Goal: Task Accomplishment & Management: Manage account settings

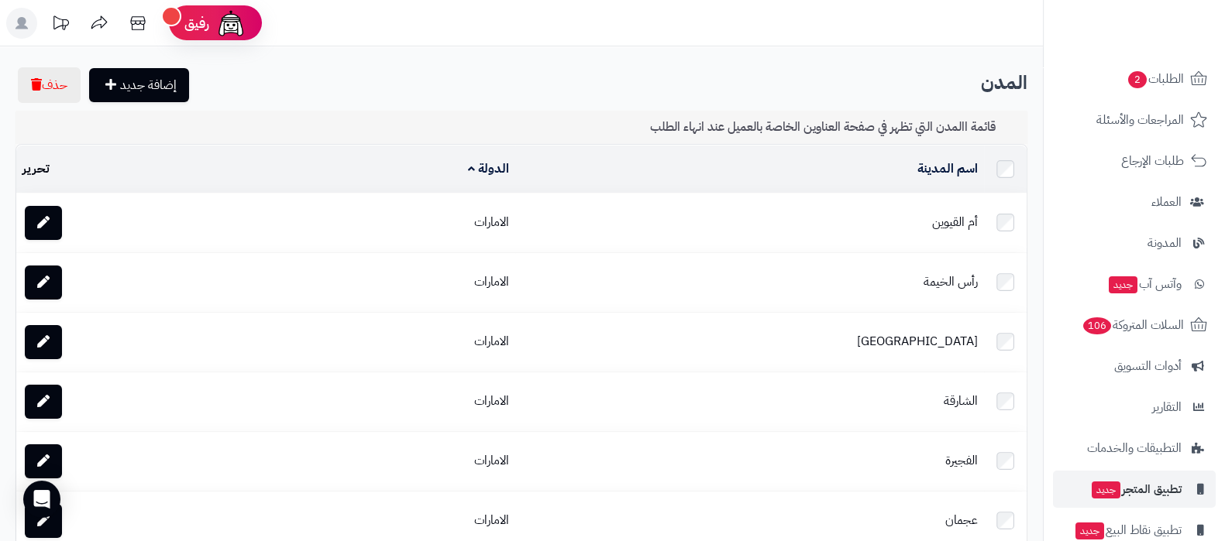
scroll to position [167, 0]
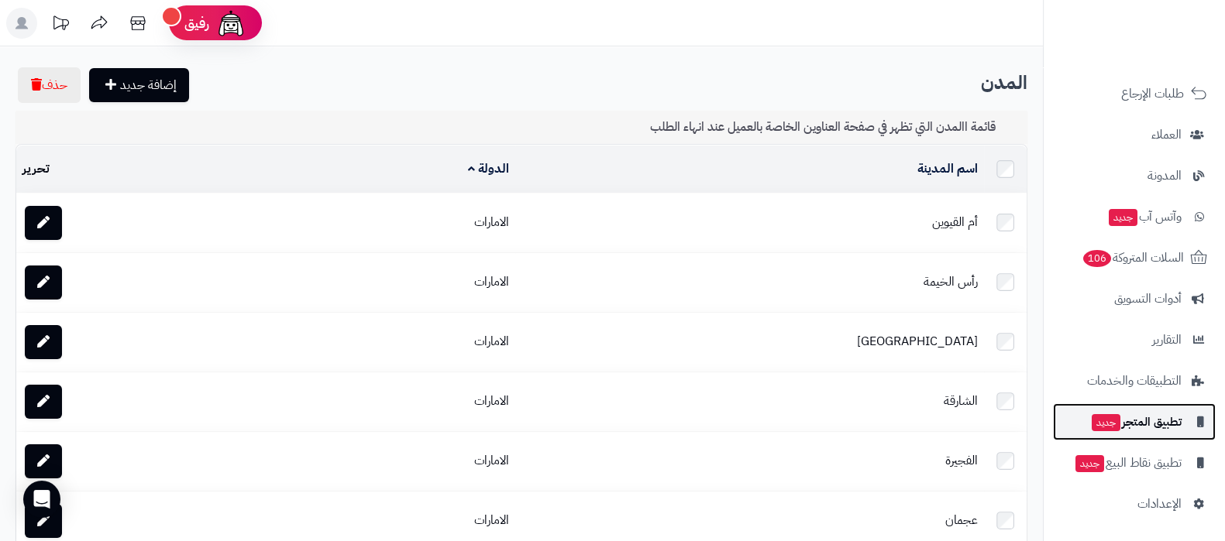
click at [1131, 430] on span "تطبيق المتجر جديد" at bounding box center [1135, 422] width 91 height 22
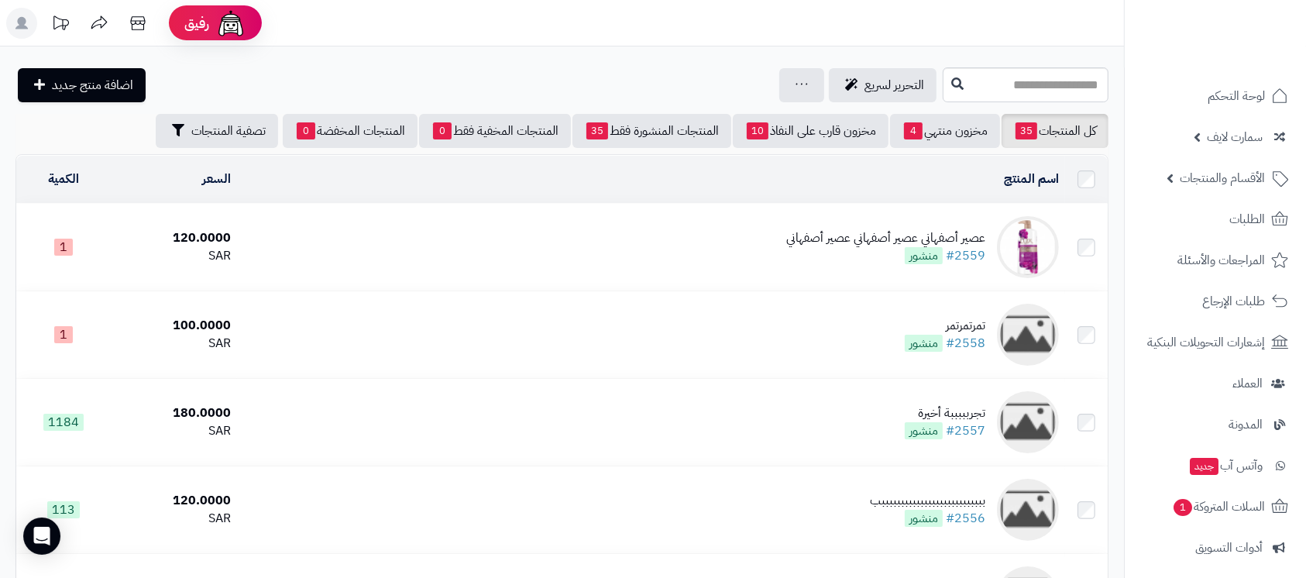
click at [816, 232] on div "عصير أصفهاني عصير أصفهاني عصير أصفهاني" at bounding box center [885, 238] width 199 height 18
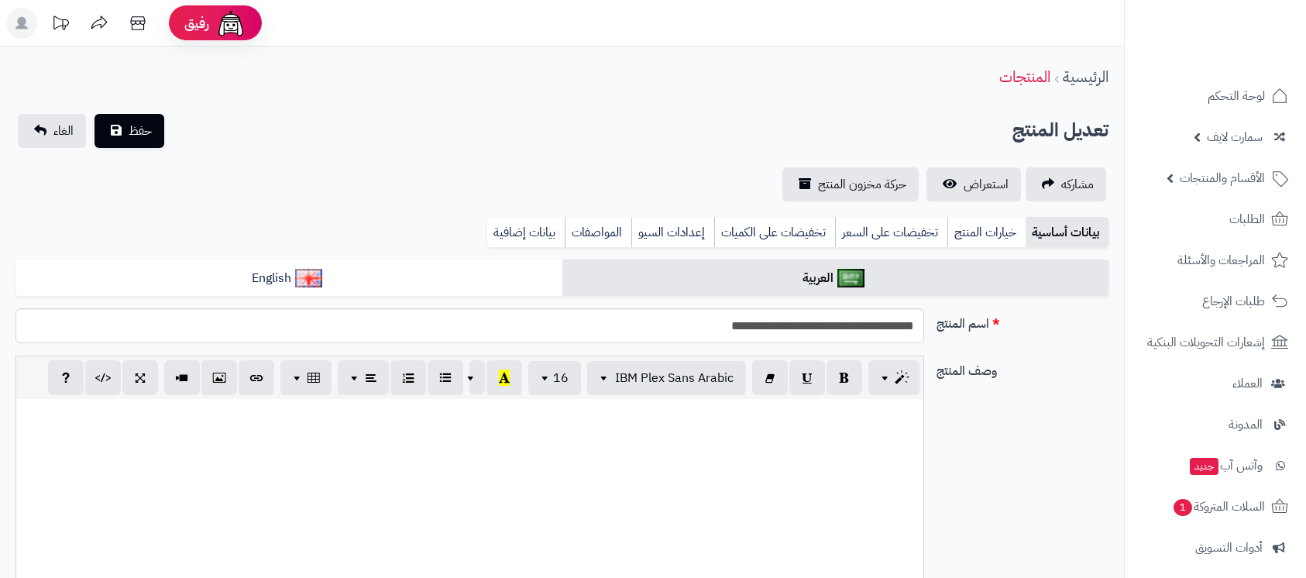
select select
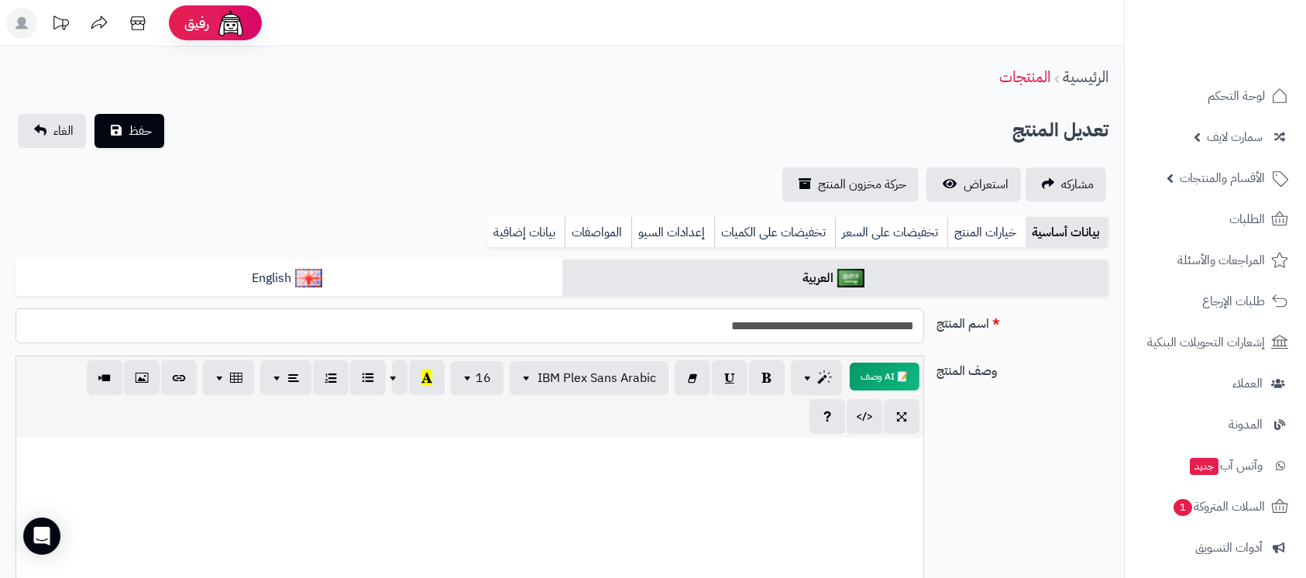
drag, startPoint x: 691, startPoint y: 335, endPoint x: 841, endPoint y: 326, distance: 150.5
click at [841, 326] on input "**********" at bounding box center [469, 325] width 909 height 35
type input "**********"
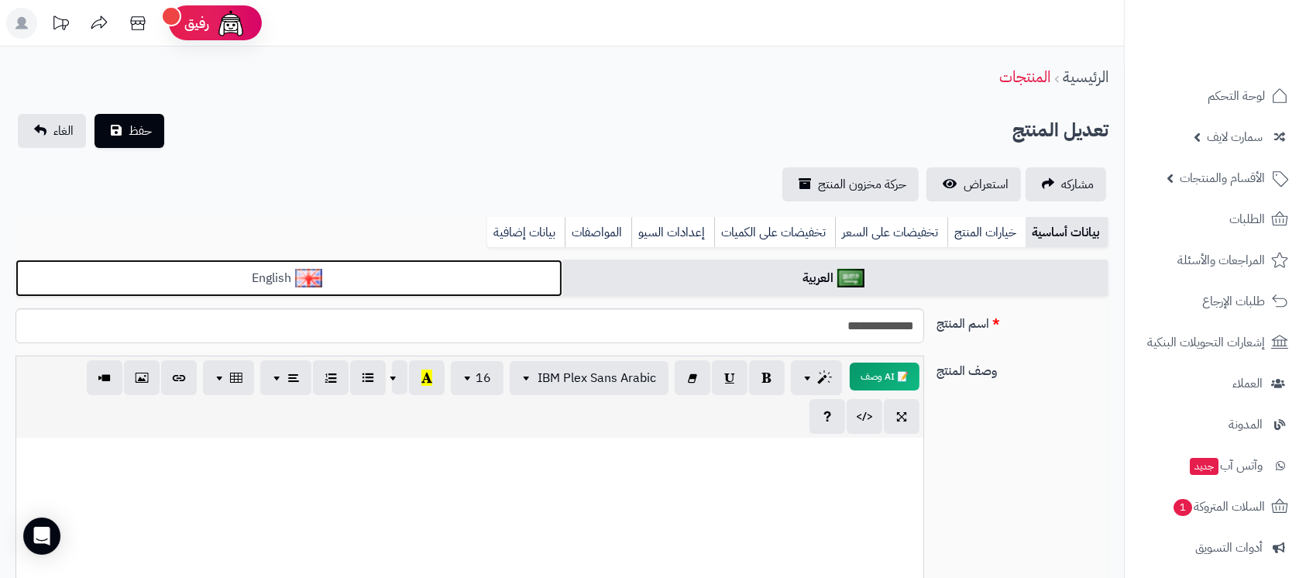
click at [358, 284] on link "English" at bounding box center [288, 279] width 547 height 38
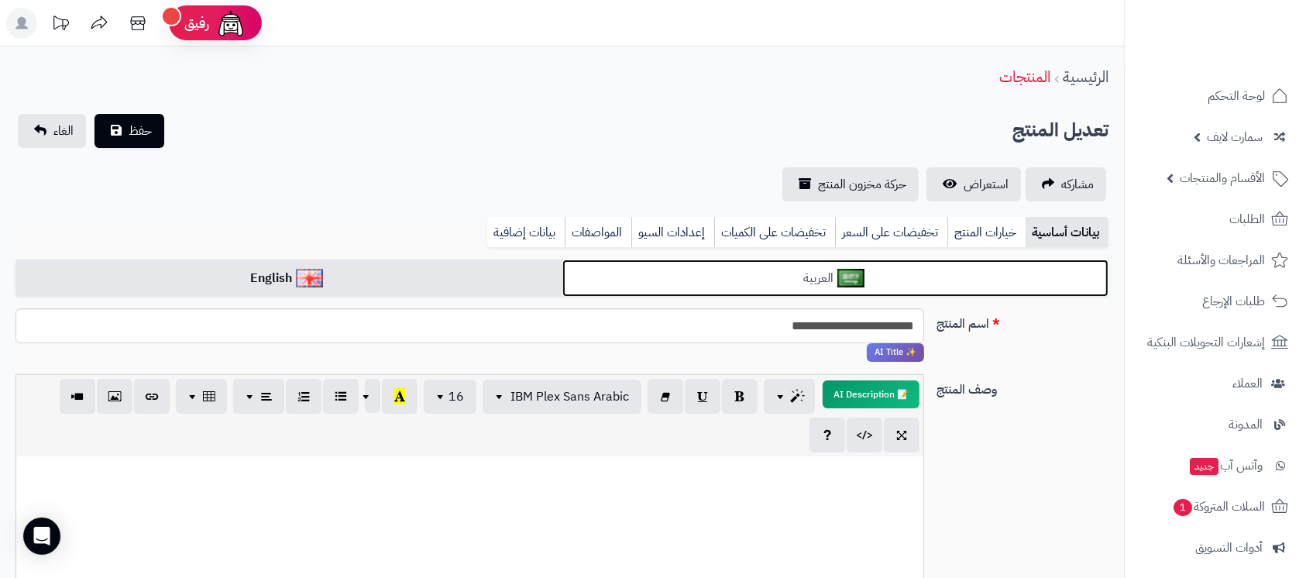
click at [698, 285] on link "العربية" at bounding box center [835, 279] width 547 height 38
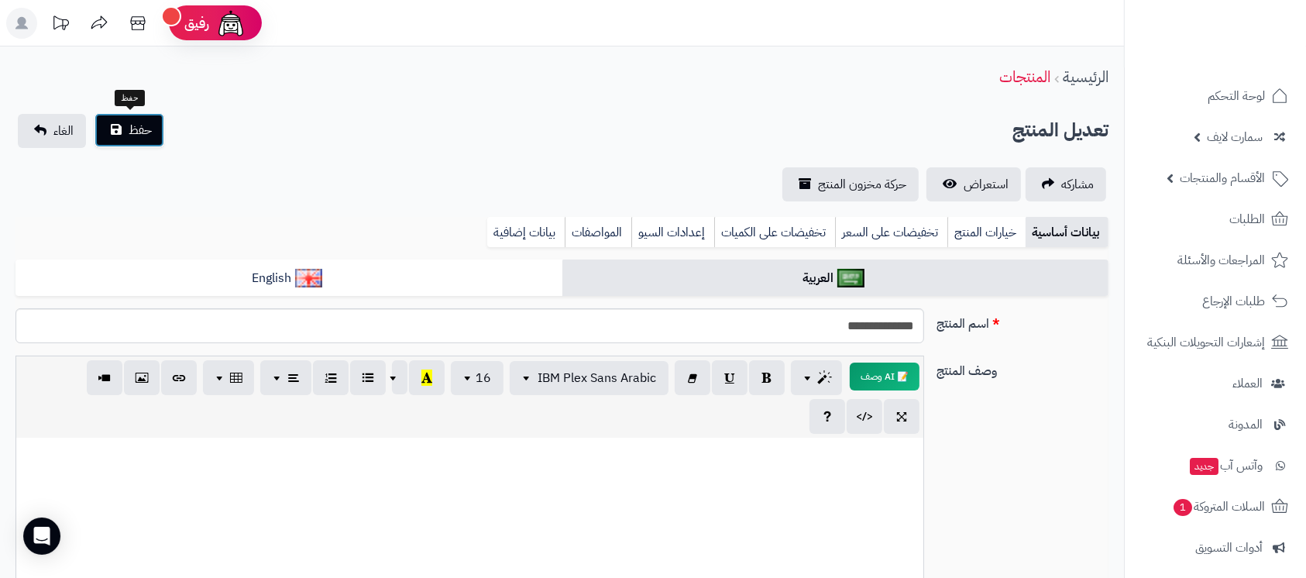
click at [114, 140] on button "حفظ" at bounding box center [130, 130] width 70 height 34
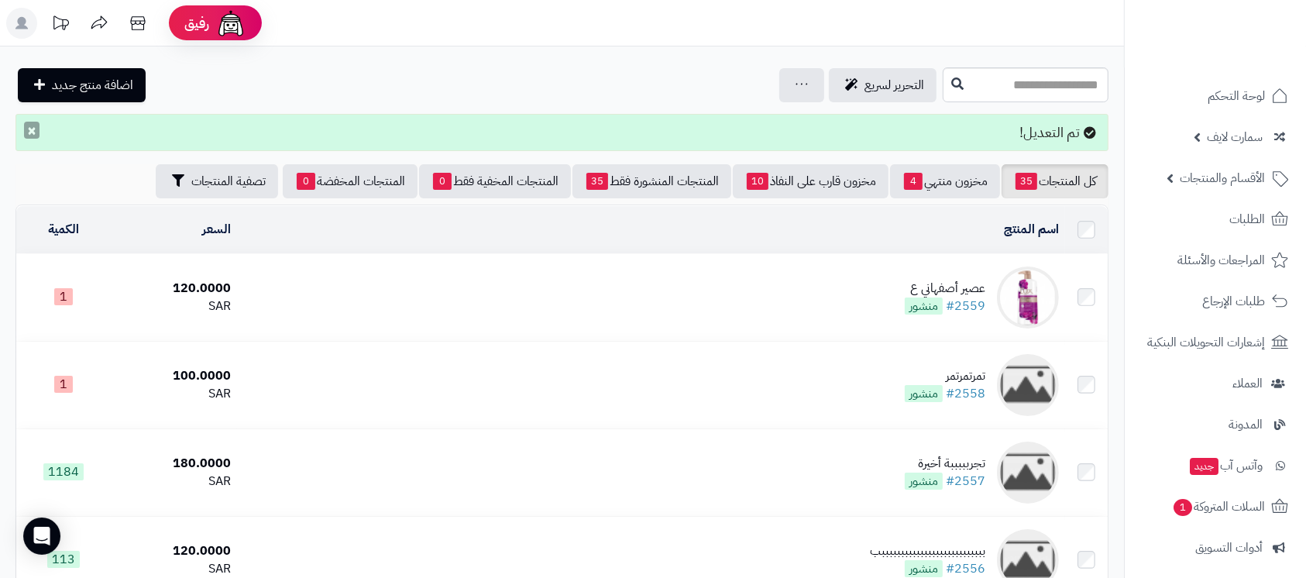
click at [30, 127] on button "×" at bounding box center [31, 130] width 15 height 17
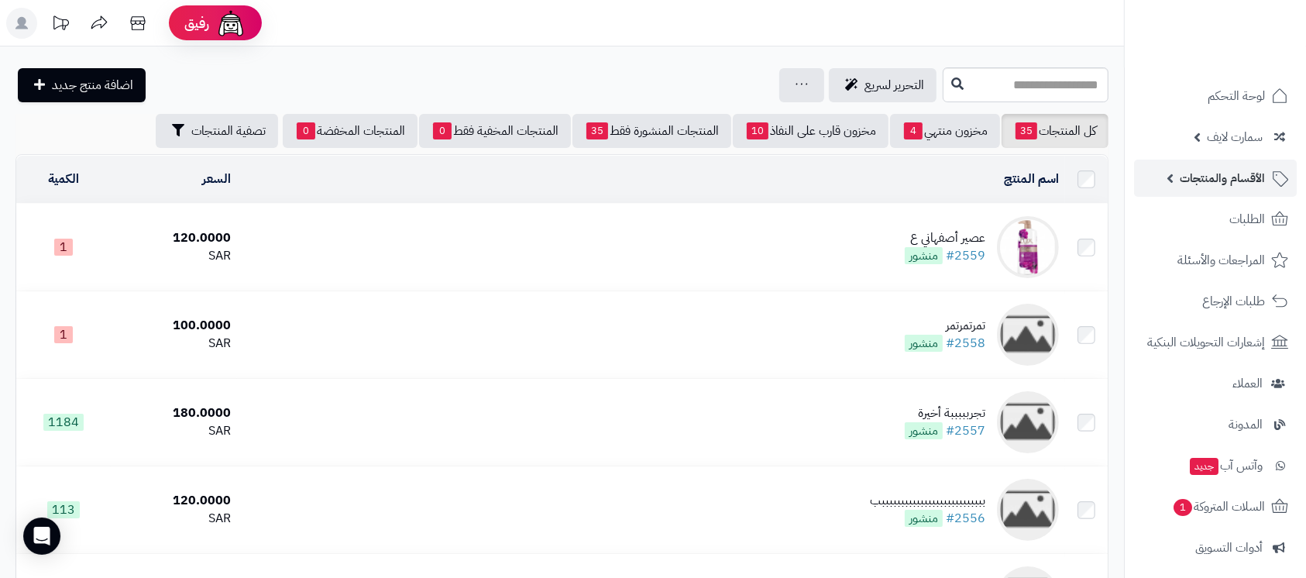
click at [1219, 174] on span "الأقسام والمنتجات" at bounding box center [1222, 178] width 85 height 22
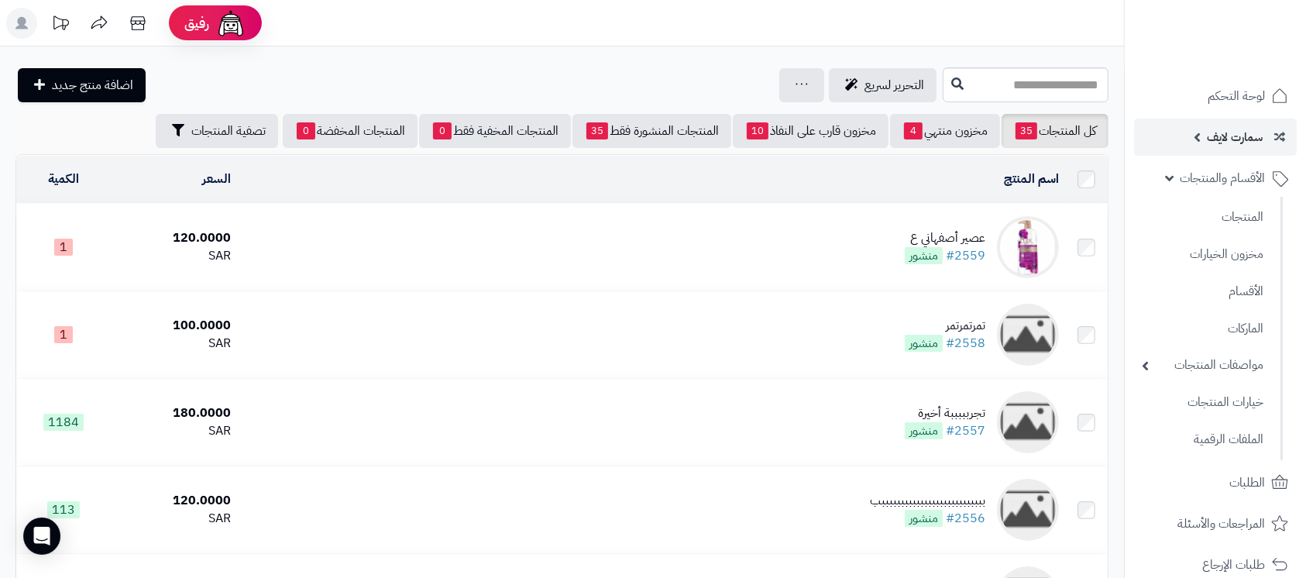
click at [1219, 143] on span "سمارت لايف" at bounding box center [1235, 137] width 56 height 22
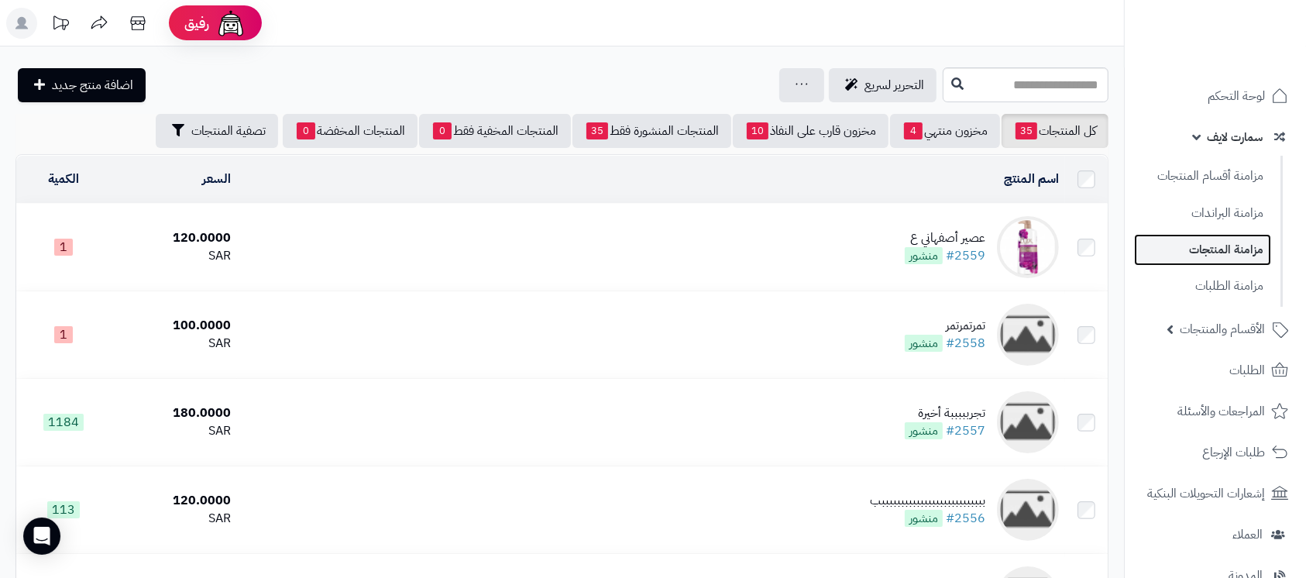
click at [1220, 256] on link "مزامنة المنتجات" at bounding box center [1202, 250] width 137 height 32
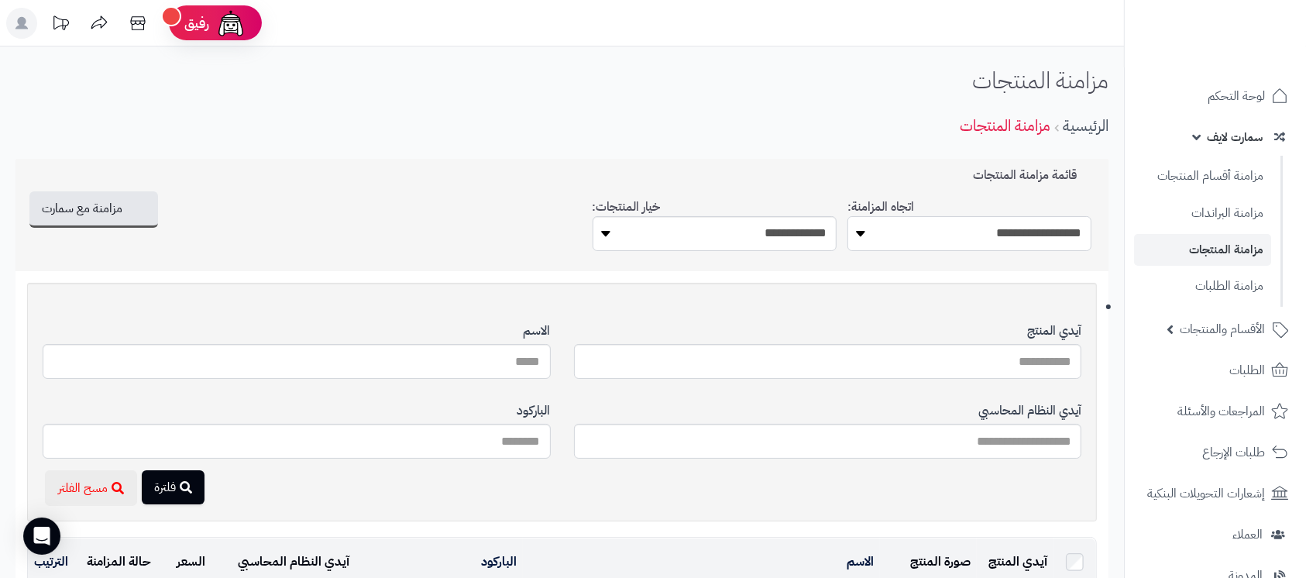
click at [1042, 248] on select "**********" at bounding box center [969, 233] width 244 height 35
select select "*********"
click at [847, 216] on select "**********" at bounding box center [969, 233] width 244 height 35
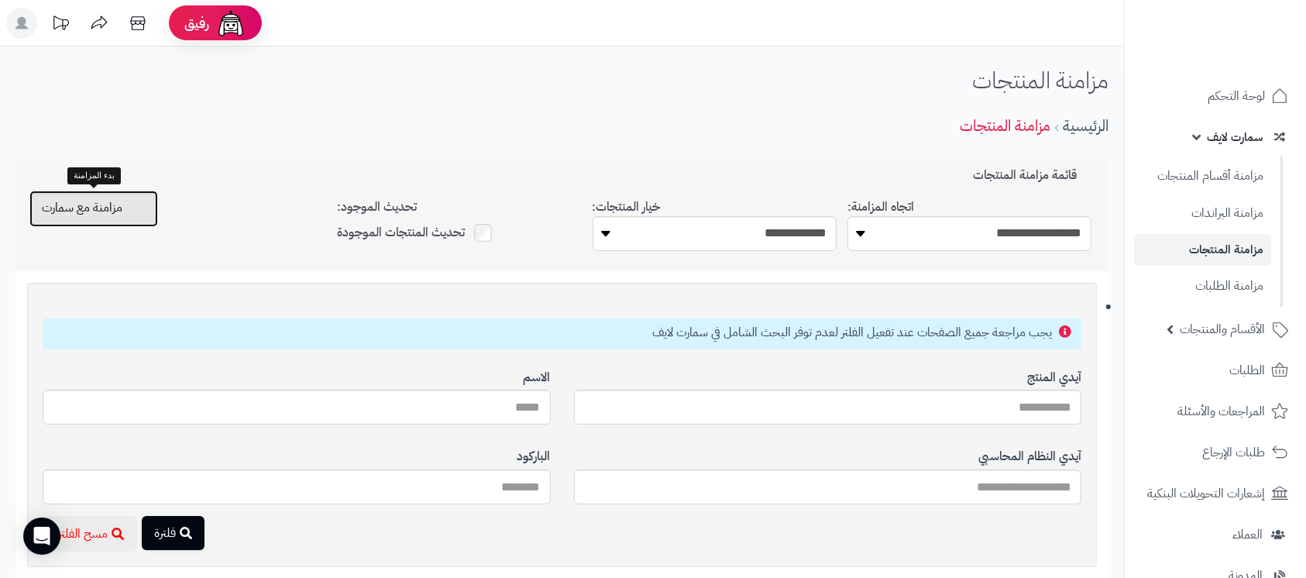
click at [129, 209] on icon "button" at bounding box center [135, 207] width 12 height 12
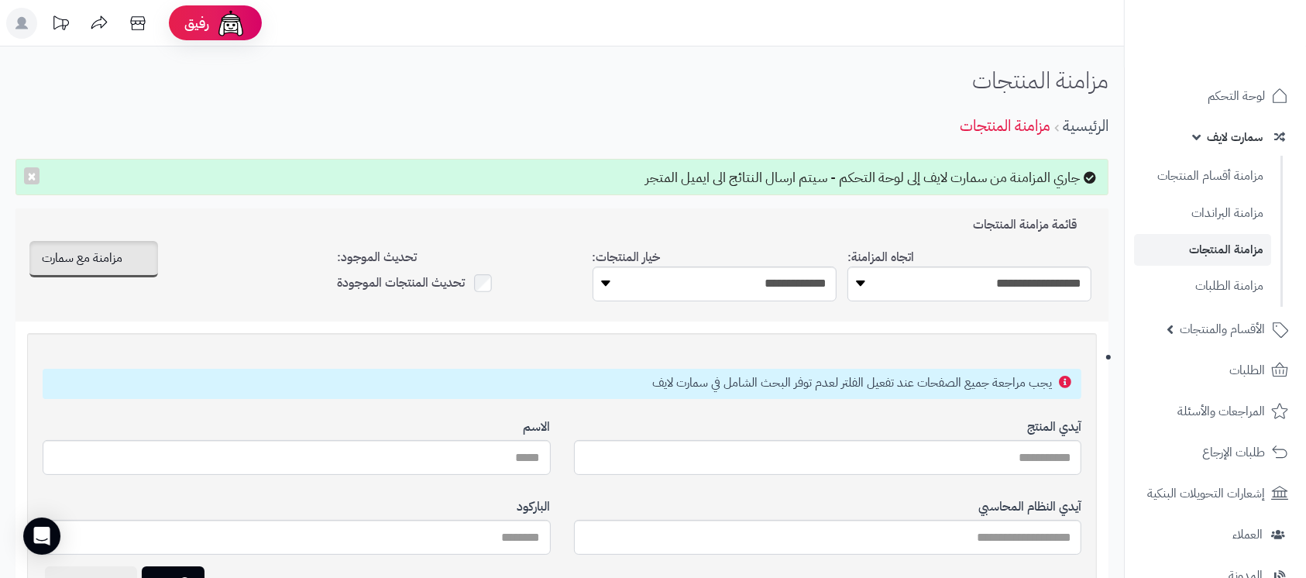
click at [1232, 148] on link "سمارت لايف" at bounding box center [1215, 137] width 163 height 37
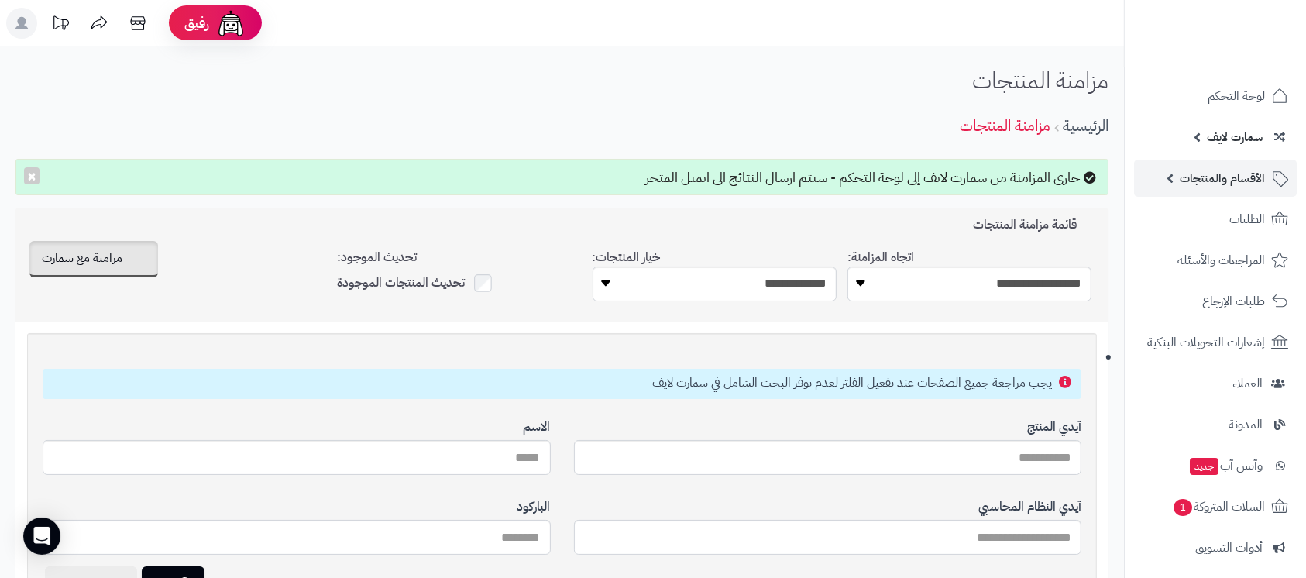
click at [1246, 191] on link "الأقسام والمنتجات" at bounding box center [1215, 178] width 163 height 37
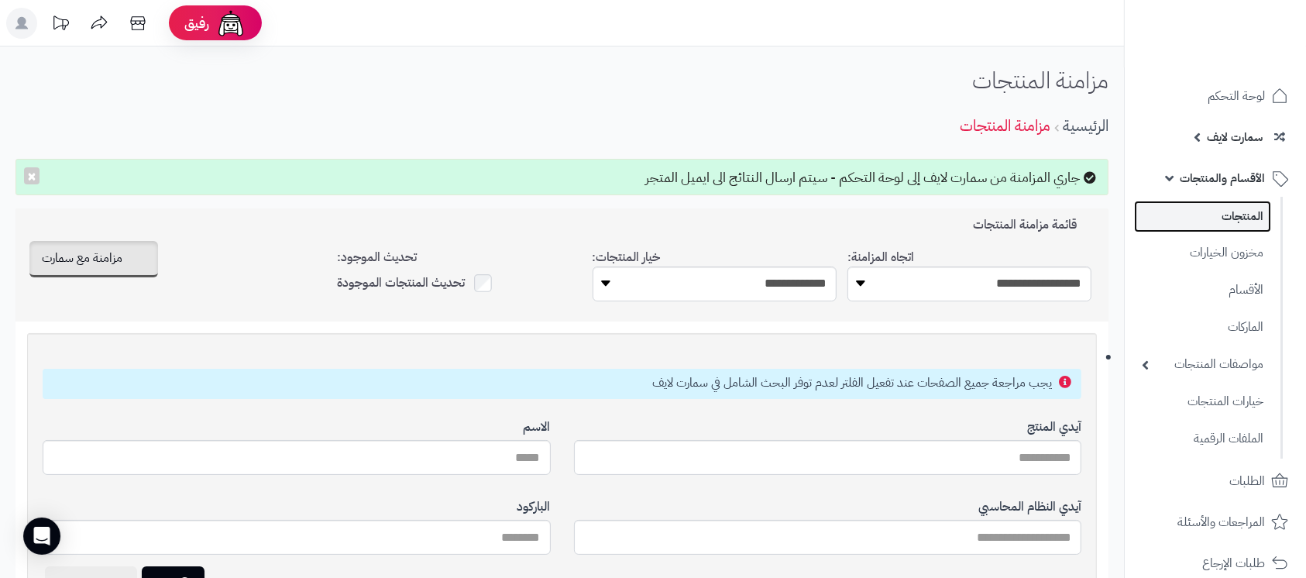
click at [1250, 223] on link "المنتجات" at bounding box center [1202, 217] width 137 height 32
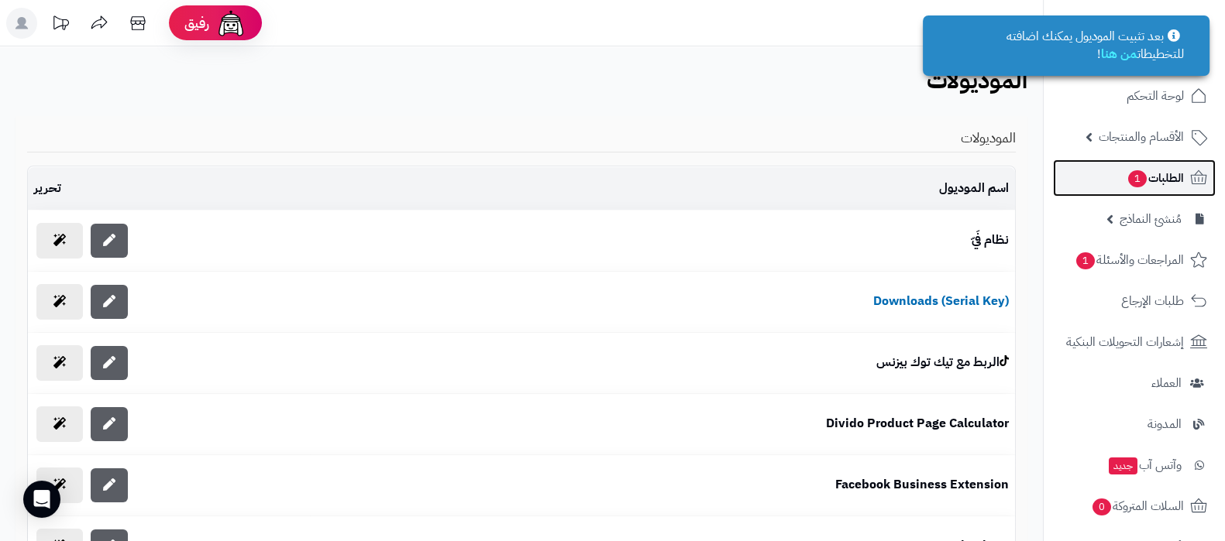
click at [1135, 184] on span "1" at bounding box center [1137, 179] width 19 height 18
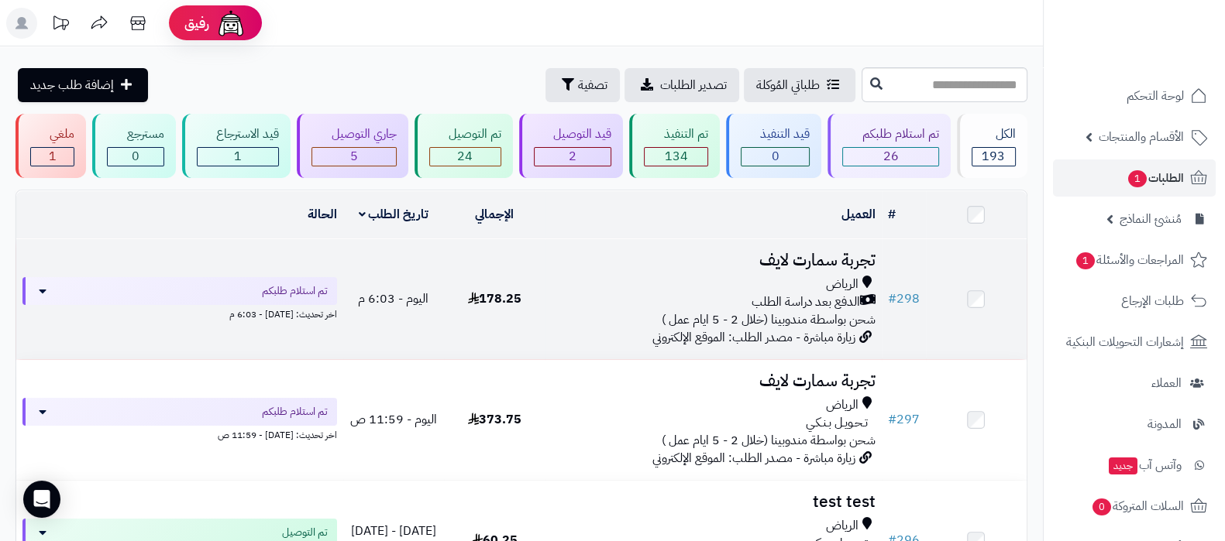
click at [827, 253] on h3 "تجربة سمارت لايف" at bounding box center [713, 261] width 324 height 18
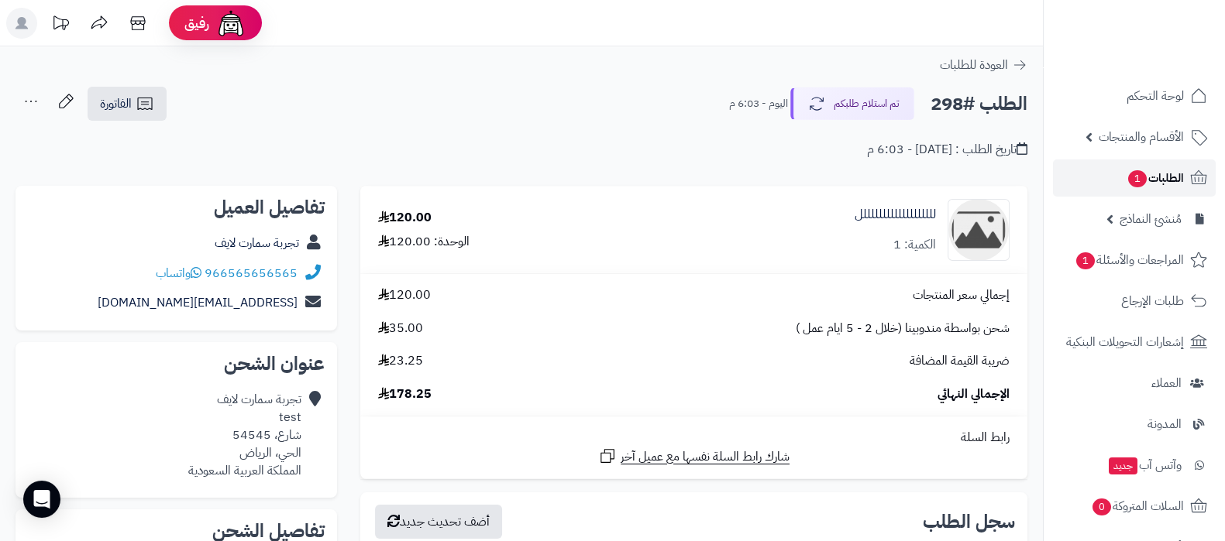
click at [1129, 182] on span "1" at bounding box center [1137, 178] width 19 height 17
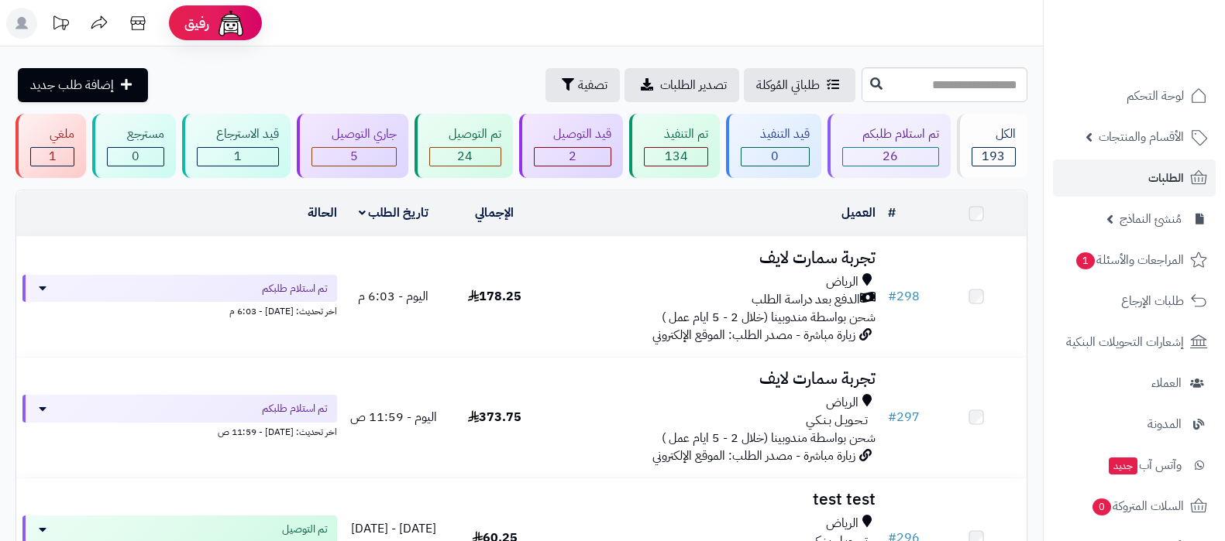
scroll to position [96, 0]
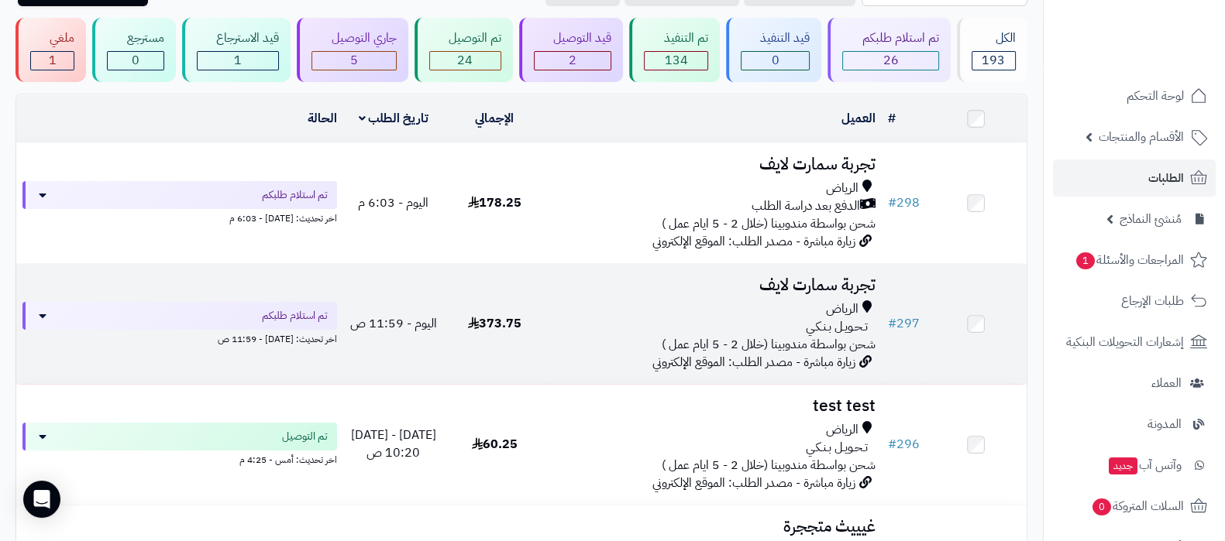
click at [769, 288] on h3 "تجربة سمارت لايف" at bounding box center [713, 286] width 324 height 18
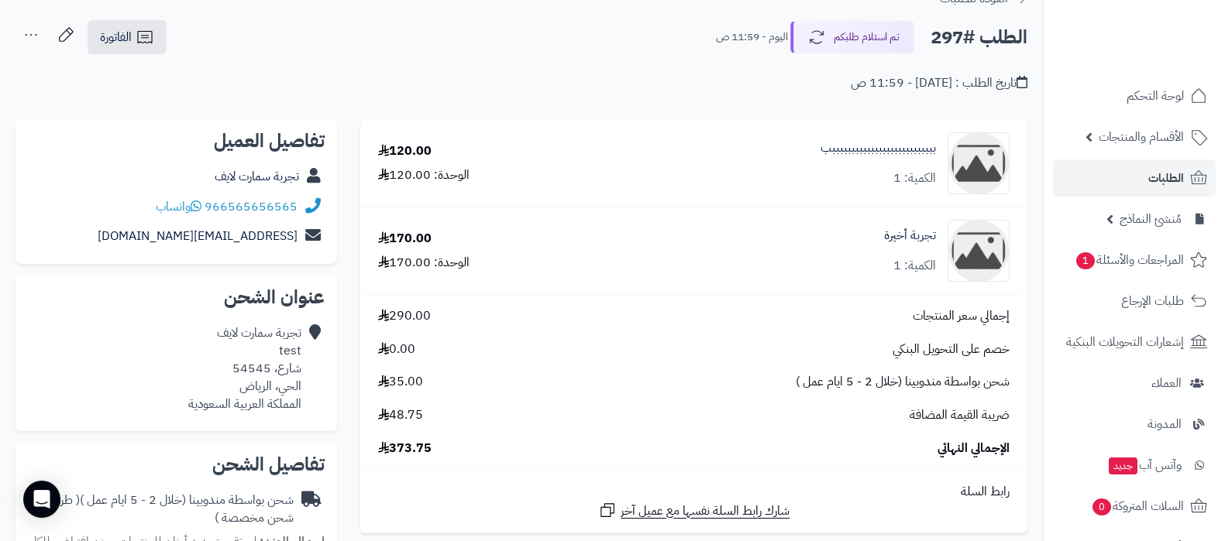
scroll to position [96, 0]
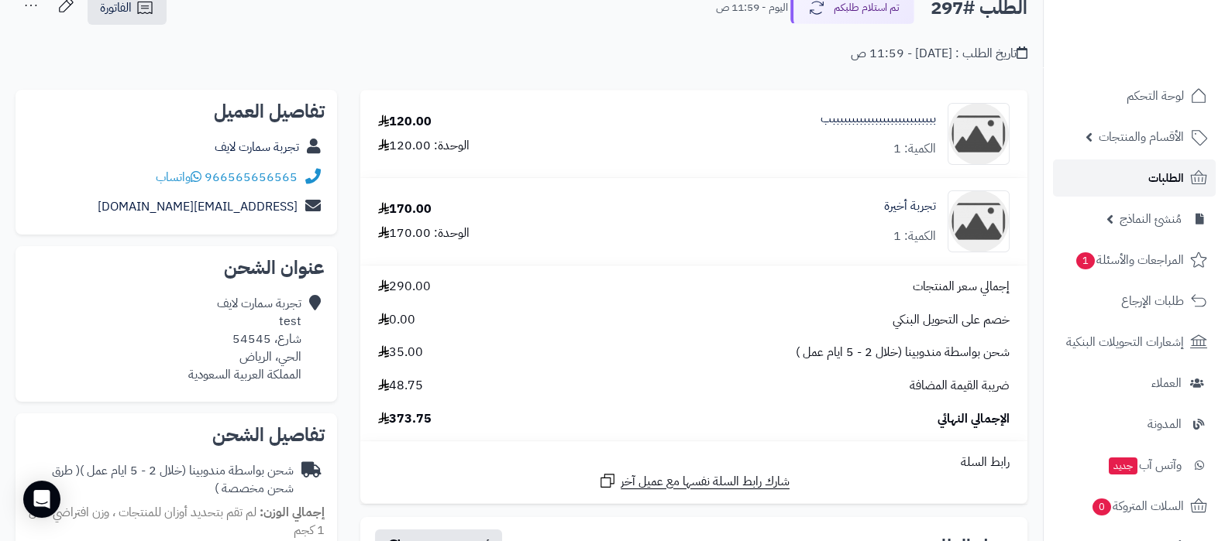
click at [1165, 184] on span "الطلبات" at bounding box center [1166, 178] width 36 height 22
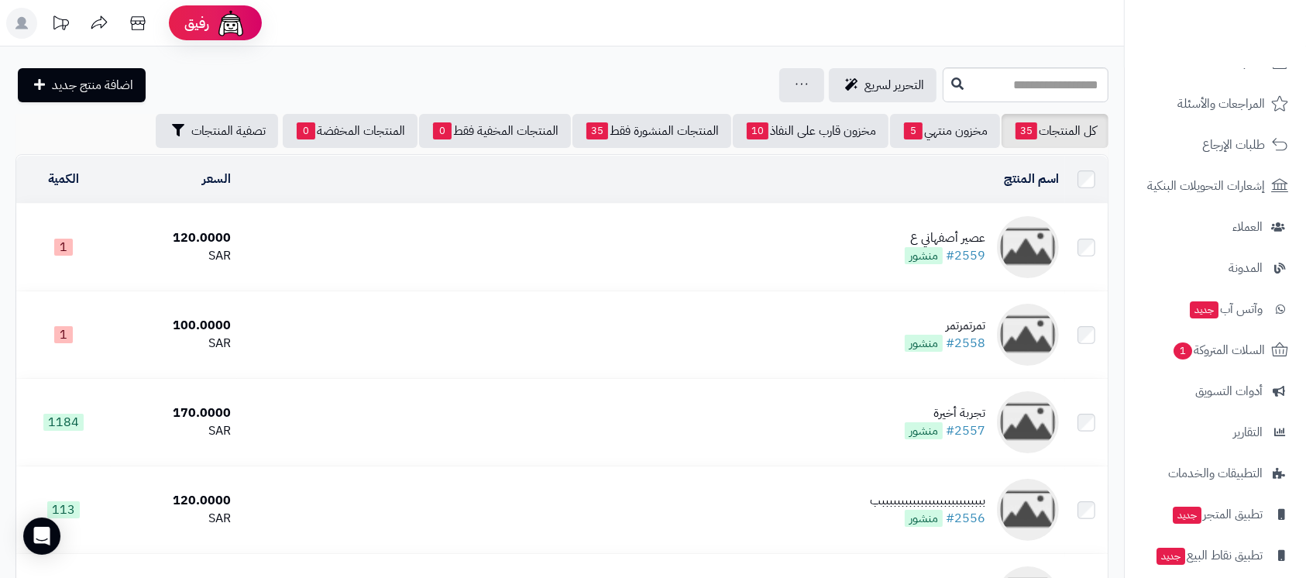
scroll to position [213, 0]
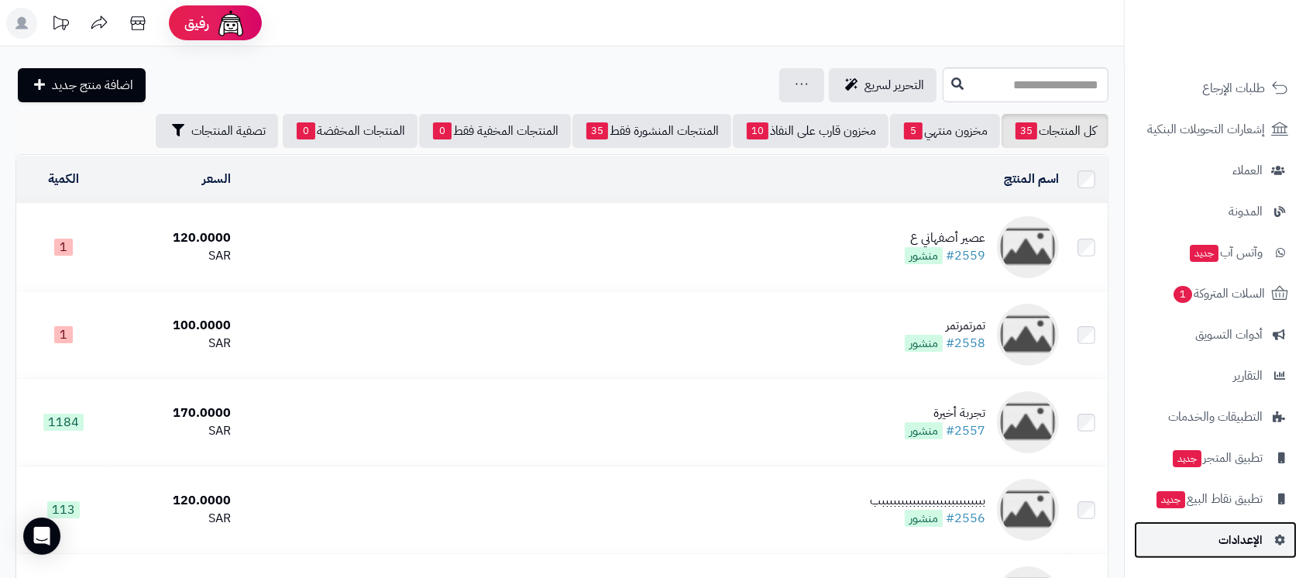
click at [1225, 542] on span "الإعدادات" at bounding box center [1241, 540] width 44 height 22
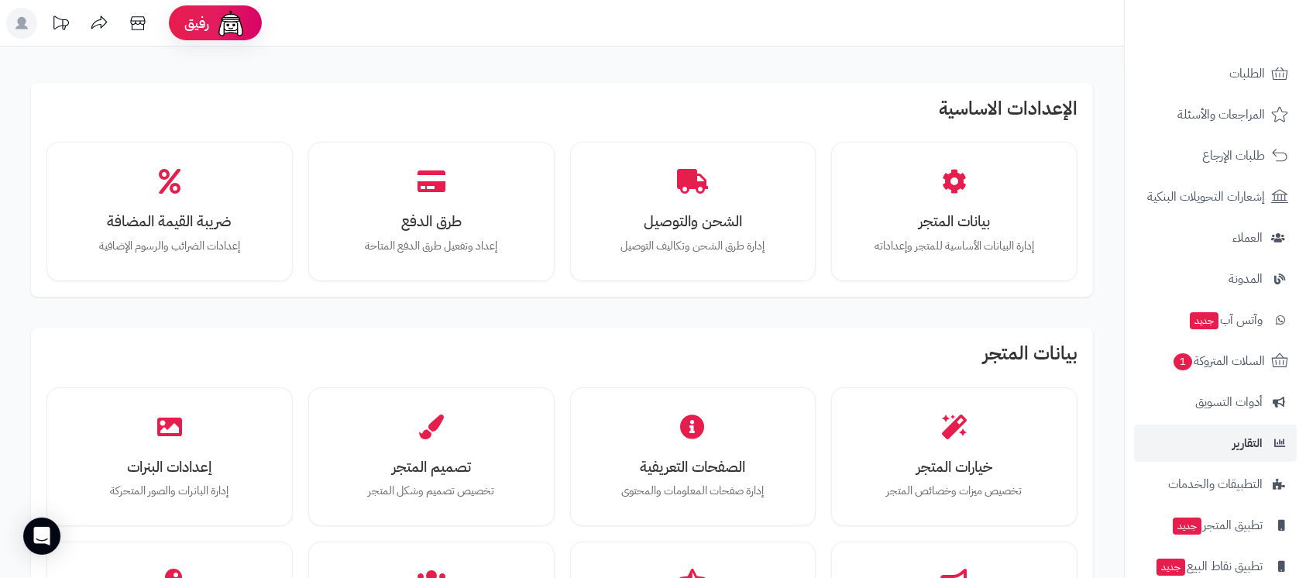
scroll to position [213, 0]
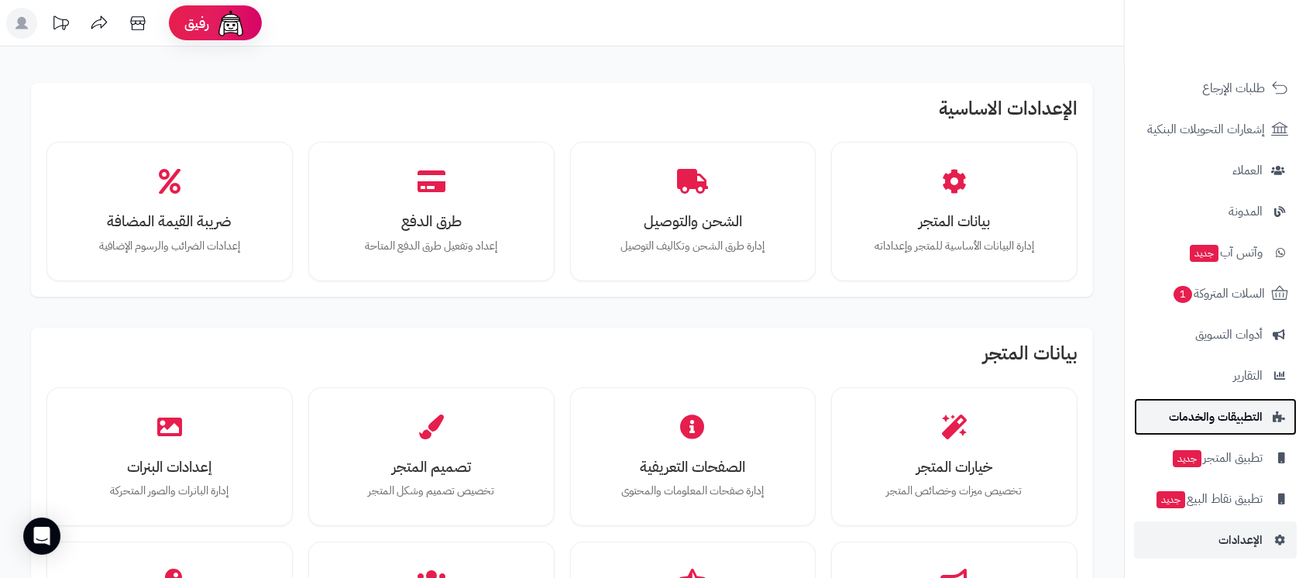
click at [1212, 425] on span "التطبيقات والخدمات" at bounding box center [1216, 417] width 94 height 22
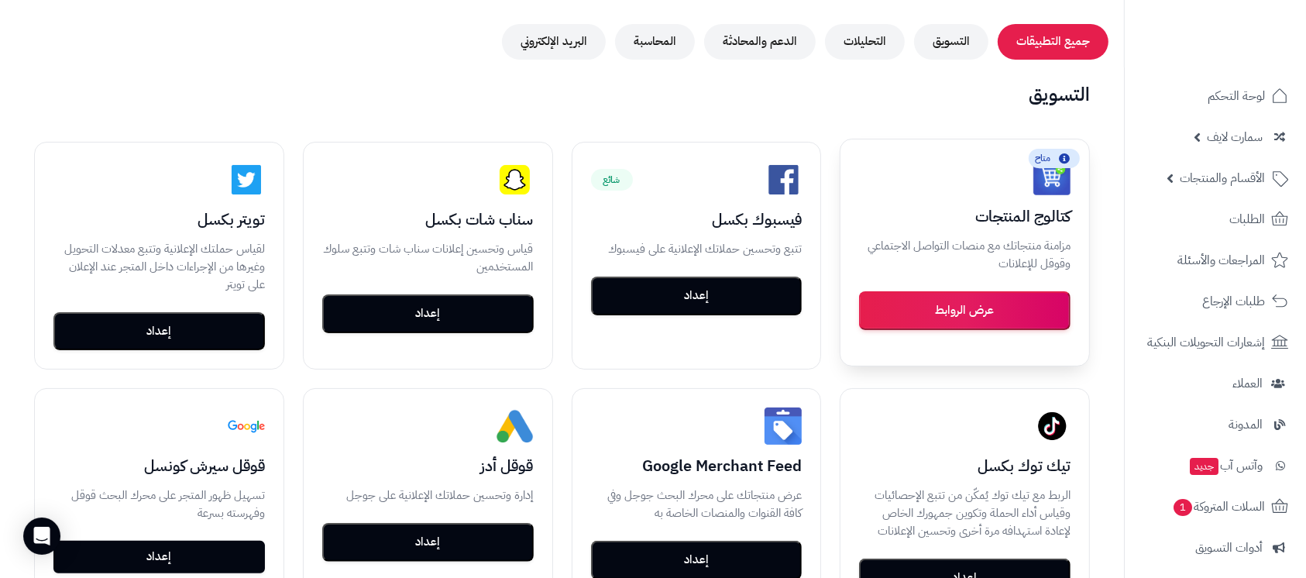
scroll to position [206, 0]
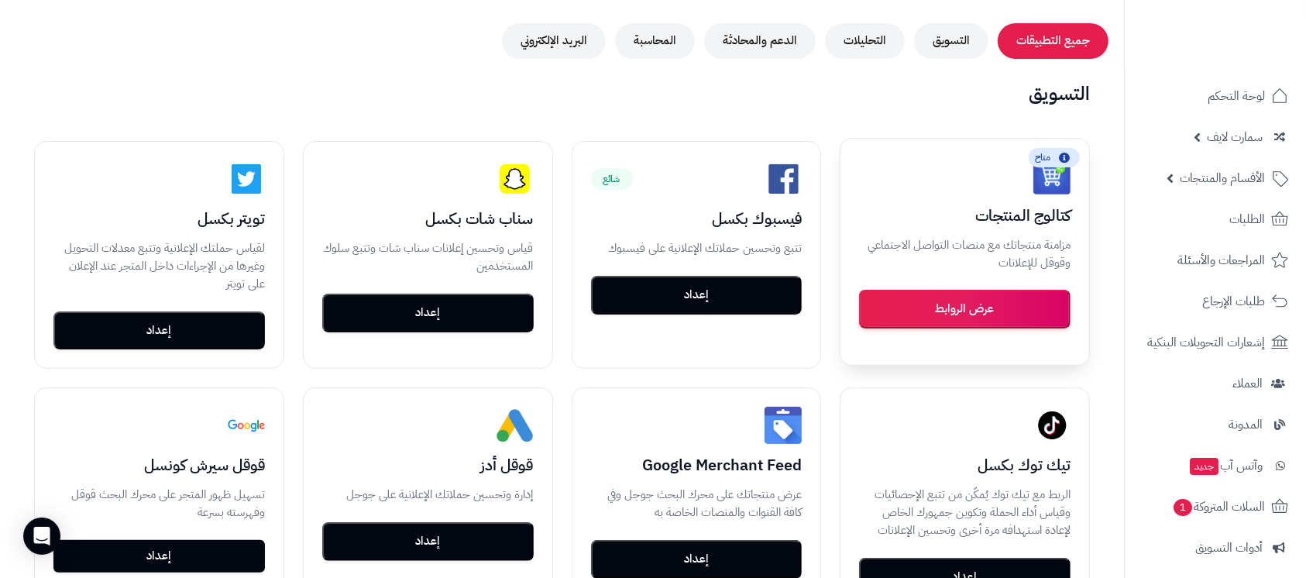
click at [982, 317] on button "عرض الروابط" at bounding box center [964, 309] width 211 height 39
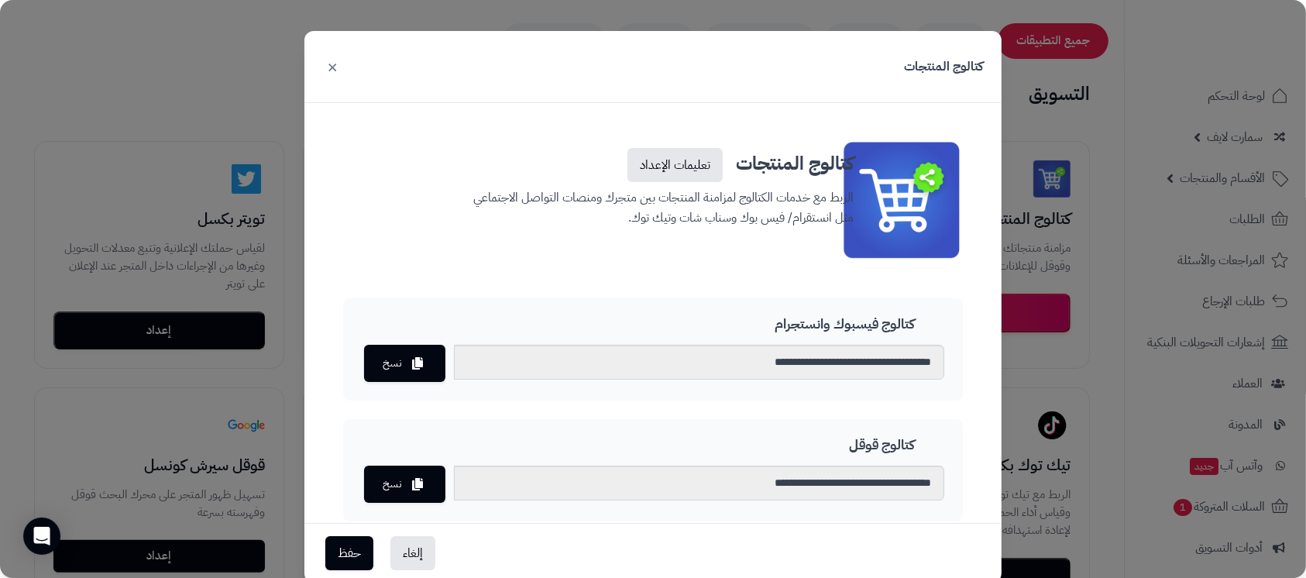
scroll to position [0, 0]
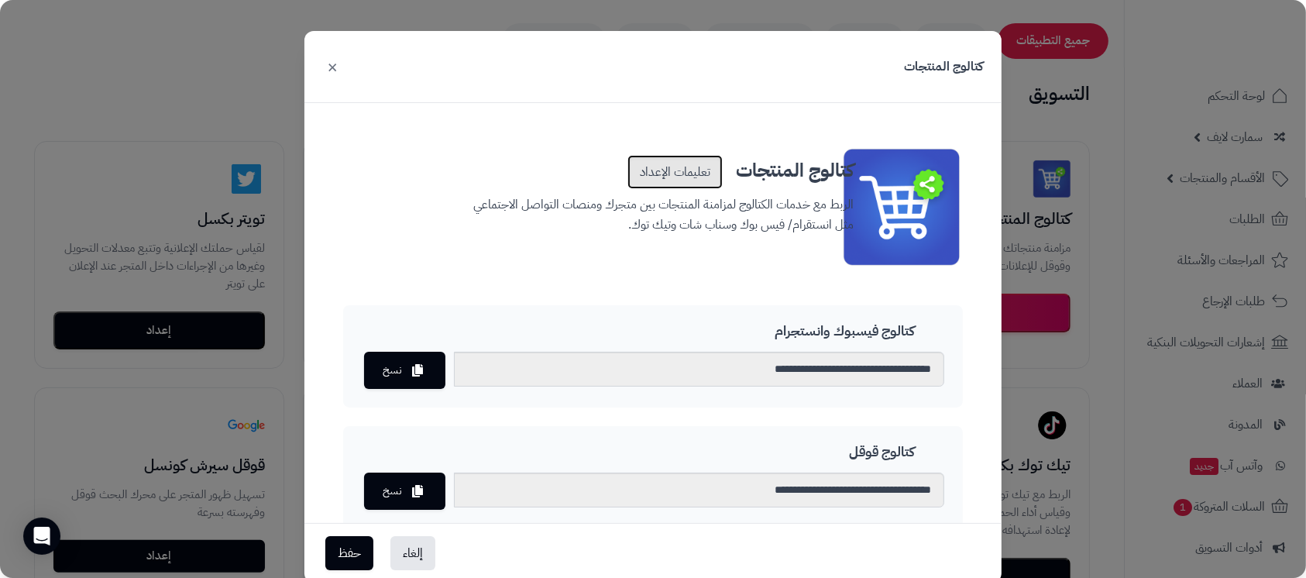
click at [685, 170] on link "تعليمات الإعداد" at bounding box center [674, 172] width 95 height 34
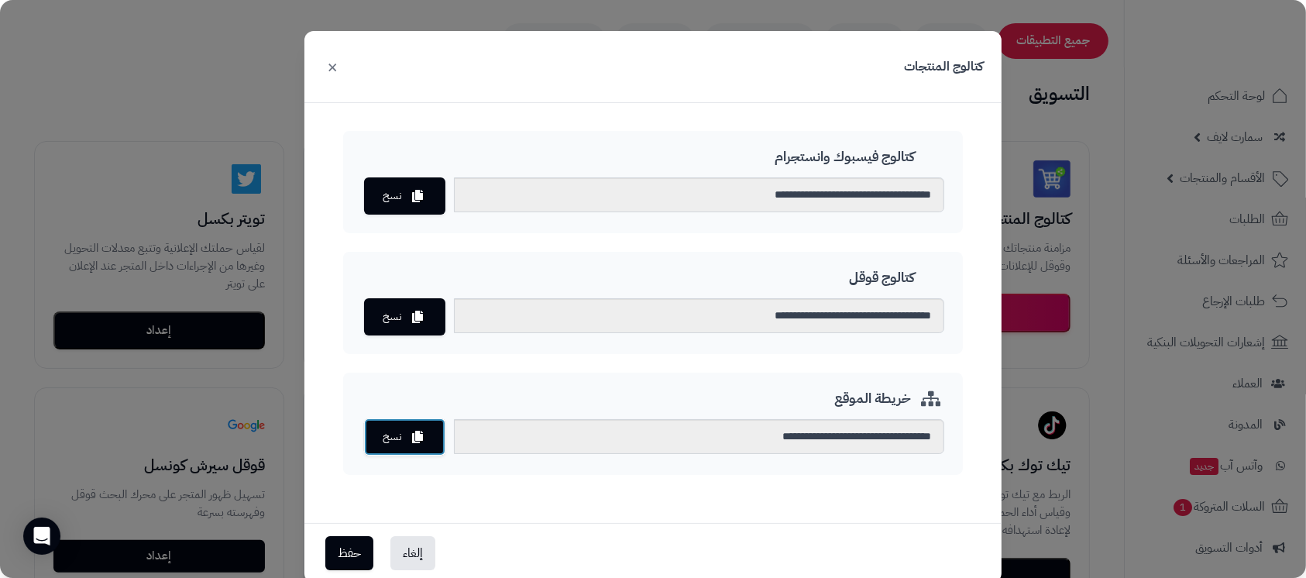
click at [425, 442] on button "نسخ" at bounding box center [404, 436] width 81 height 37
click at [335, 65] on button "×" at bounding box center [332, 66] width 19 height 34
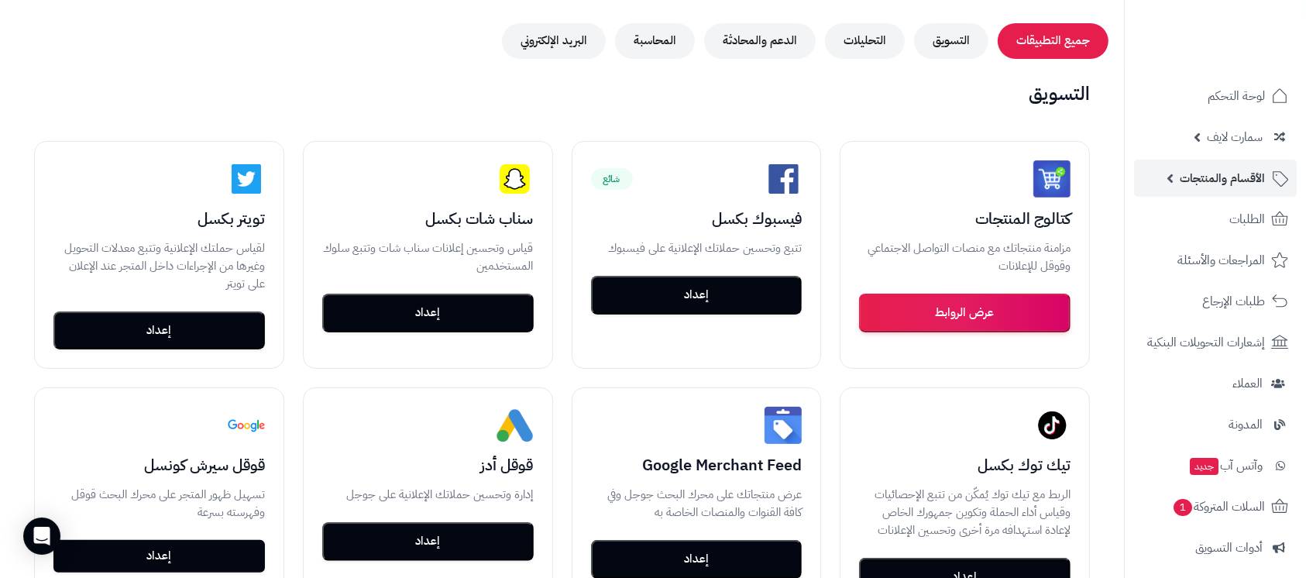
click at [1252, 175] on span "الأقسام والمنتجات" at bounding box center [1222, 178] width 85 height 22
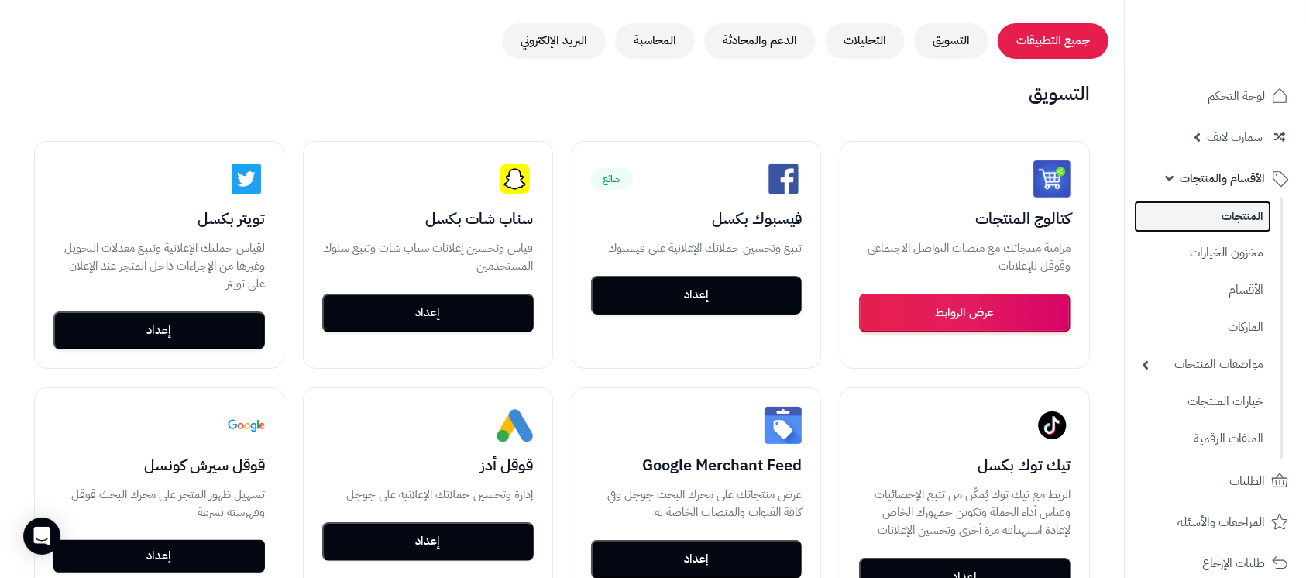
click at [1237, 217] on link "المنتجات" at bounding box center [1202, 217] width 137 height 32
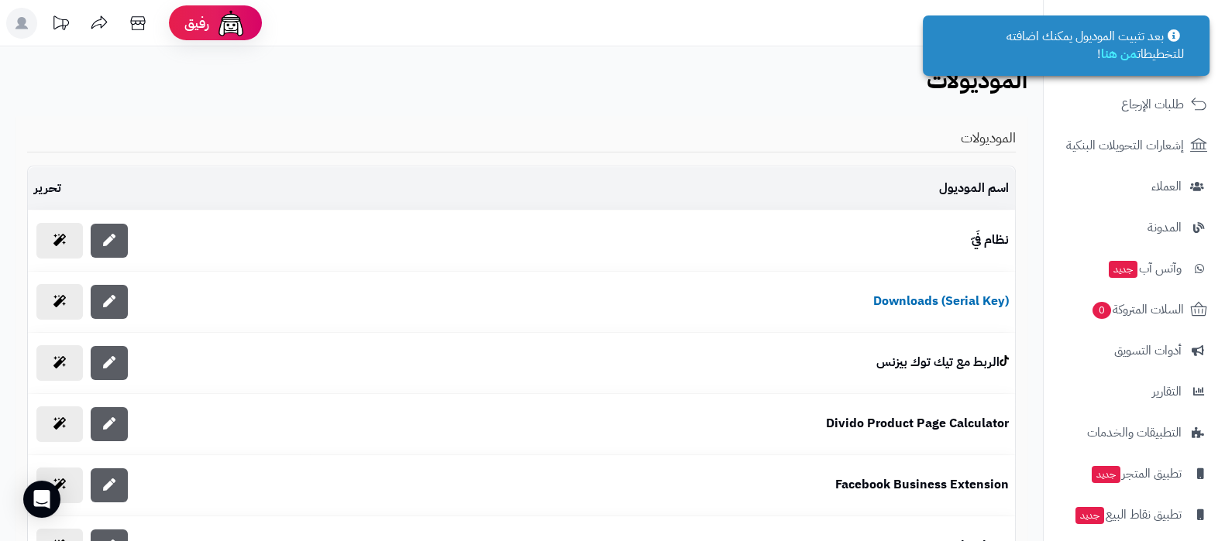
scroll to position [249, 0]
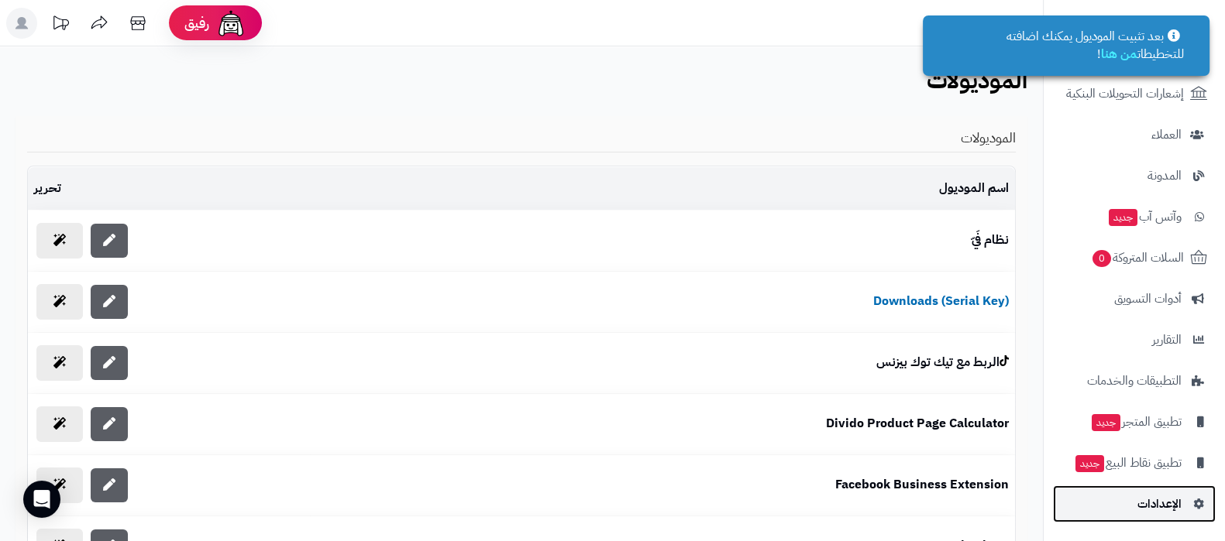
click at [1162, 504] on span "الإعدادات" at bounding box center [1159, 504] width 44 height 22
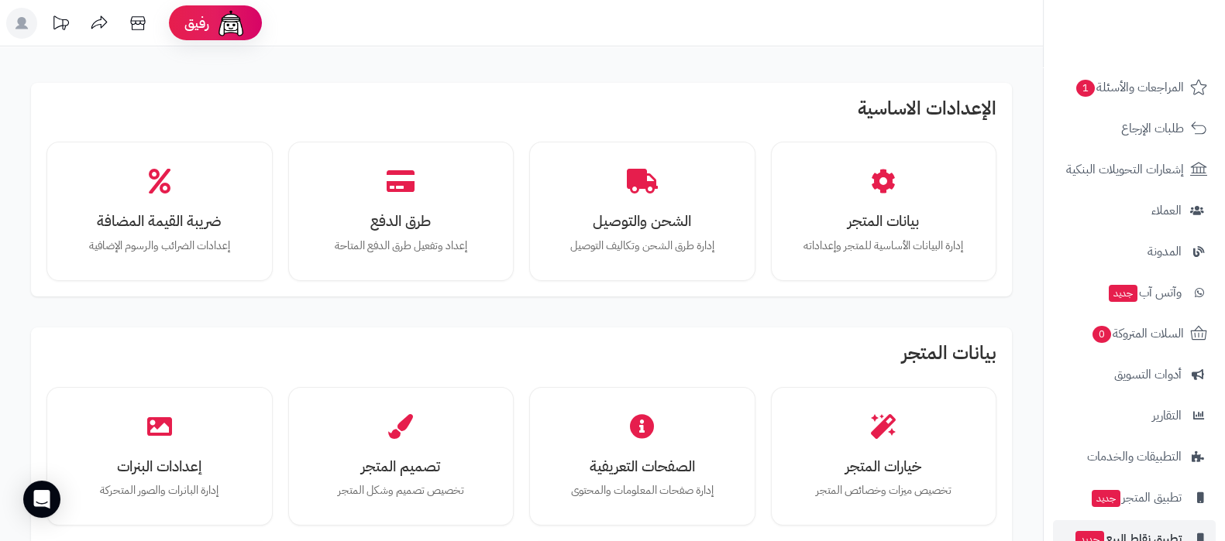
scroll to position [249, 0]
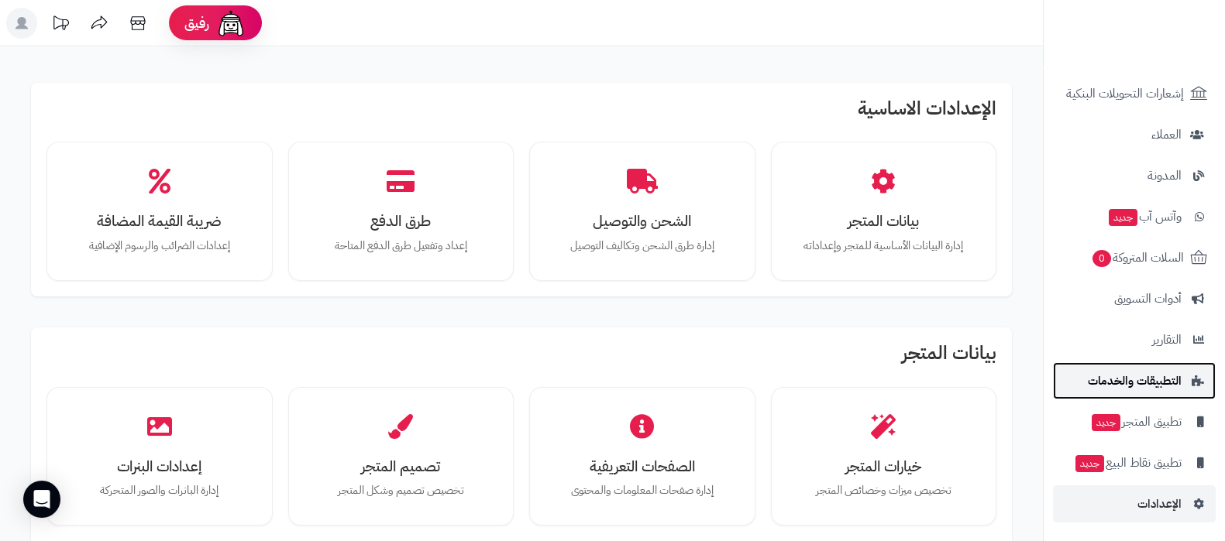
click at [1155, 378] on span "التطبيقات والخدمات" at bounding box center [1135, 381] width 94 height 22
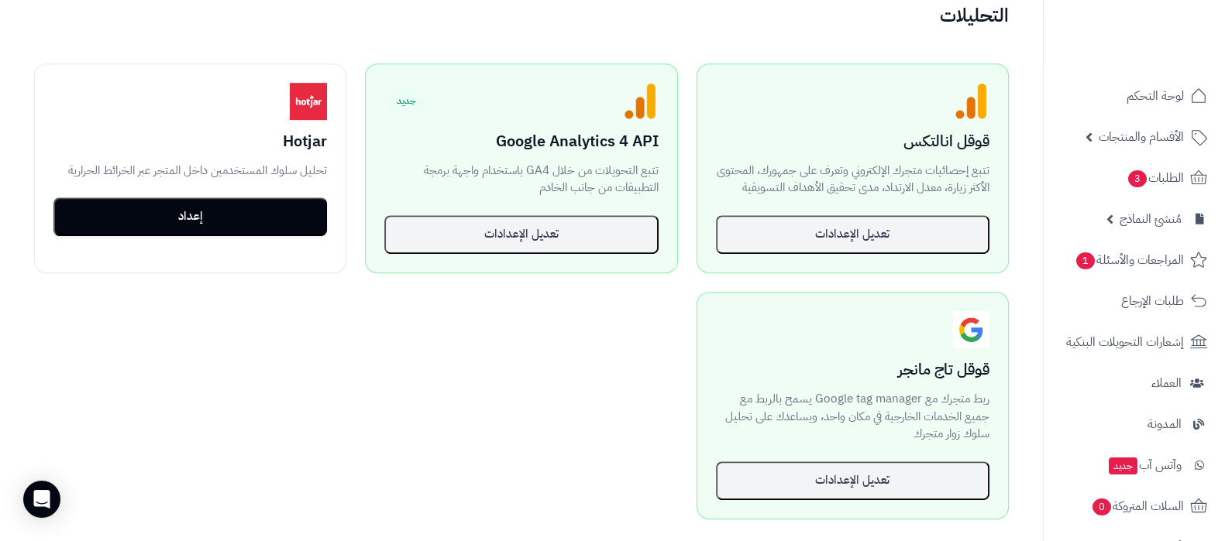
scroll to position [1162, 0]
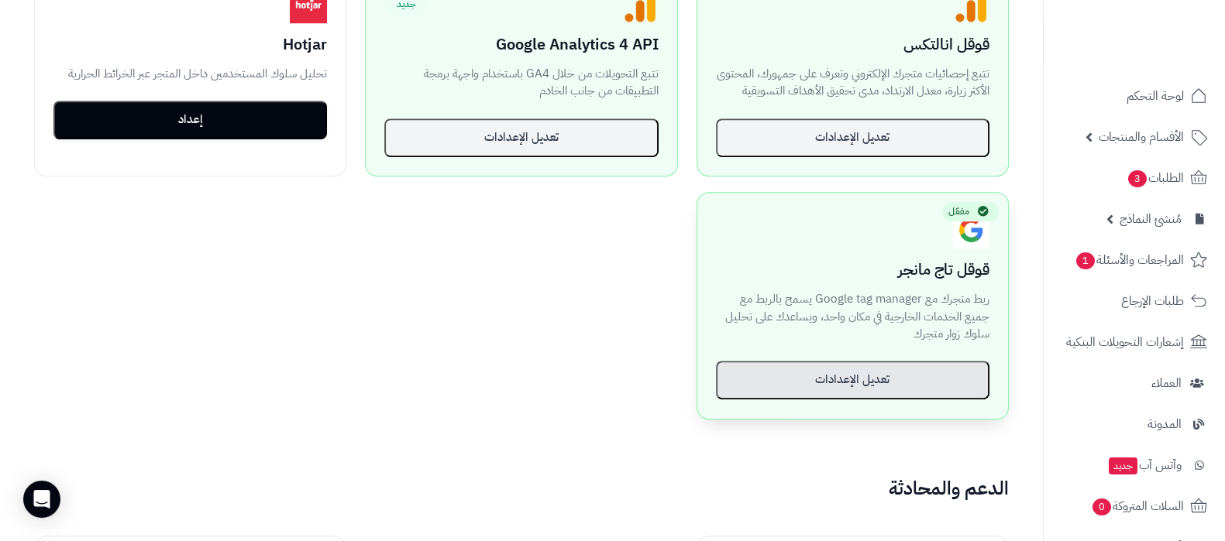
click at [857, 380] on button "تعديل الإعدادات" at bounding box center [852, 380] width 273 height 39
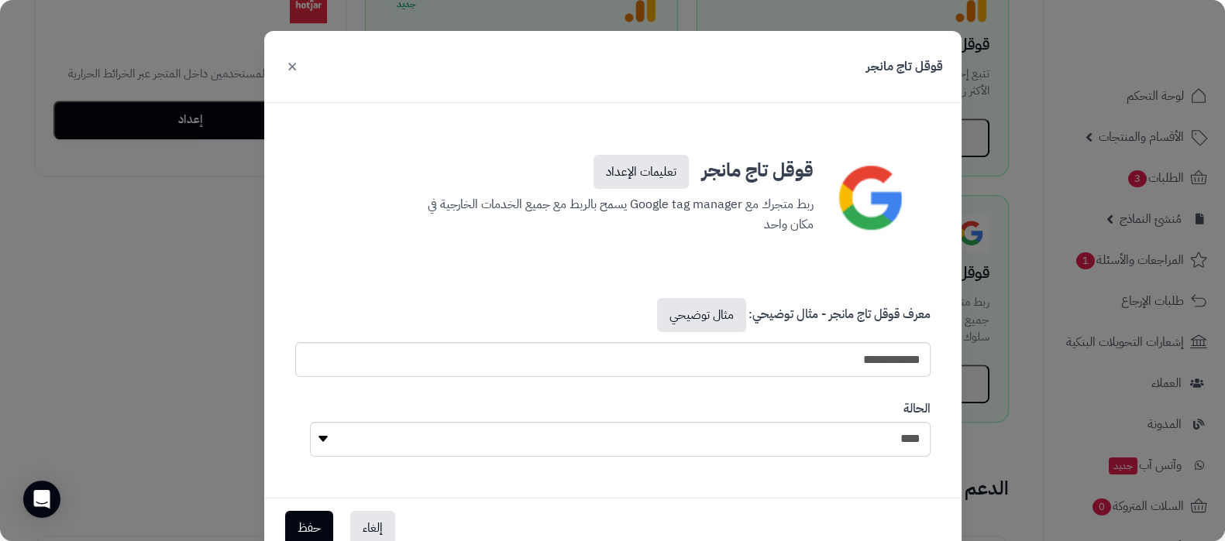
click at [301, 69] on button "×" at bounding box center [292, 66] width 19 height 34
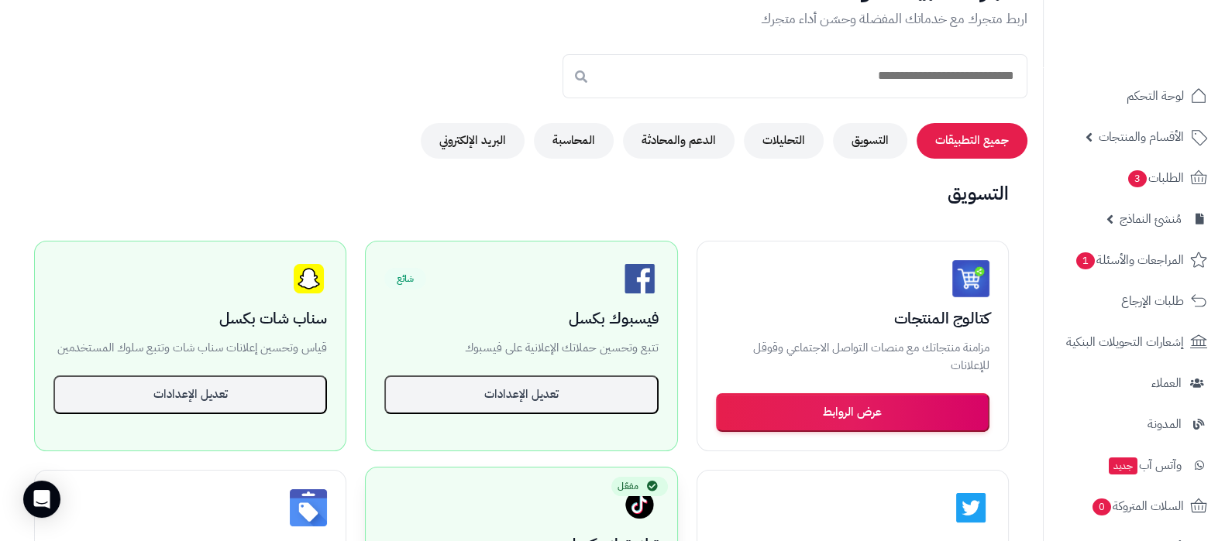
scroll to position [0, 0]
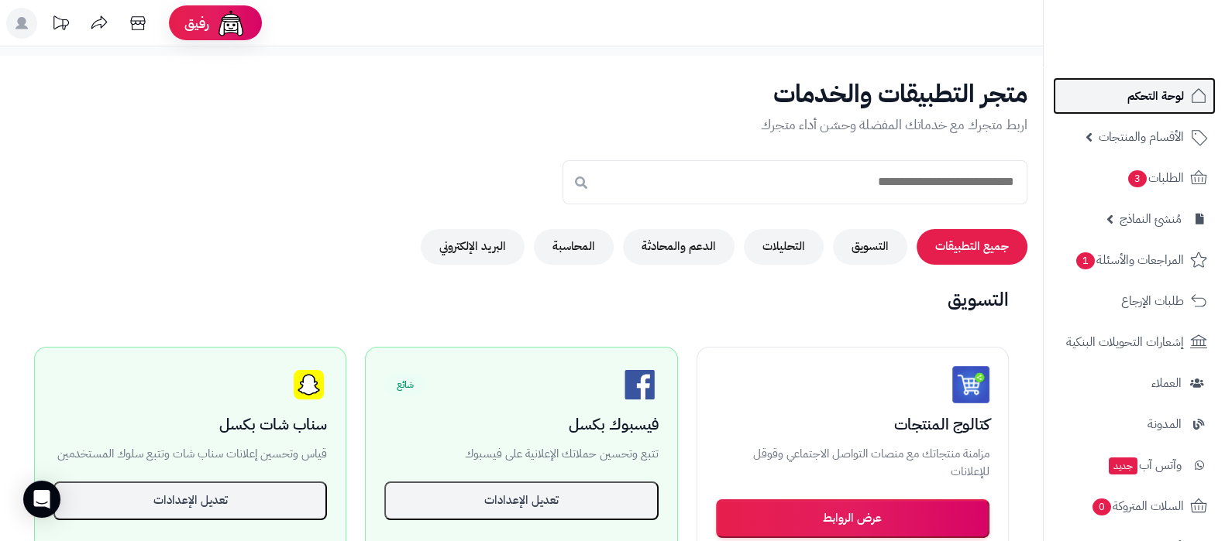
click at [1143, 108] on link "لوحة التحكم" at bounding box center [1134, 95] width 163 height 37
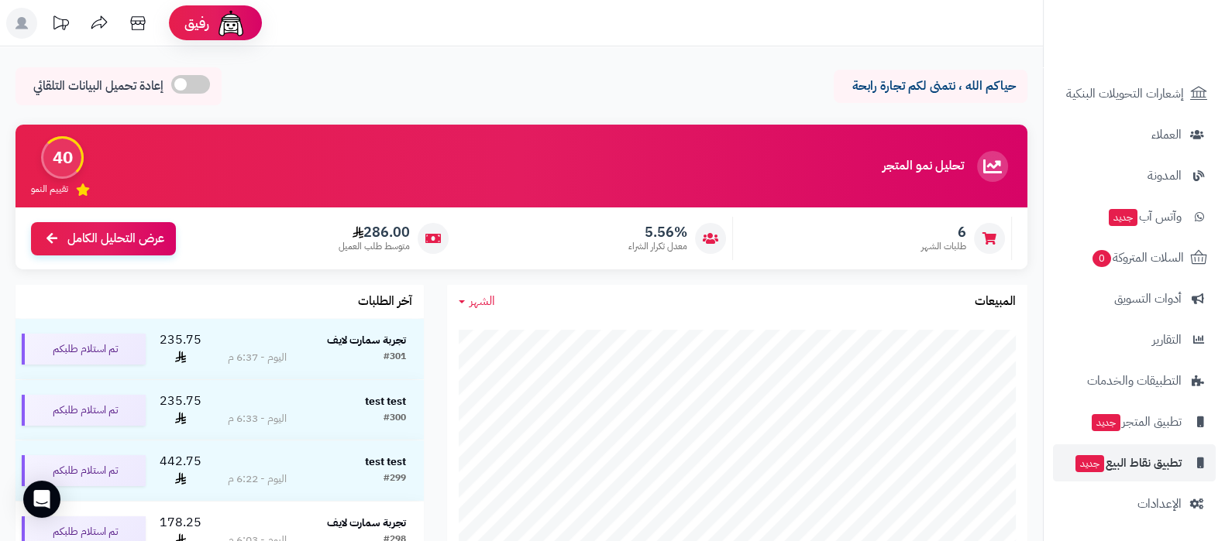
scroll to position [387, 0]
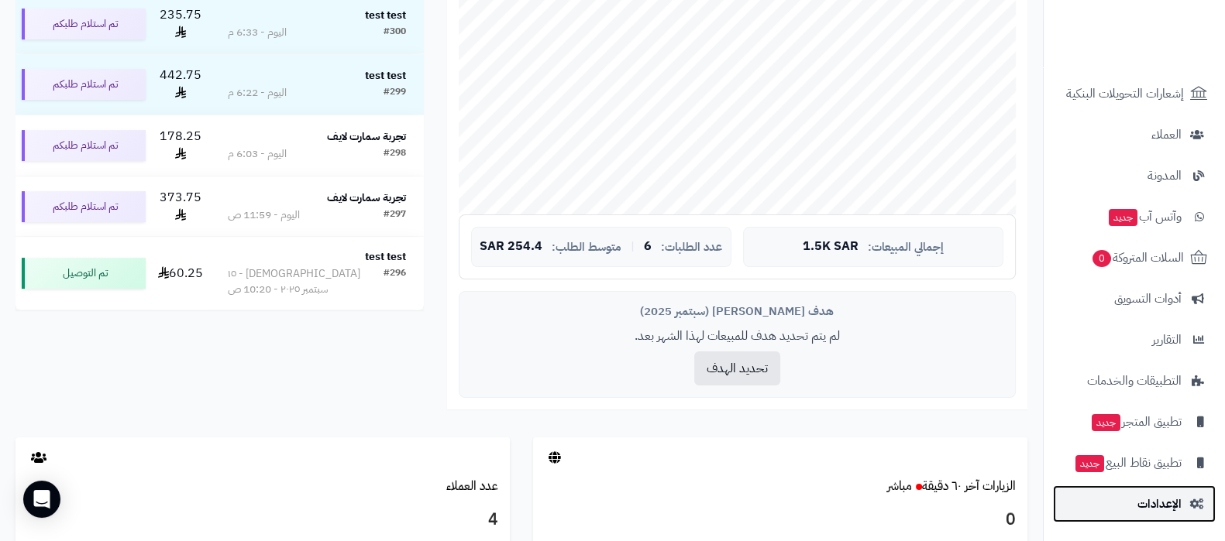
click at [1156, 498] on span "الإعدادات" at bounding box center [1159, 504] width 44 height 22
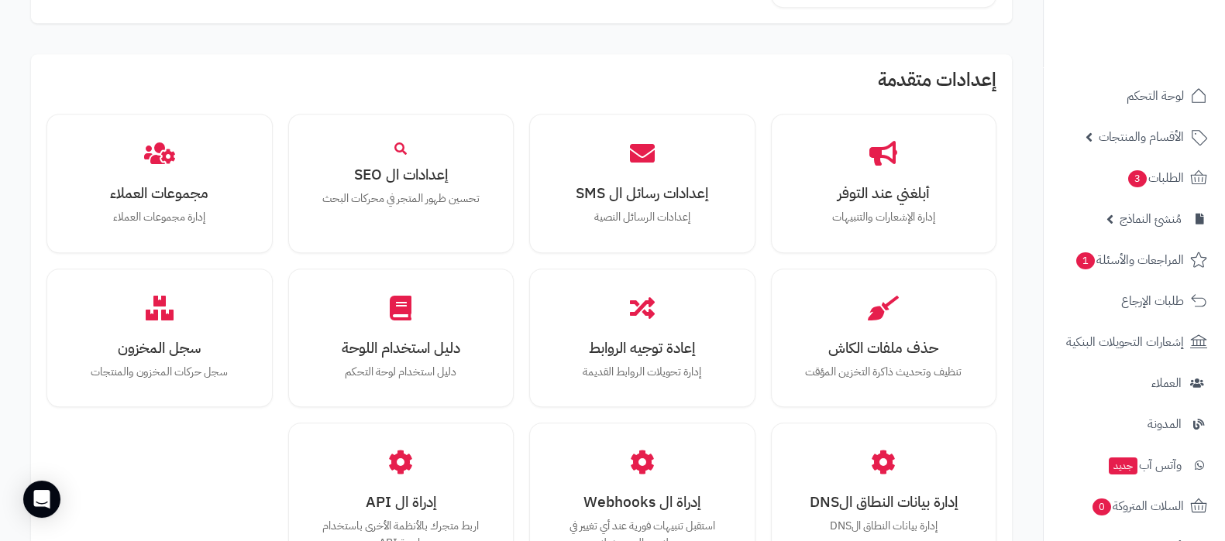
scroll to position [1258, 0]
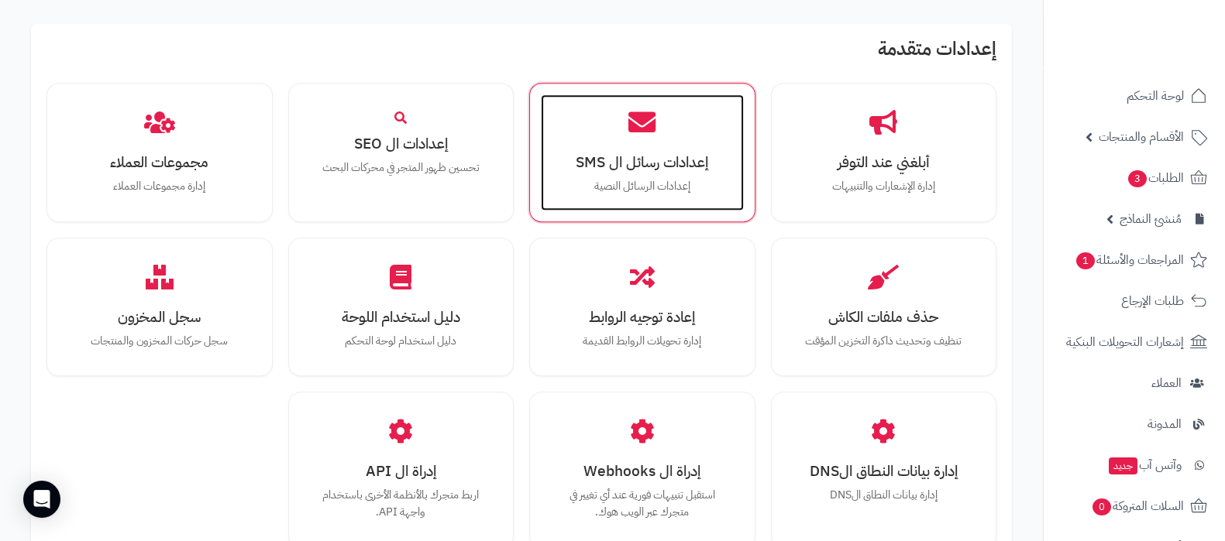
click at [628, 198] on div "إعدادات رسائل ال SMS إعدادات الرسائل النصية" at bounding box center [642, 153] width 203 height 116
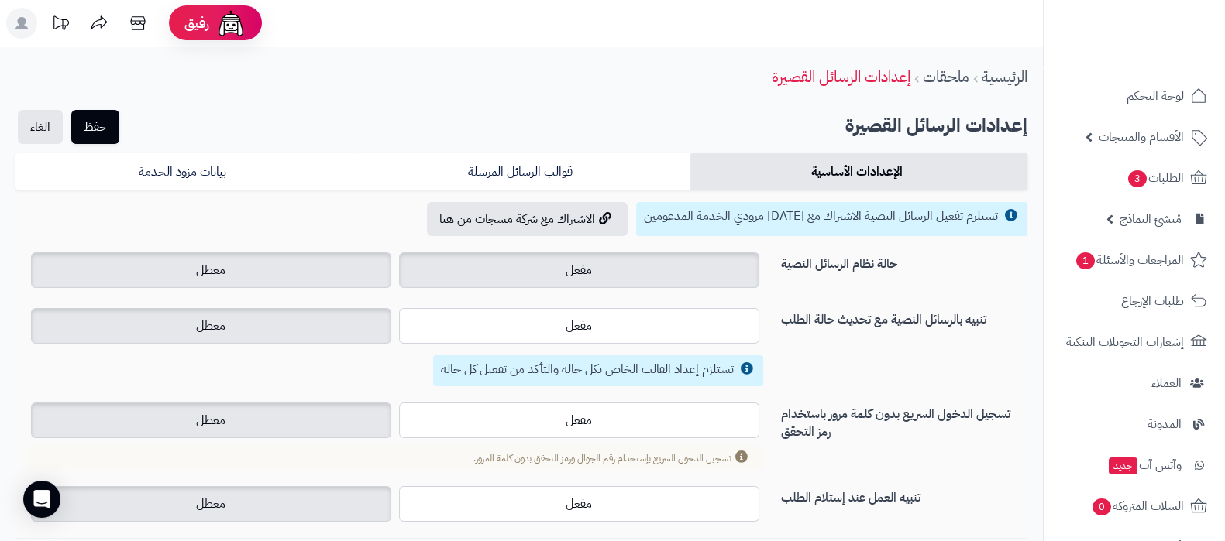
click at [627, 272] on label "مفعل" at bounding box center [579, 271] width 360 height 36
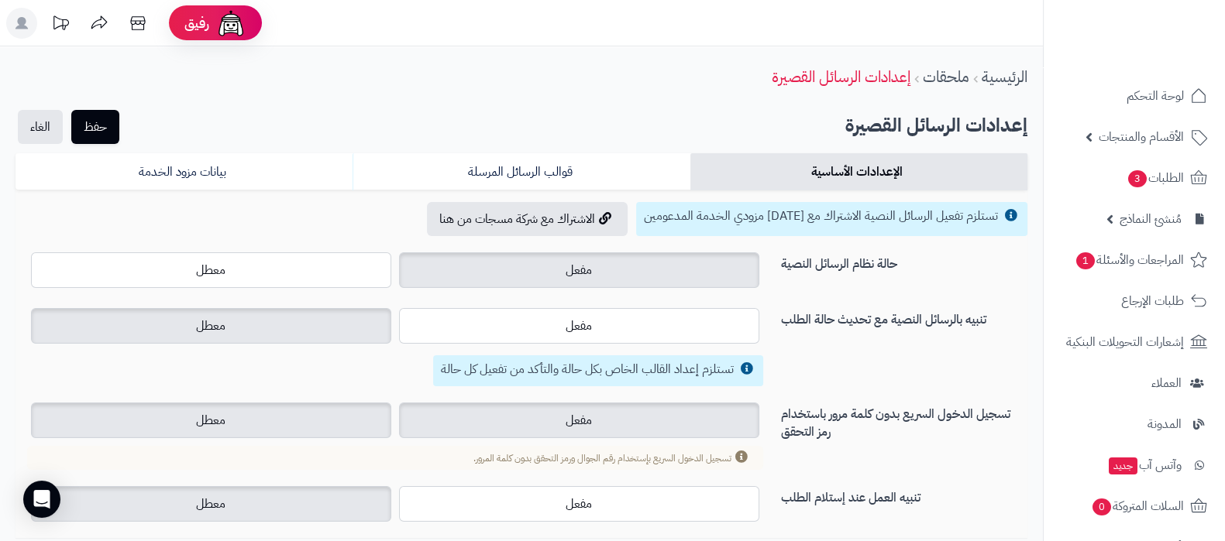
click at [637, 424] on label "مفعل" at bounding box center [579, 421] width 360 height 36
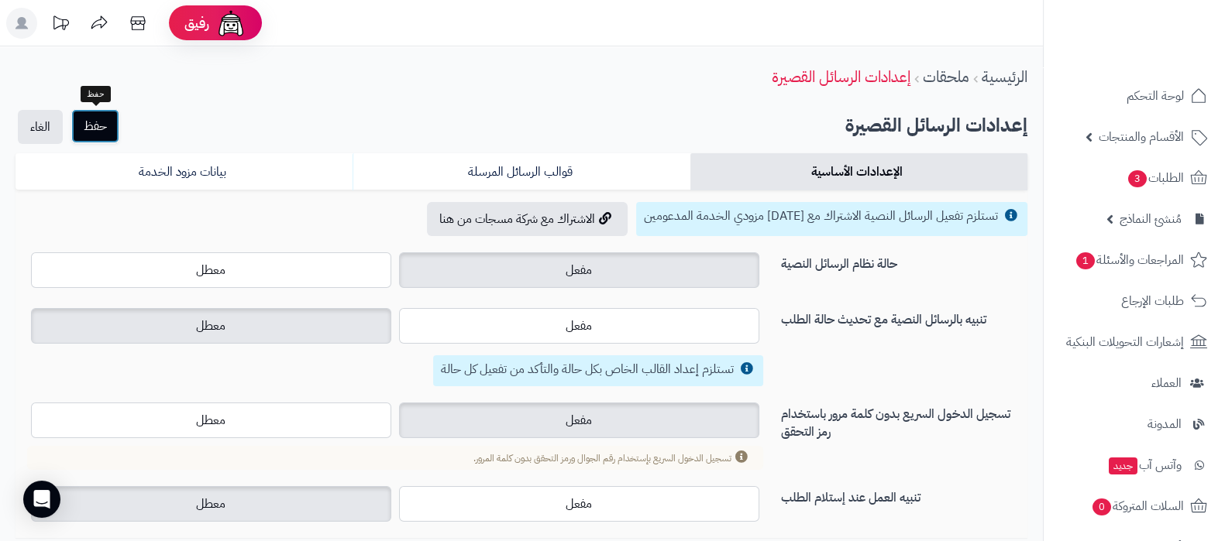
click at [101, 129] on button "حفظ" at bounding box center [95, 126] width 48 height 34
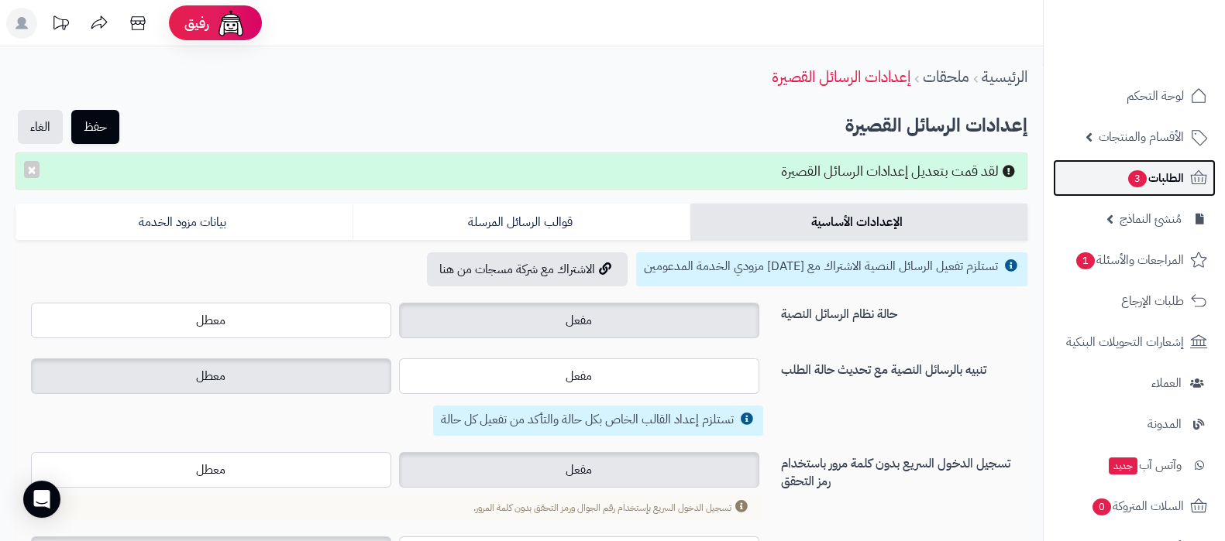
click at [1146, 179] on span "الطلبات 3" at bounding box center [1154, 178] width 57 height 22
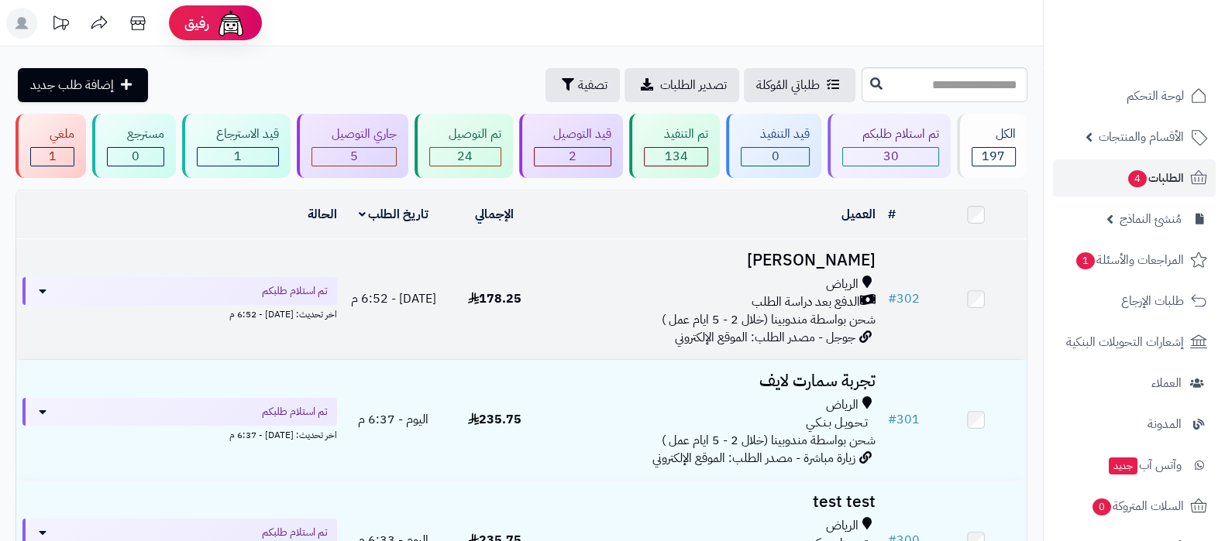
click at [792, 253] on h3 "غيث غيث" at bounding box center [713, 261] width 324 height 18
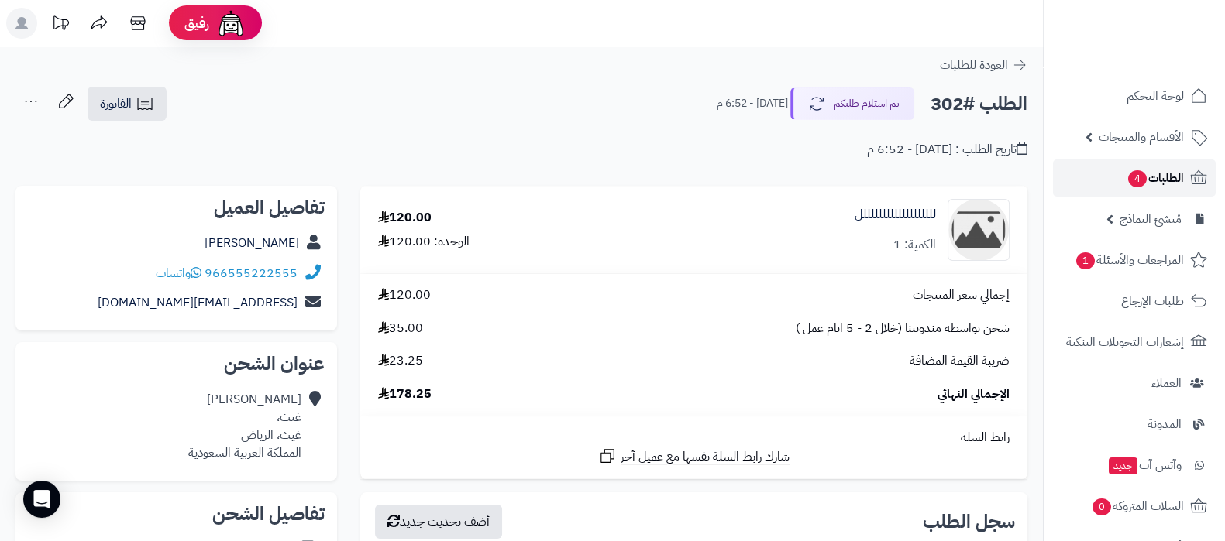
click at [1149, 174] on span "الطلبات 4" at bounding box center [1154, 178] width 57 height 22
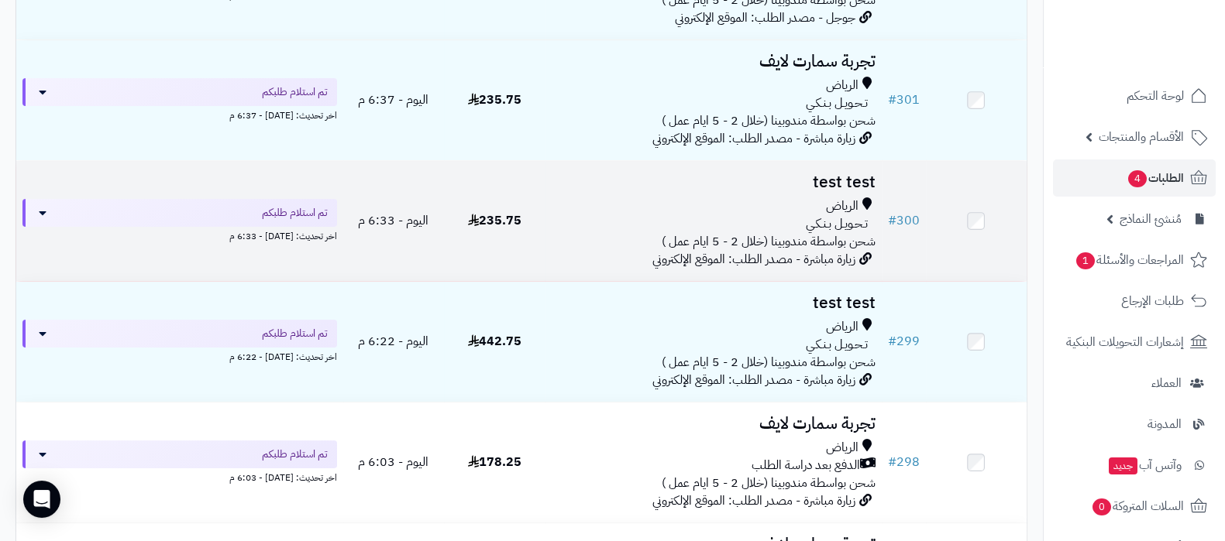
scroll to position [290, 0]
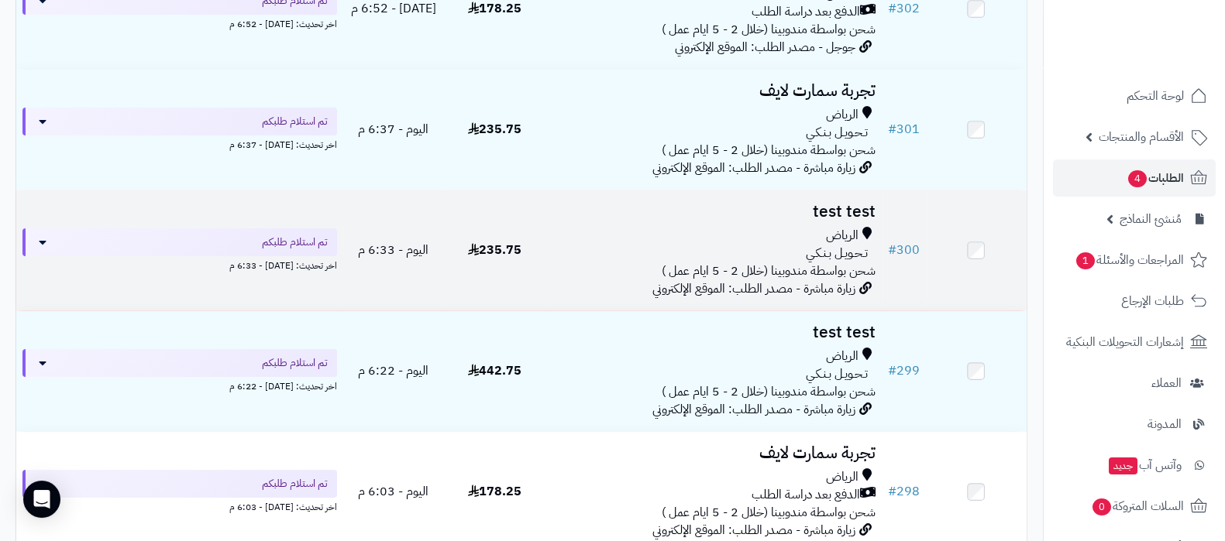
click at [821, 211] on h3 "test test" at bounding box center [713, 212] width 324 height 18
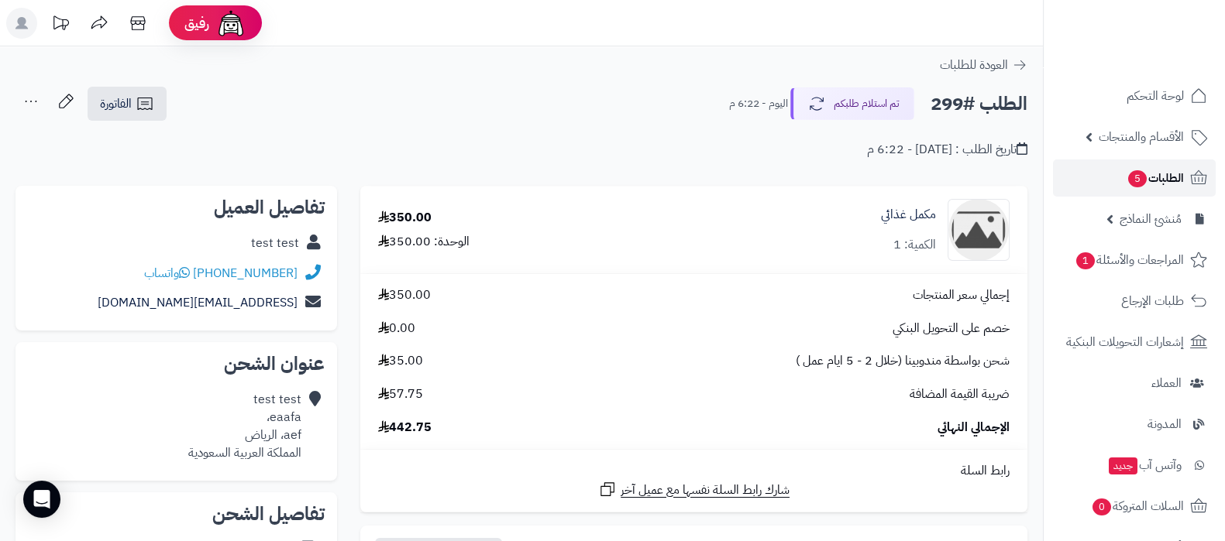
click at [1146, 175] on span "الطلبات 5" at bounding box center [1154, 178] width 57 height 22
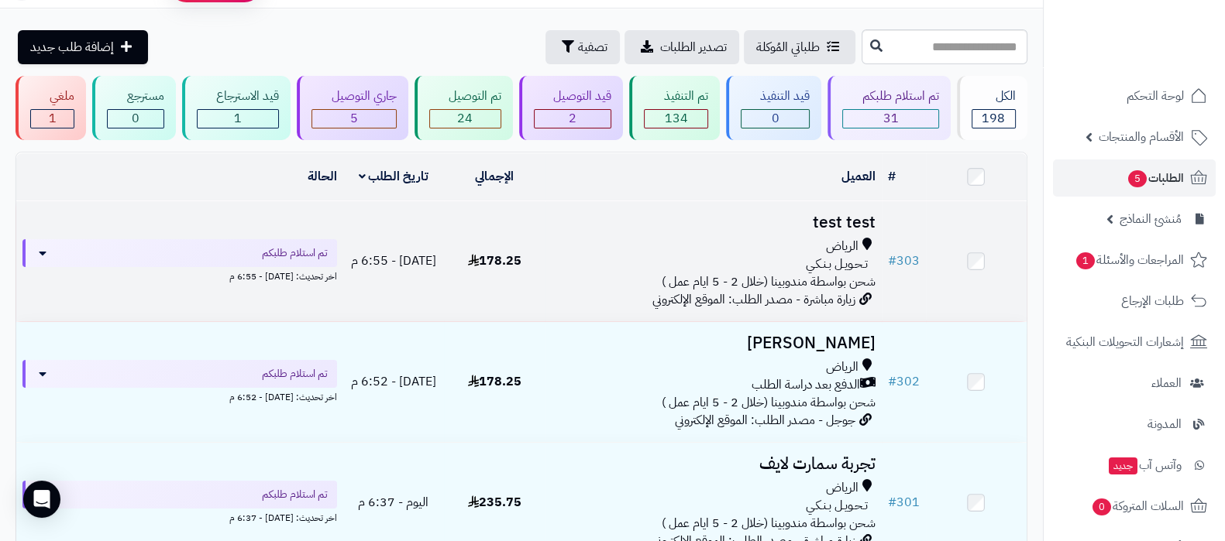
scroll to position [96, 0]
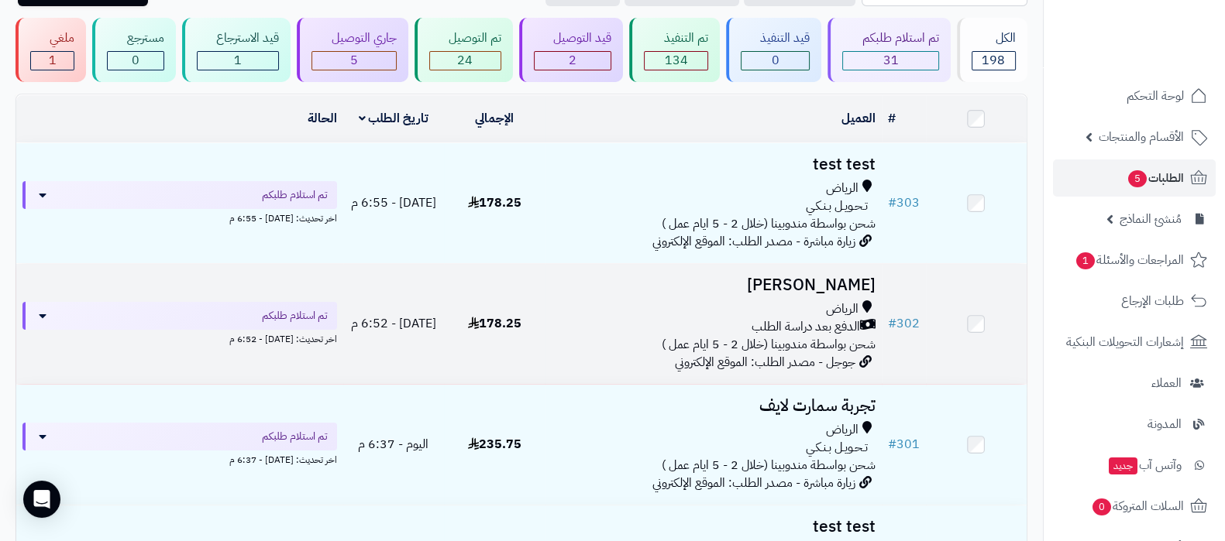
click at [823, 280] on h3 "غيث غيث" at bounding box center [713, 286] width 324 height 18
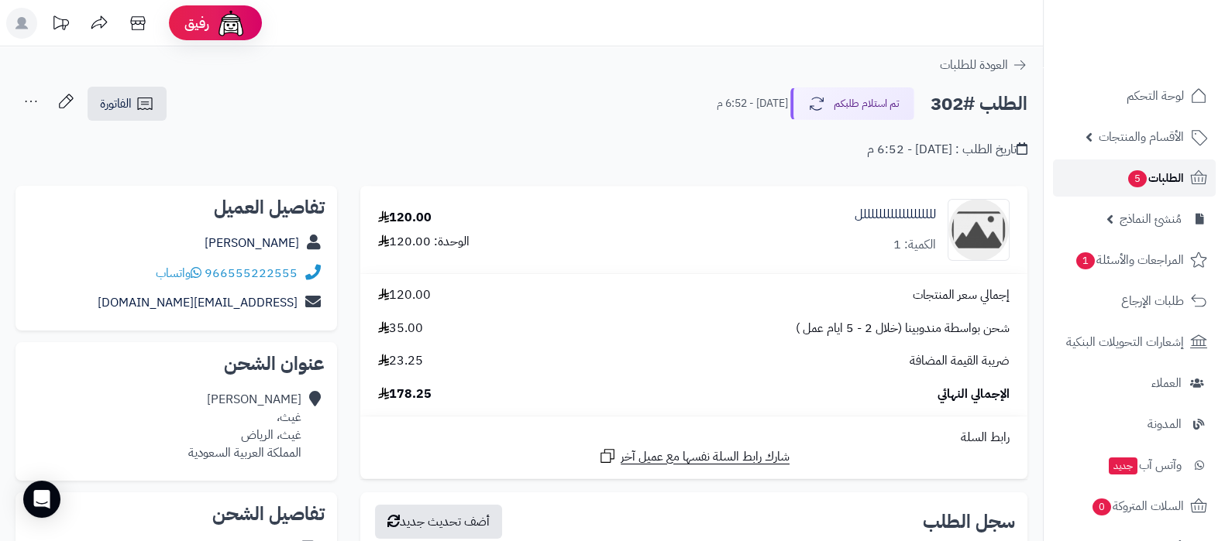
click at [1120, 185] on link "الطلبات 5" at bounding box center [1134, 178] width 163 height 37
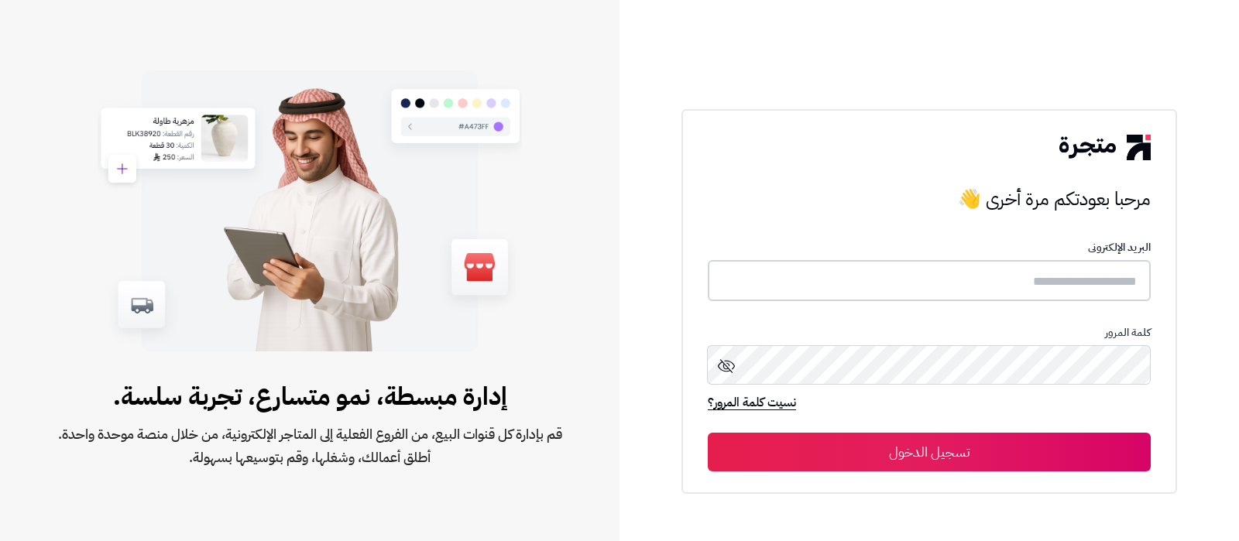
type input "**********"
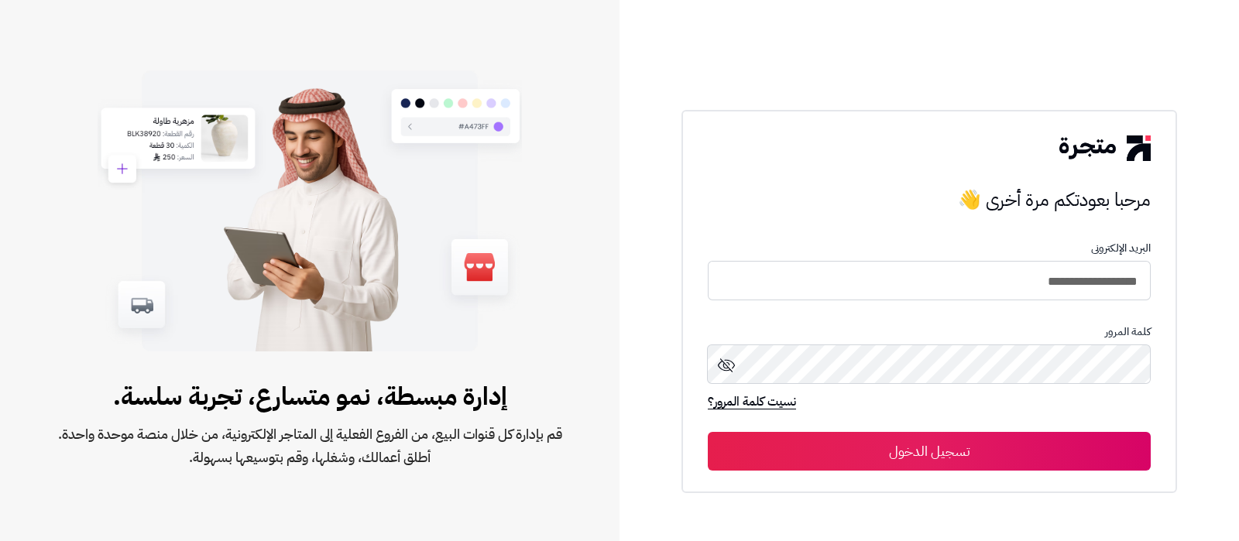
click at [1012, 451] on button "تسجيل الدخول" at bounding box center [929, 451] width 443 height 39
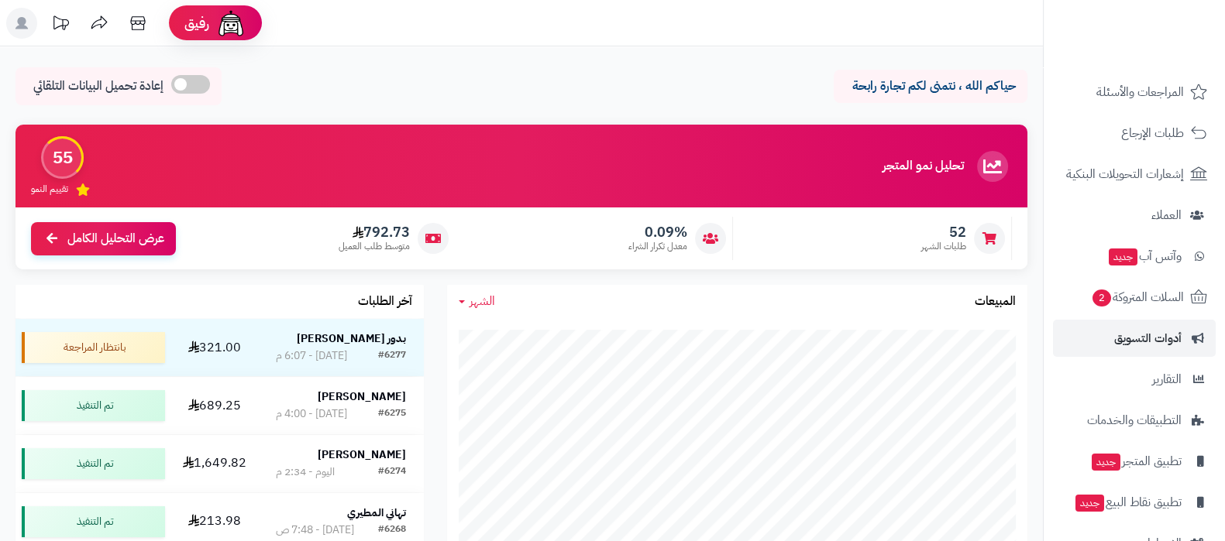
scroll to position [167, 0]
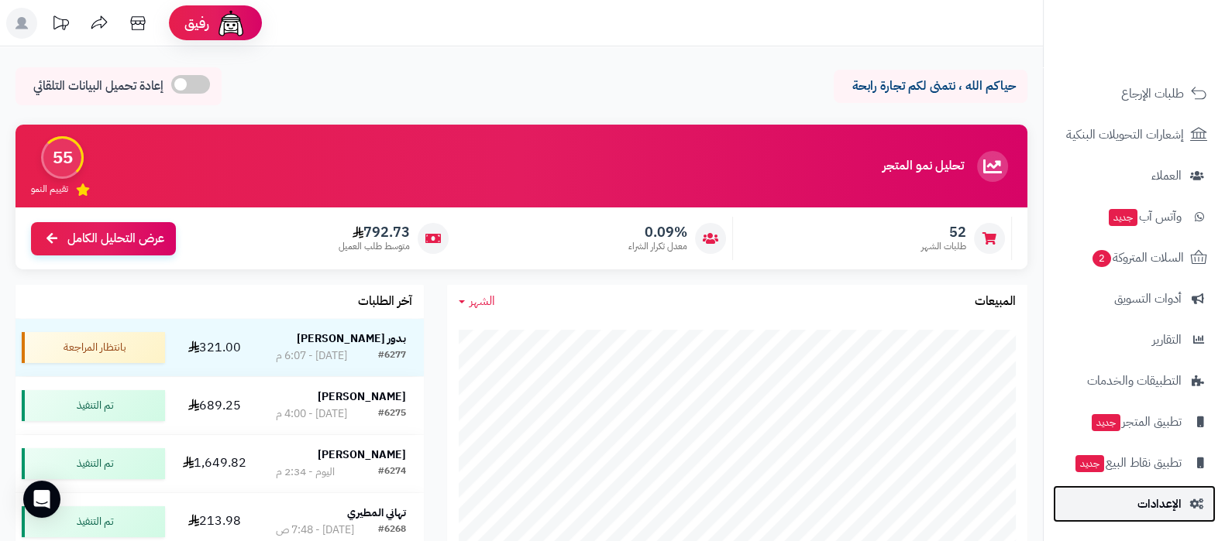
click at [1146, 495] on span "الإعدادات" at bounding box center [1159, 504] width 44 height 22
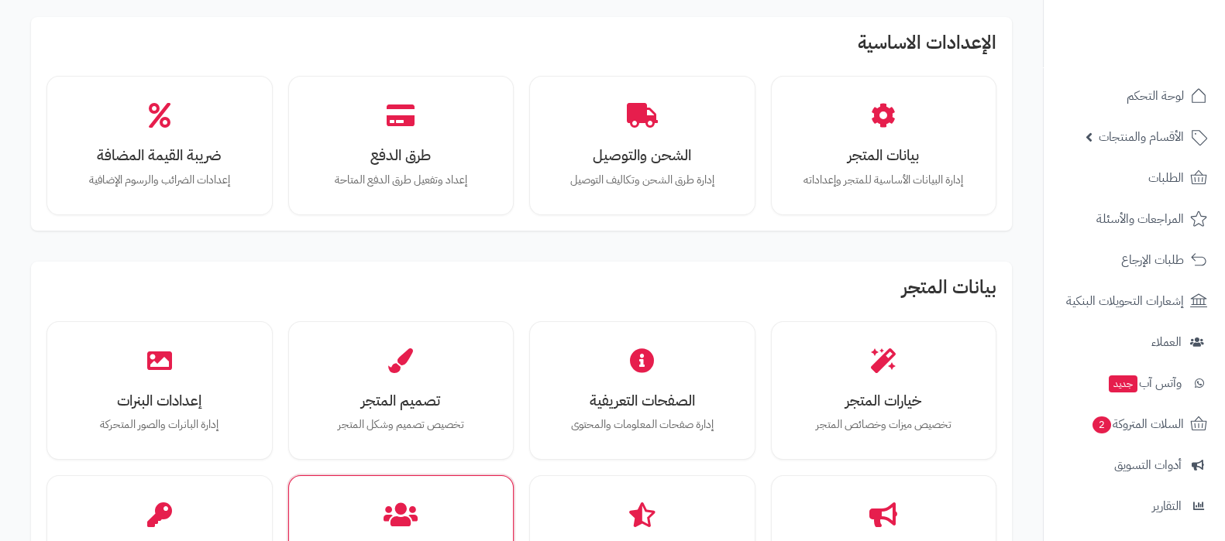
scroll to position [290, 0]
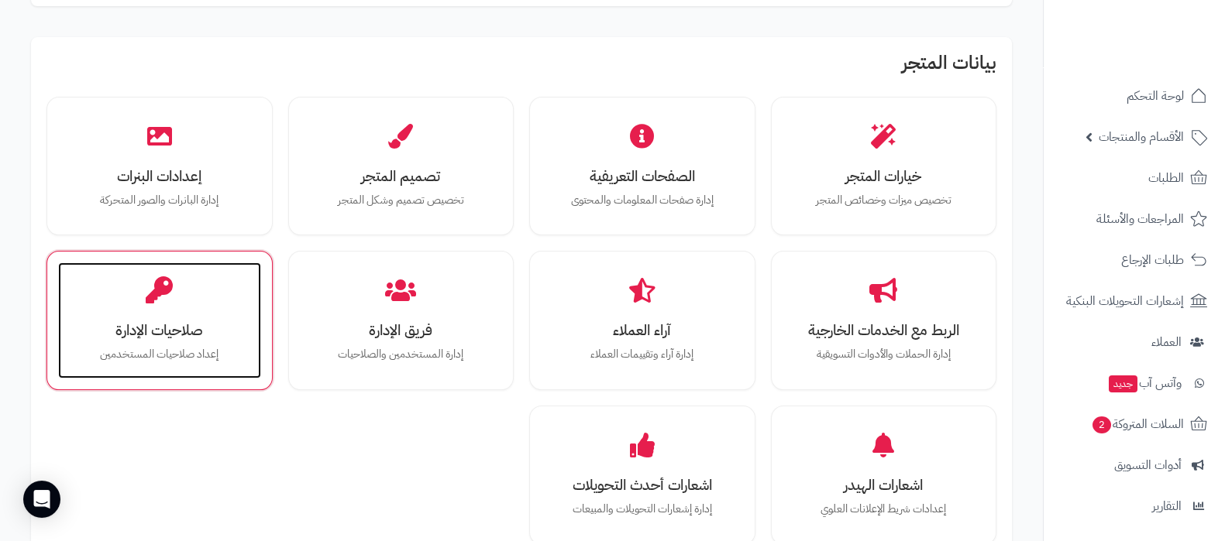
click at [192, 346] on p "إعداد صلاحيات المستخدمين" at bounding box center [160, 354] width 172 height 17
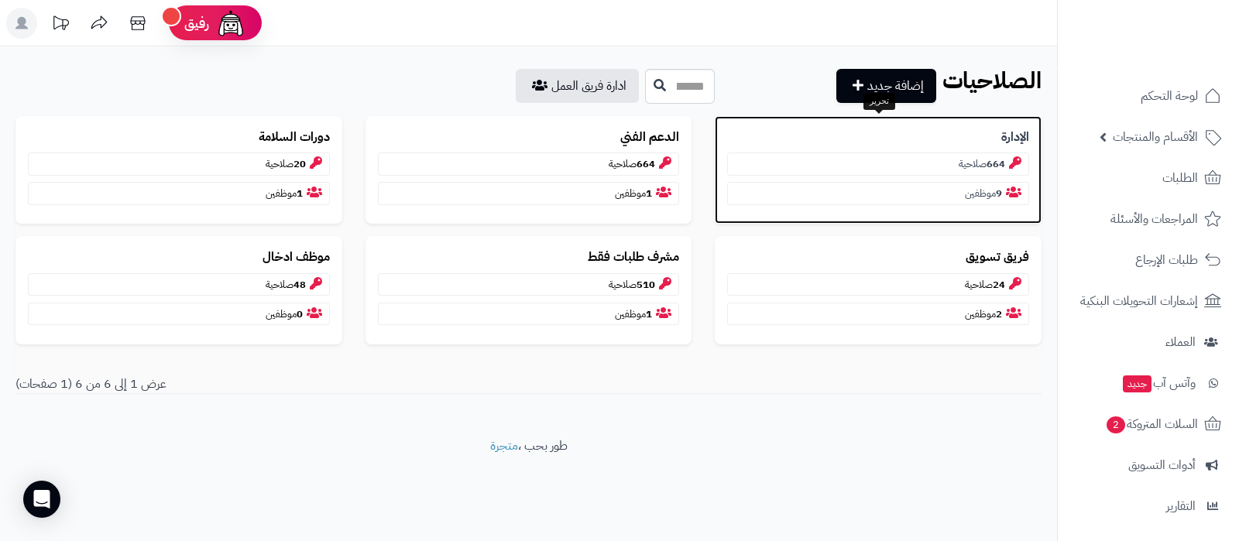
click at [1007, 137] on b "الإدارة" at bounding box center [1016, 138] width 28 height 18
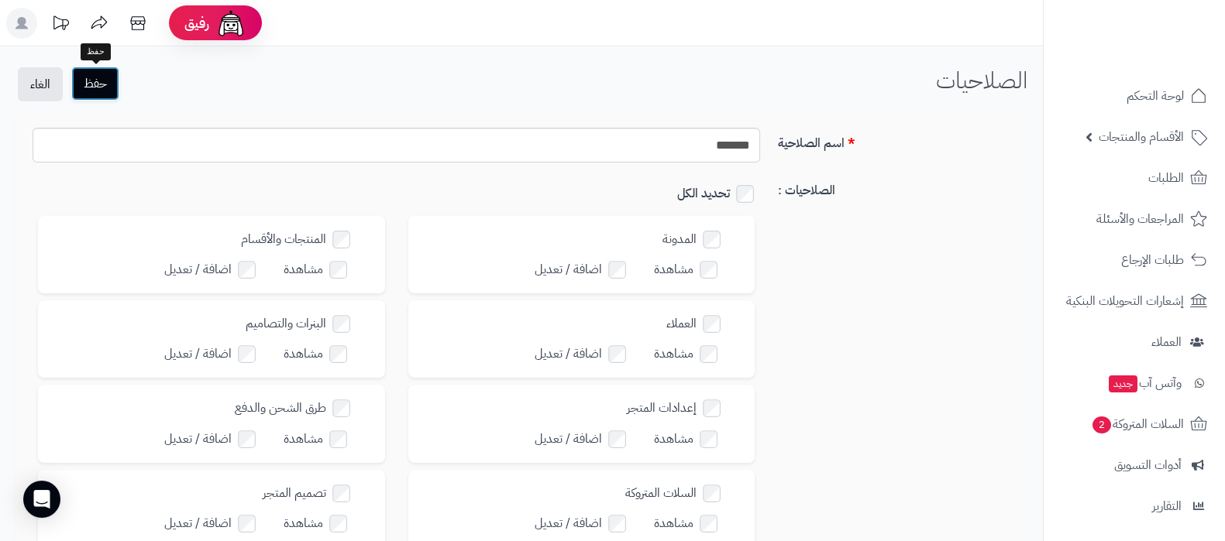
click at [96, 81] on button "حفظ" at bounding box center [95, 84] width 48 height 34
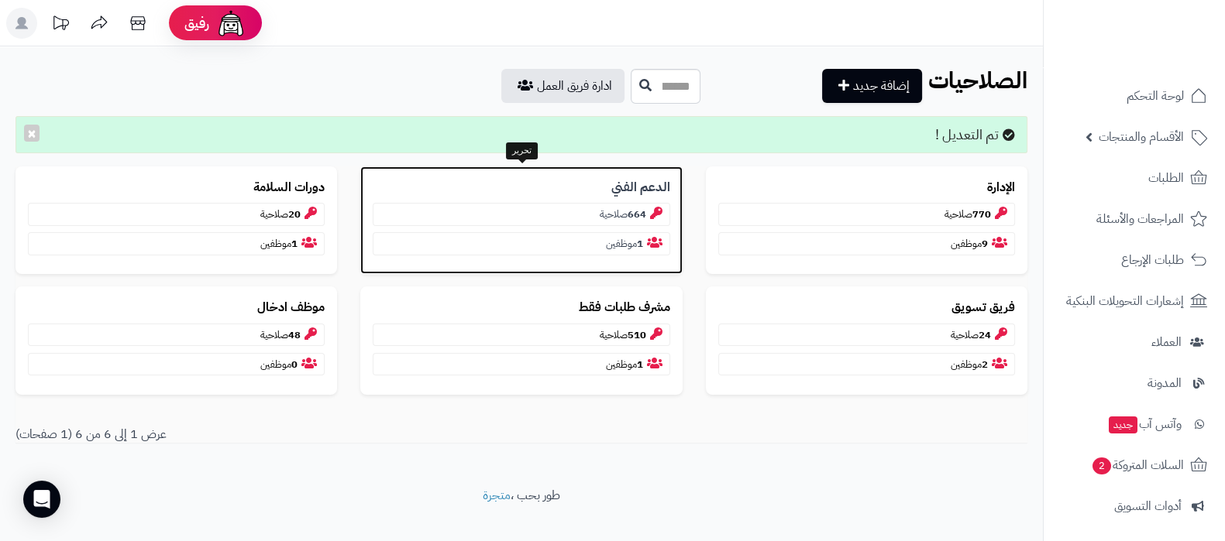
click at [623, 186] on b "الدعم الفني" at bounding box center [640, 188] width 59 height 18
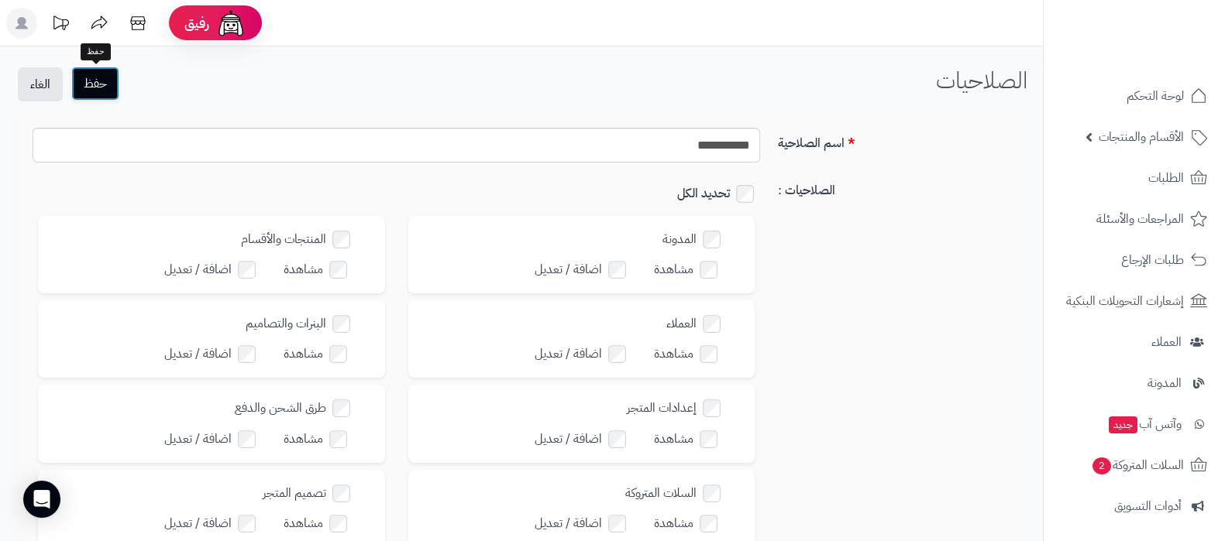
click at [114, 91] on button "حفظ" at bounding box center [95, 84] width 48 height 34
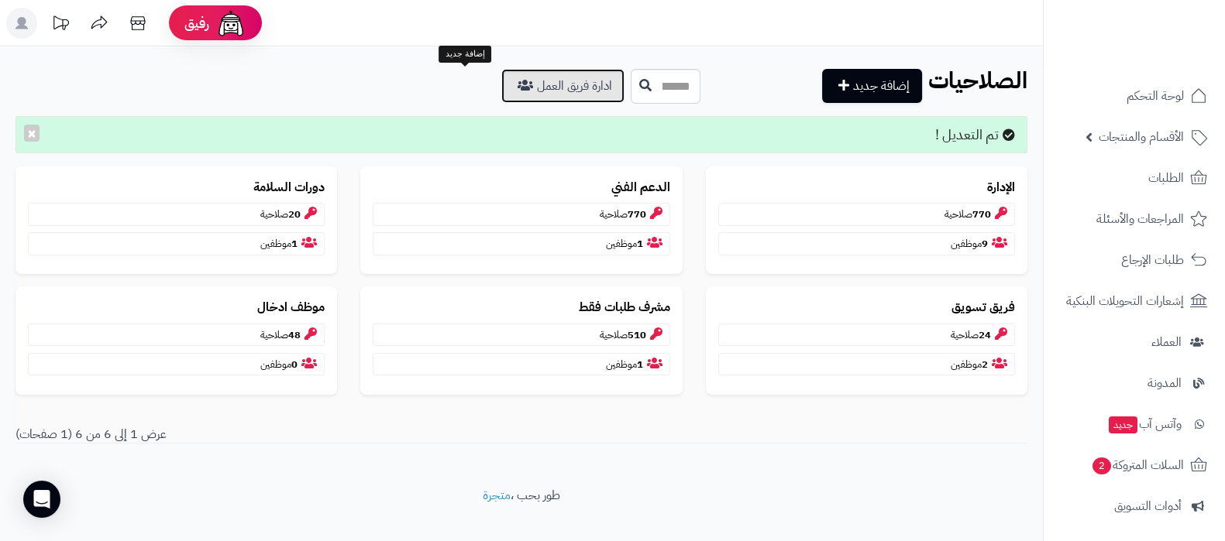
click at [517, 81] on icon at bounding box center [524, 85] width 15 height 12
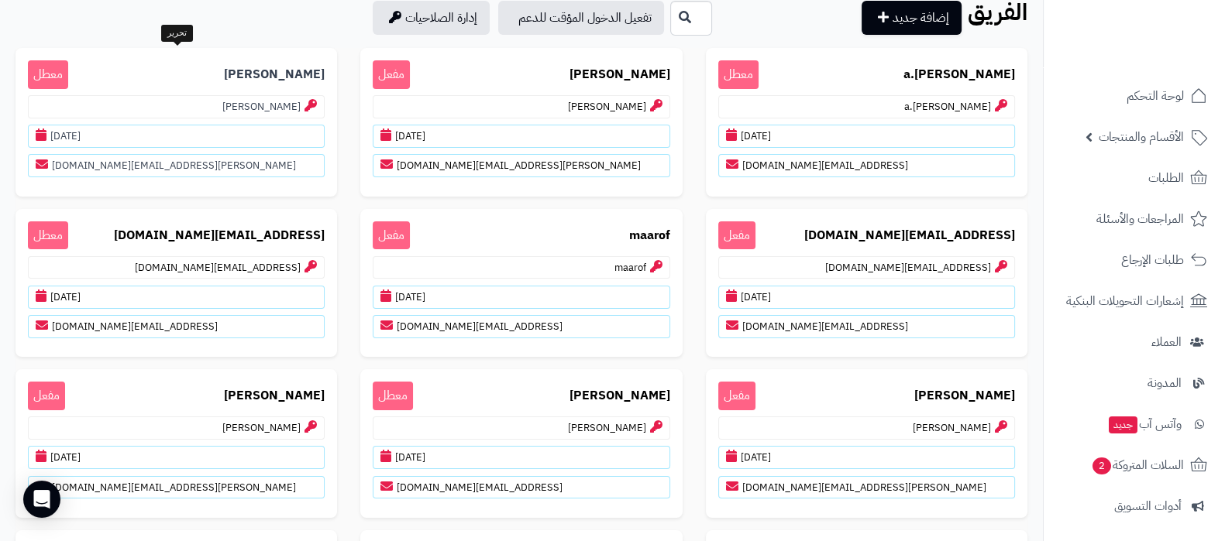
scroll to position [193, 0]
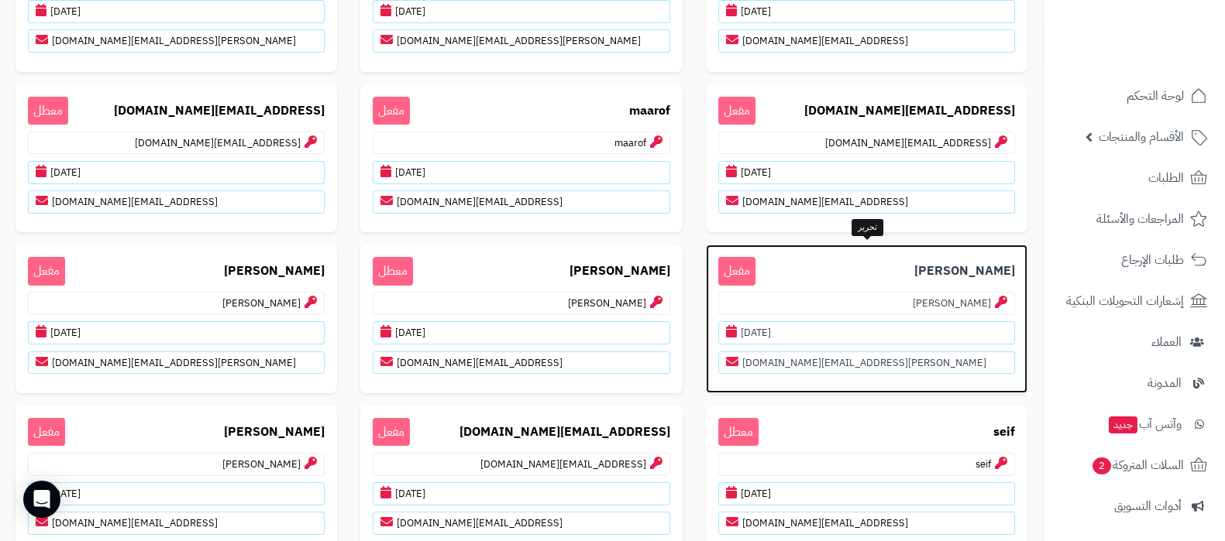
click at [956, 266] on p "Mohamed مفعل" at bounding box center [866, 271] width 297 height 29
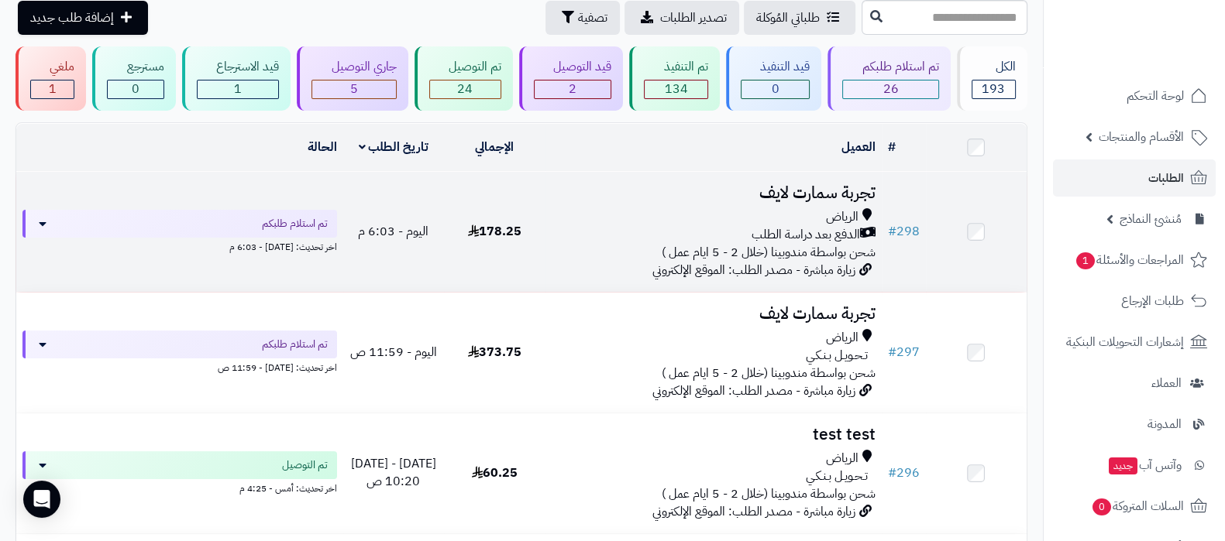
scroll to position [96, 0]
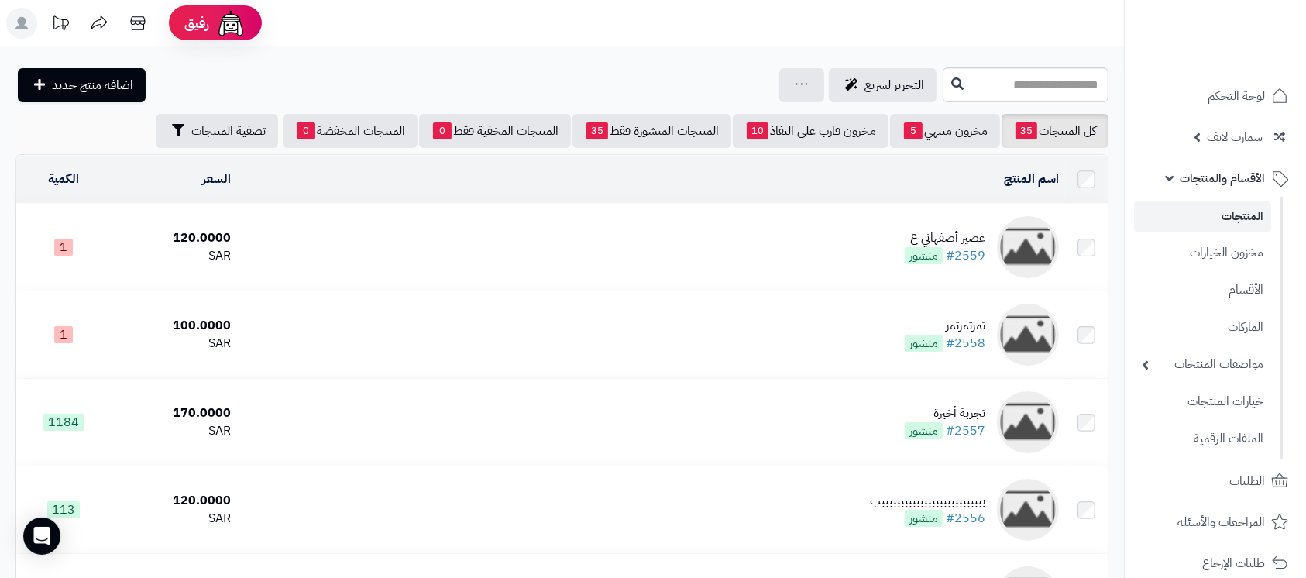
click at [941, 222] on td "عصير أصفهاني ع #2559 منشور" at bounding box center [651, 247] width 828 height 87
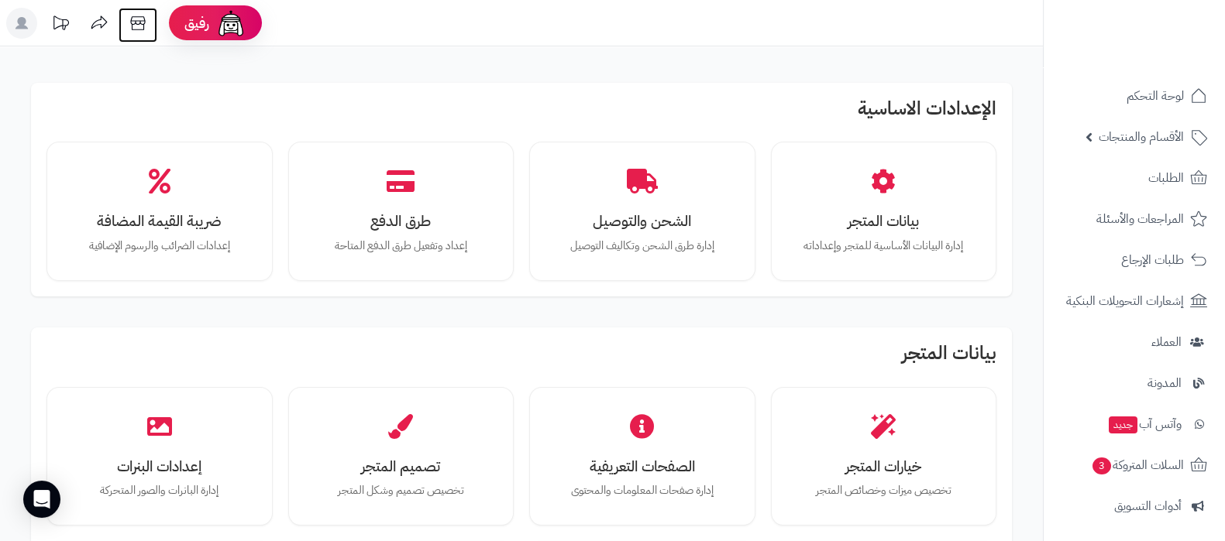
click at [134, 25] on icon at bounding box center [137, 23] width 31 height 31
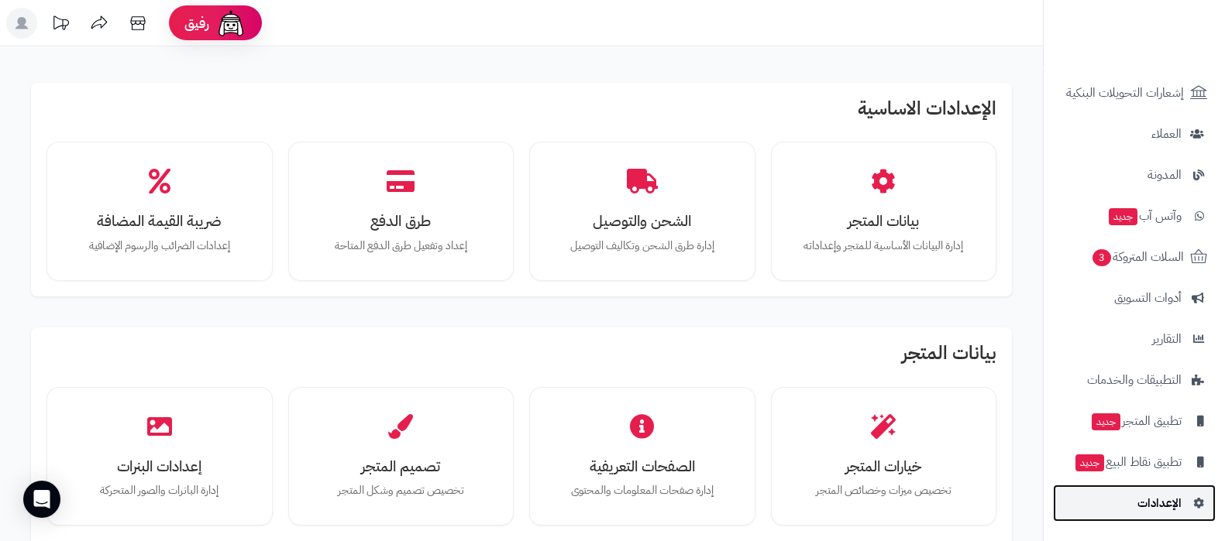
click at [1148, 493] on span "الإعدادات" at bounding box center [1159, 504] width 44 height 22
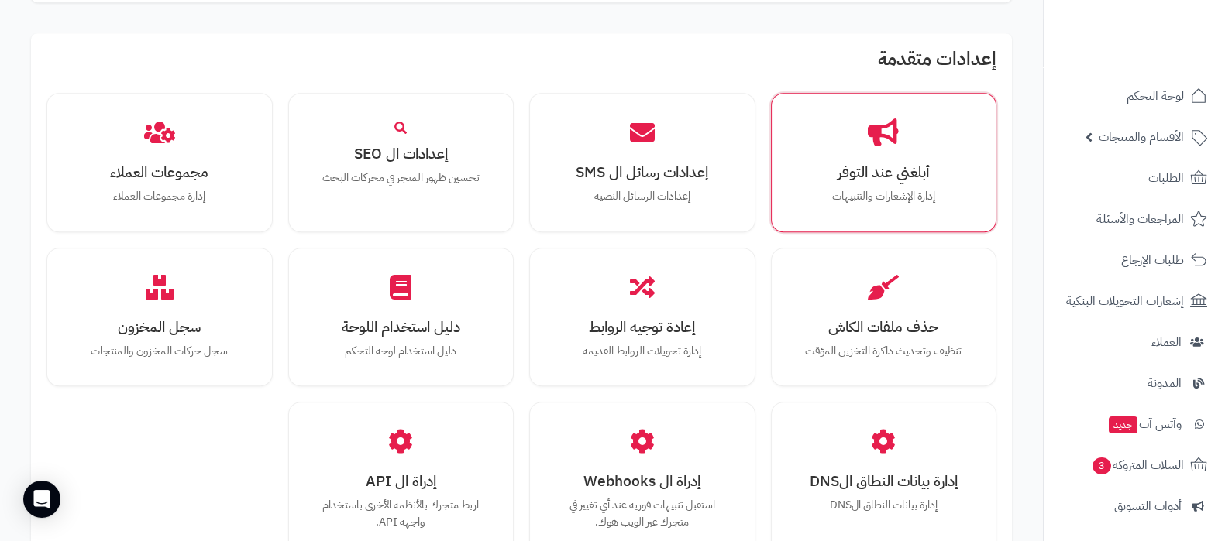
scroll to position [1142, 0]
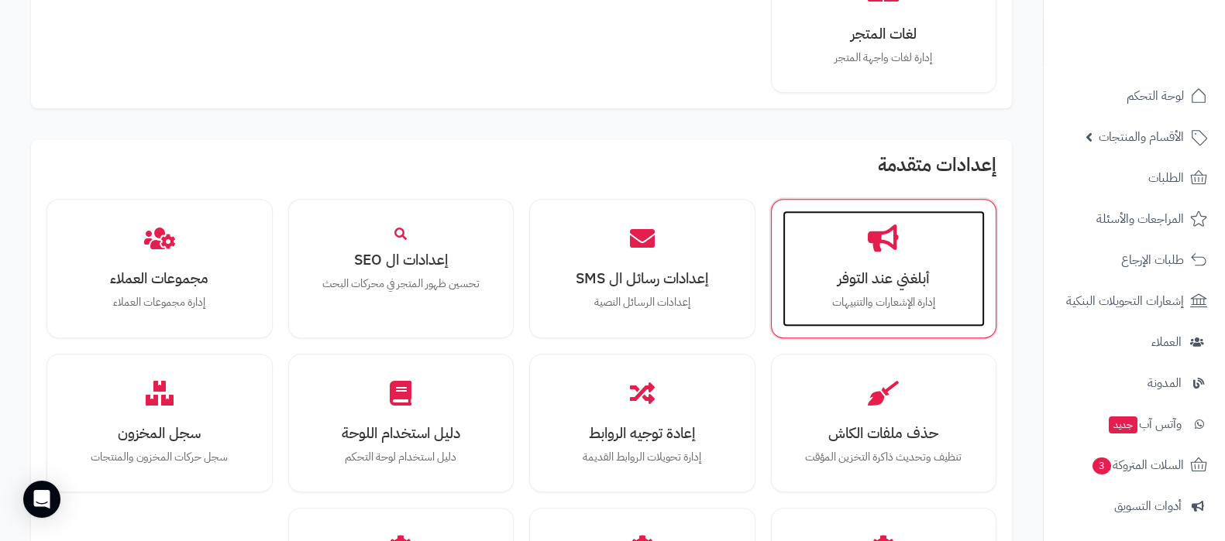
click at [898, 301] on p "إدارة الإشعارات والتنبيهات" at bounding box center [884, 302] width 172 height 17
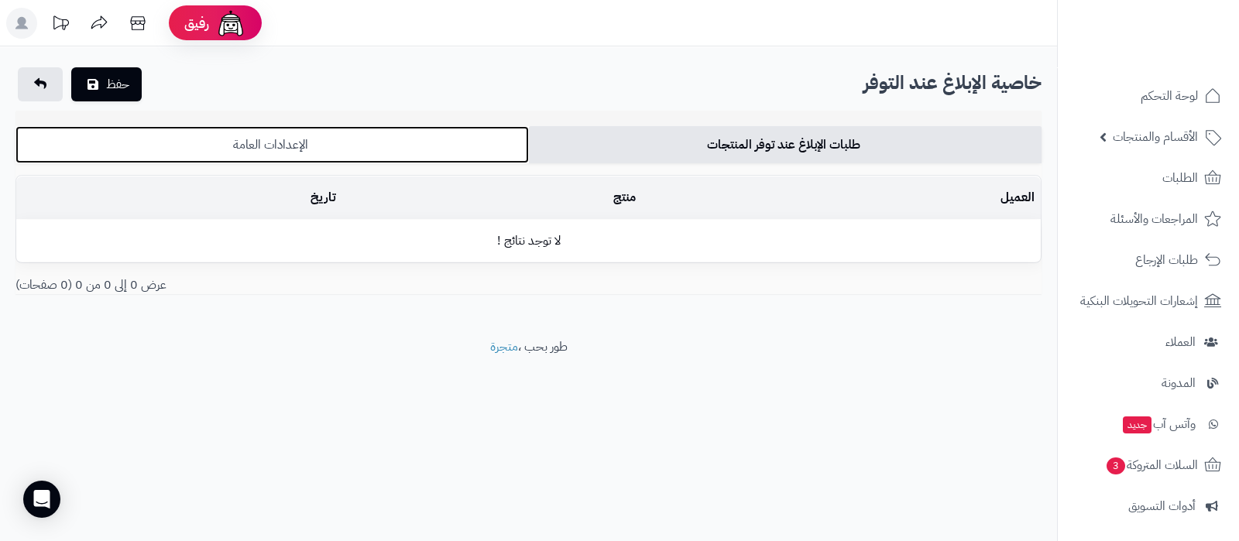
click at [372, 135] on link "الإعدادات العامة" at bounding box center [272, 144] width 514 height 37
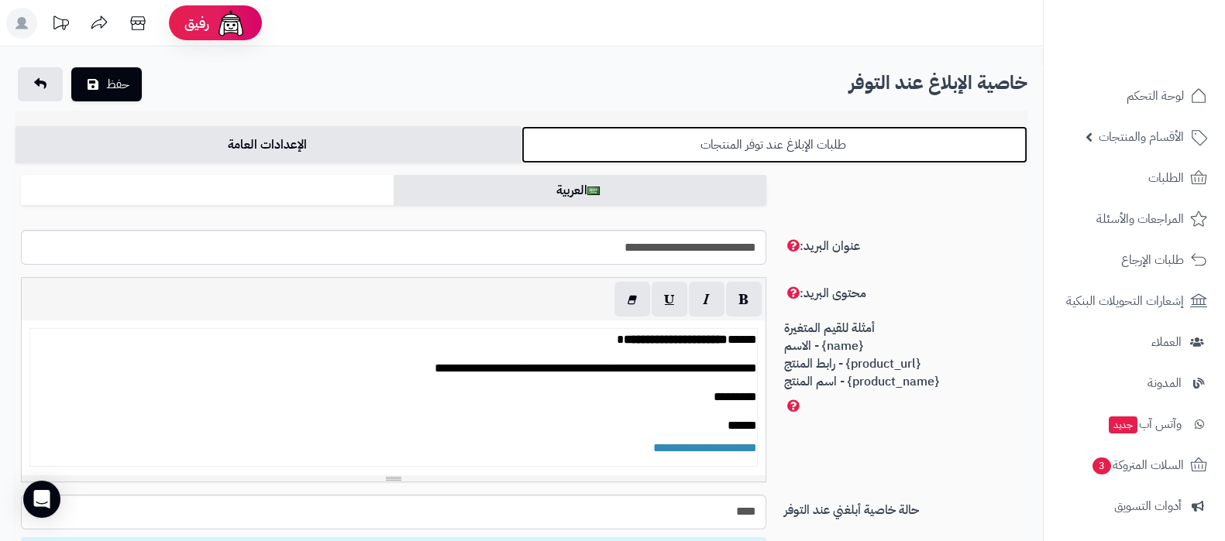
click at [775, 156] on link "طلبات الإبلاغ عند توفر المنتجات" at bounding box center [774, 144] width 506 height 37
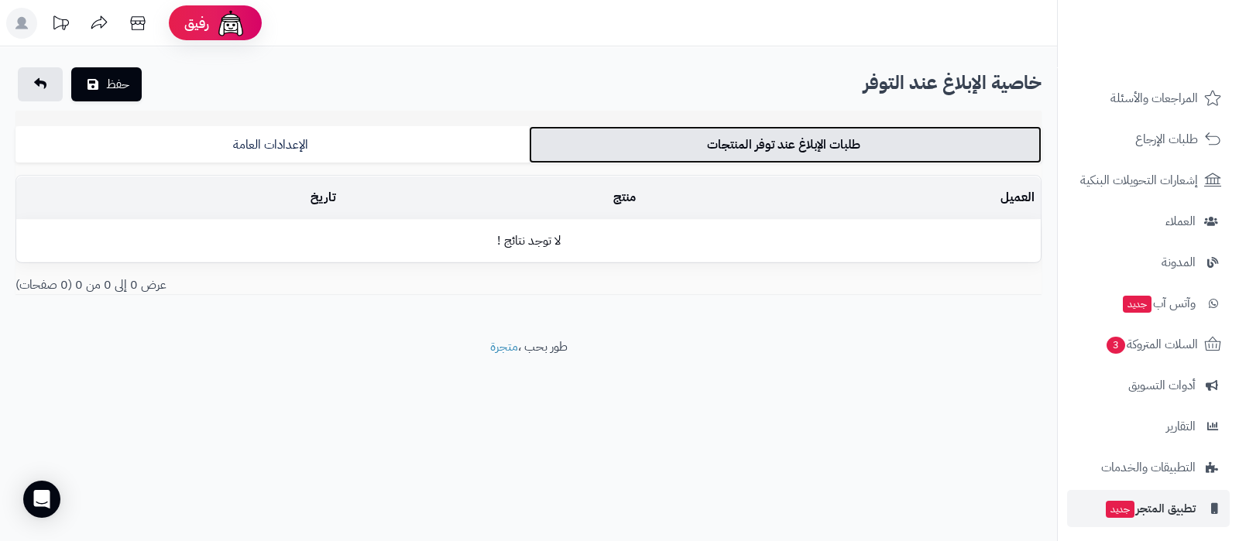
scroll to position [208, 0]
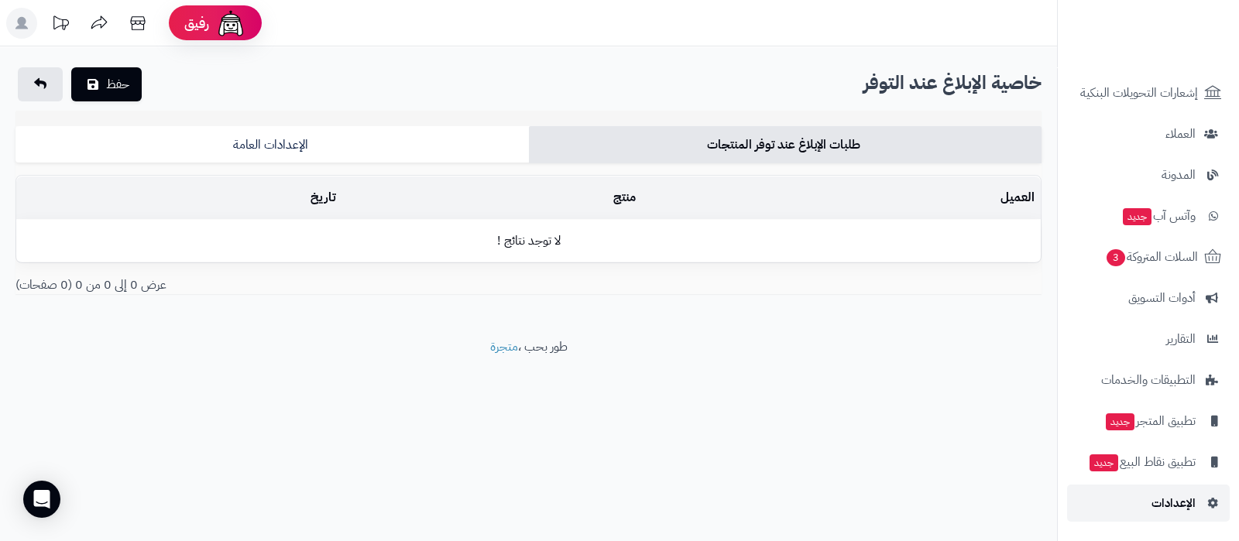
click at [1181, 510] on span "الإعدادات" at bounding box center [1174, 504] width 44 height 22
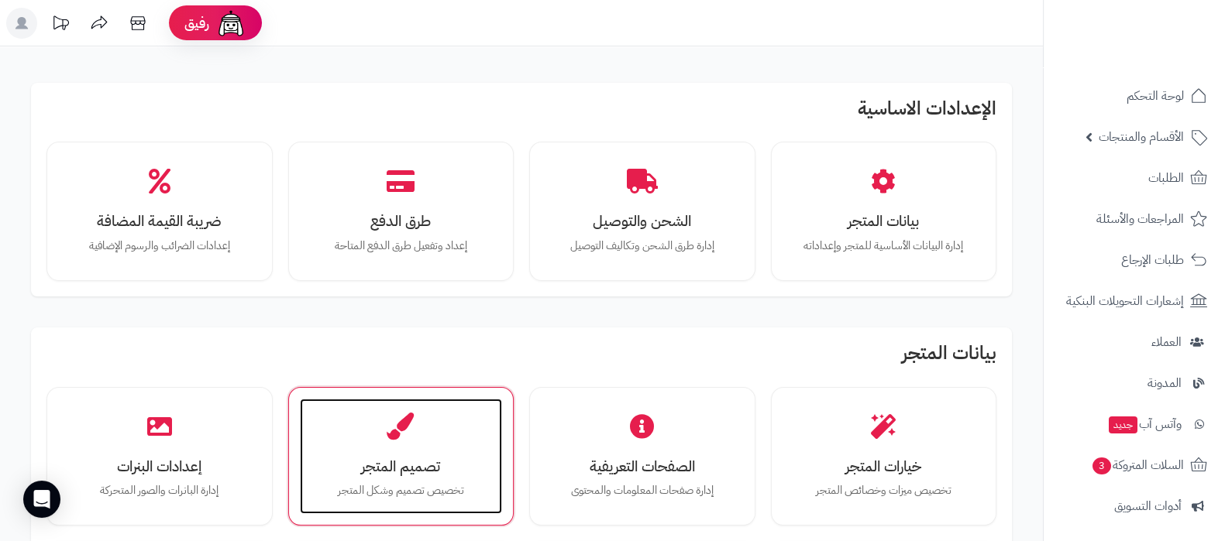
click at [348, 466] on h3 "تصميم المتجر" at bounding box center [401, 467] width 172 height 16
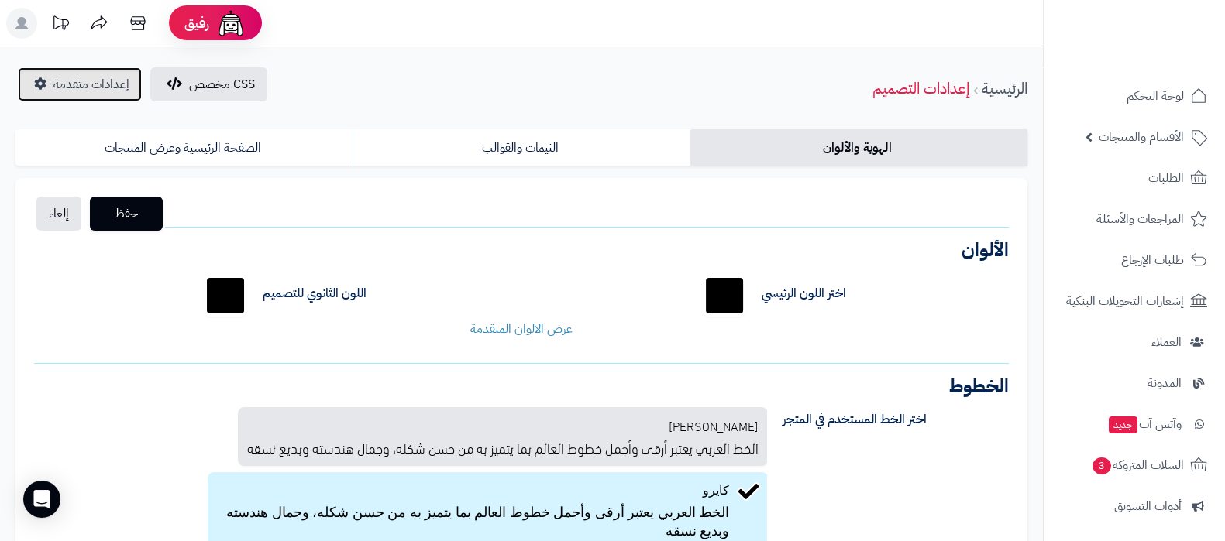
click at [70, 76] on span "إعدادات متقدمة" at bounding box center [91, 84] width 76 height 19
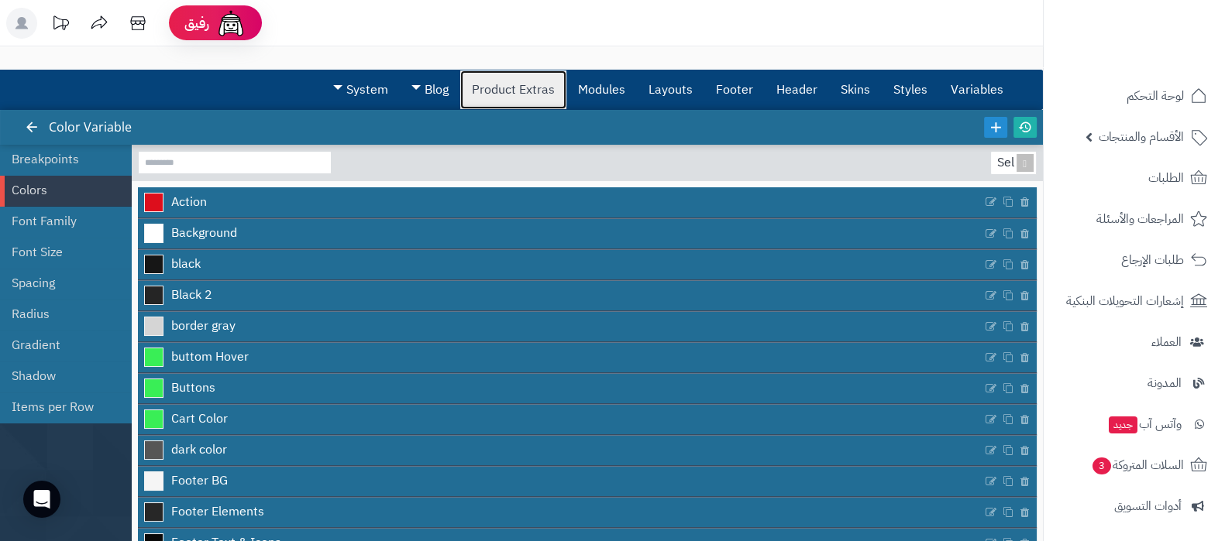
click at [509, 79] on link "Product Extras" at bounding box center [513, 89] width 106 height 39
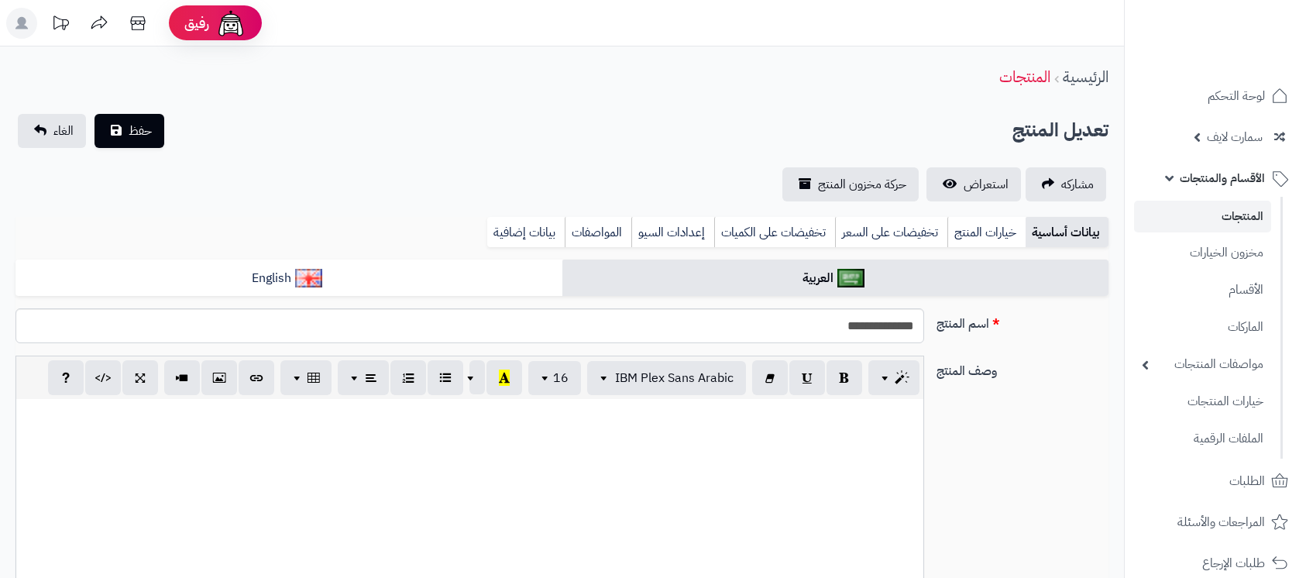
select select
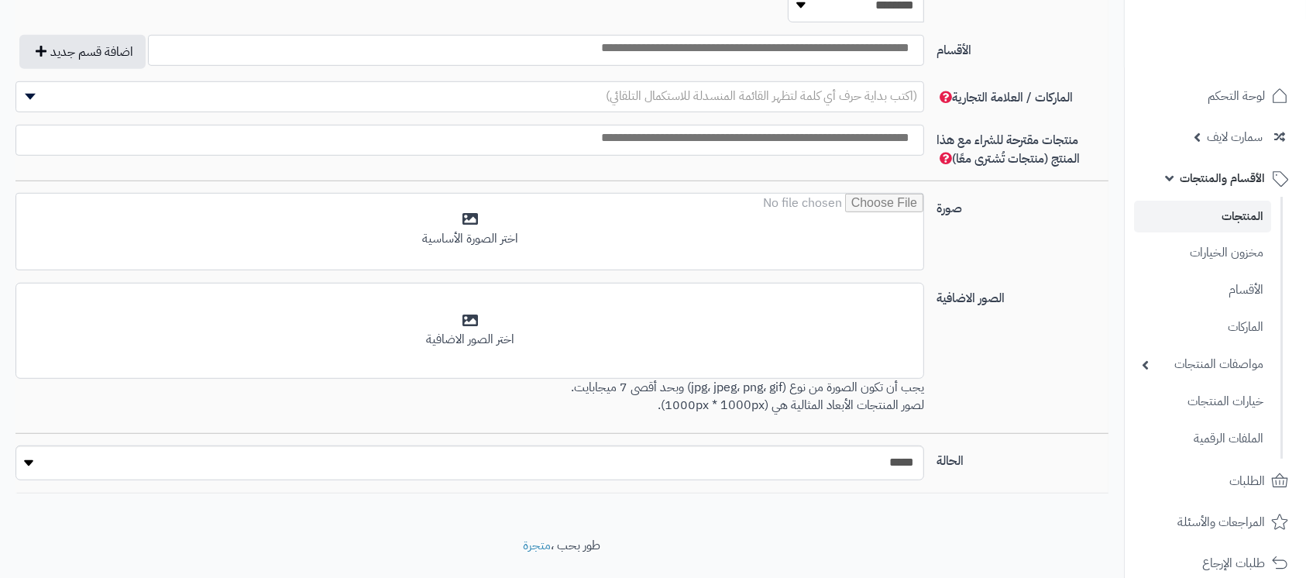
scroll to position [932, 0]
click at [875, 445] on select "***** ****" at bounding box center [469, 462] width 909 height 35
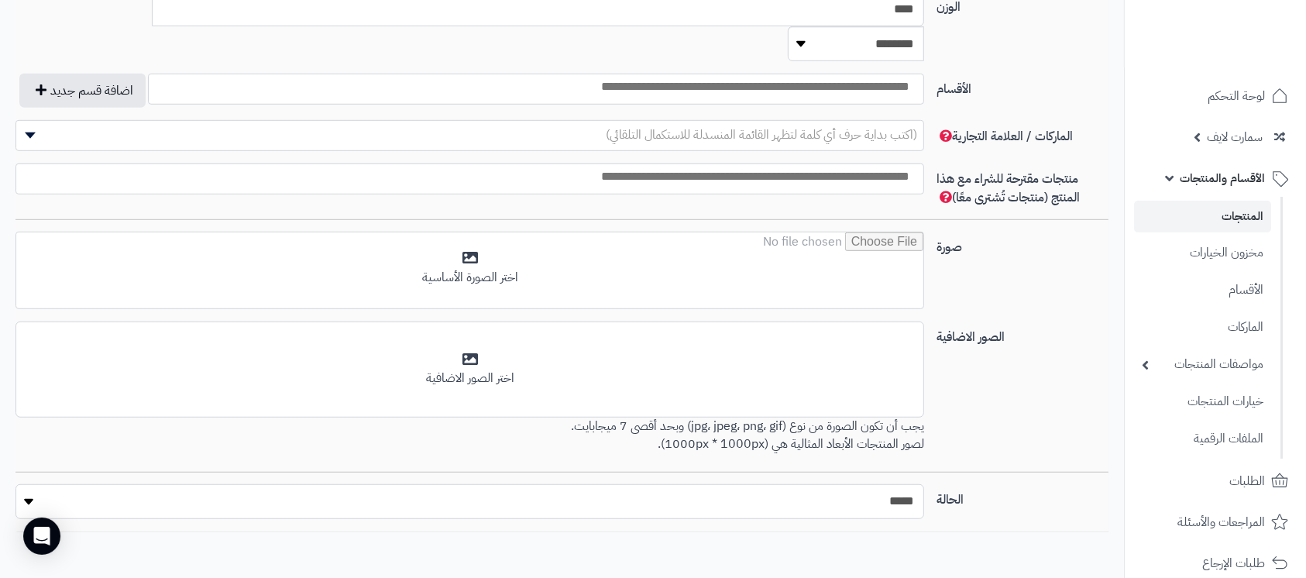
scroll to position [971, 0]
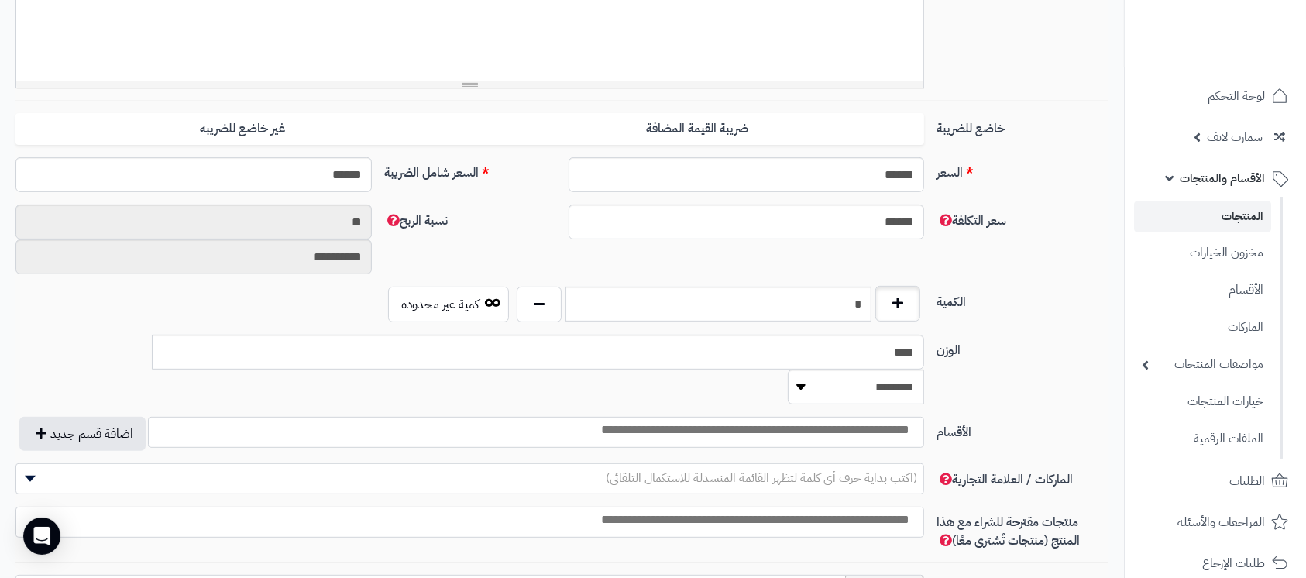
scroll to position [558, 0]
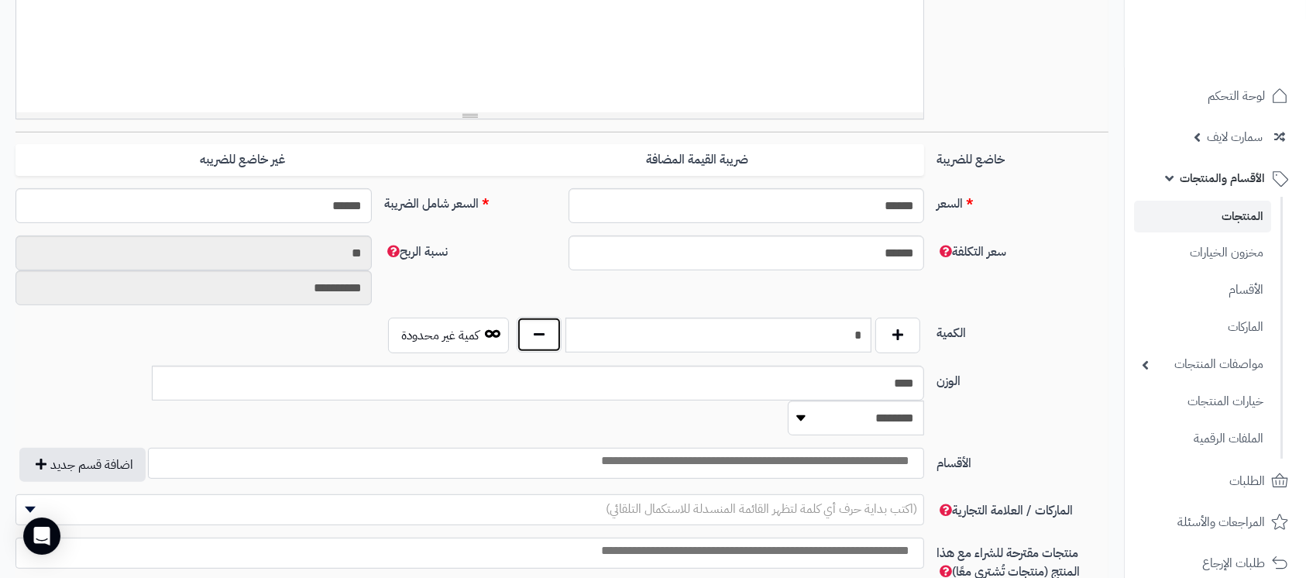
click at [524, 340] on button "button" at bounding box center [539, 335] width 45 height 36
type input "*"
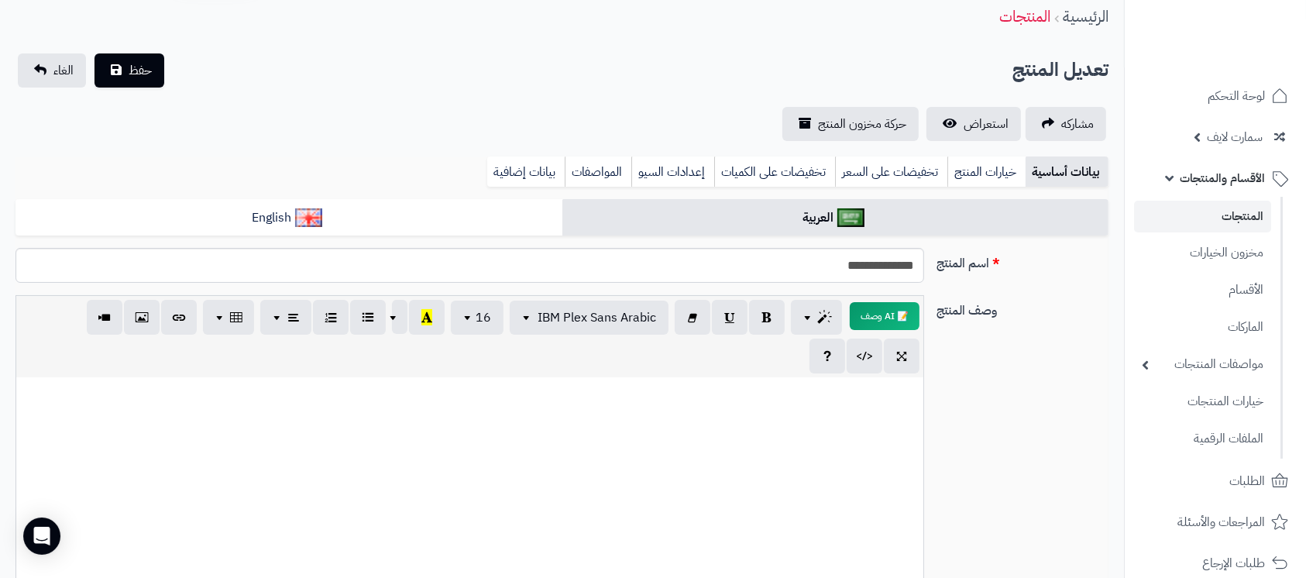
scroll to position [0, 0]
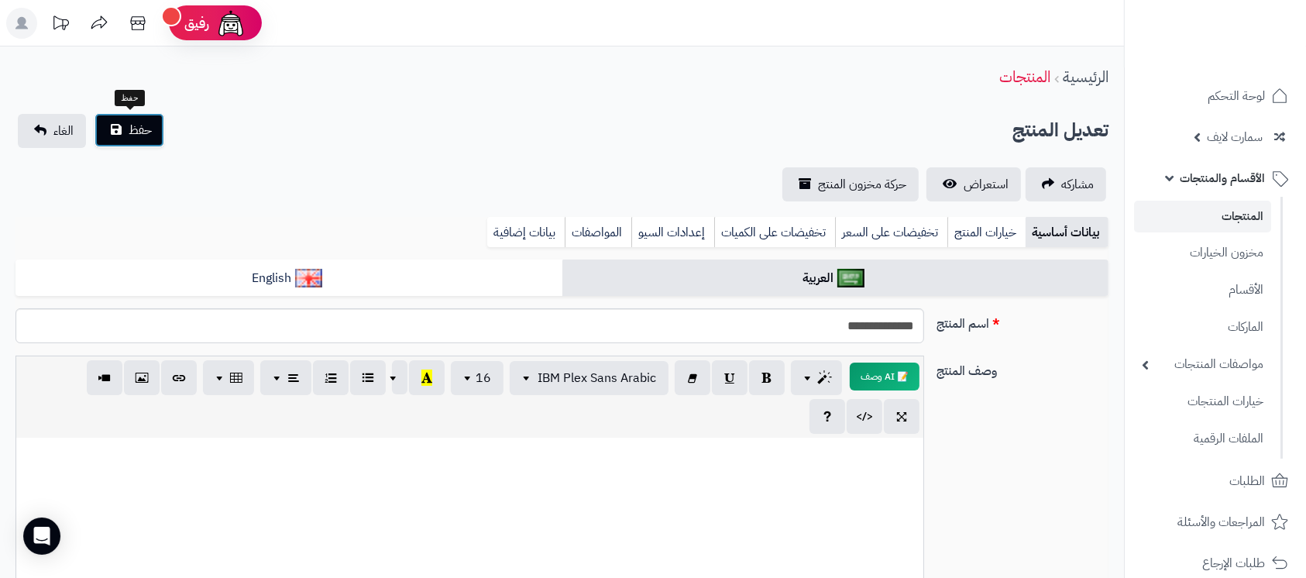
click at [121, 127] on button "حفظ" at bounding box center [130, 130] width 70 height 34
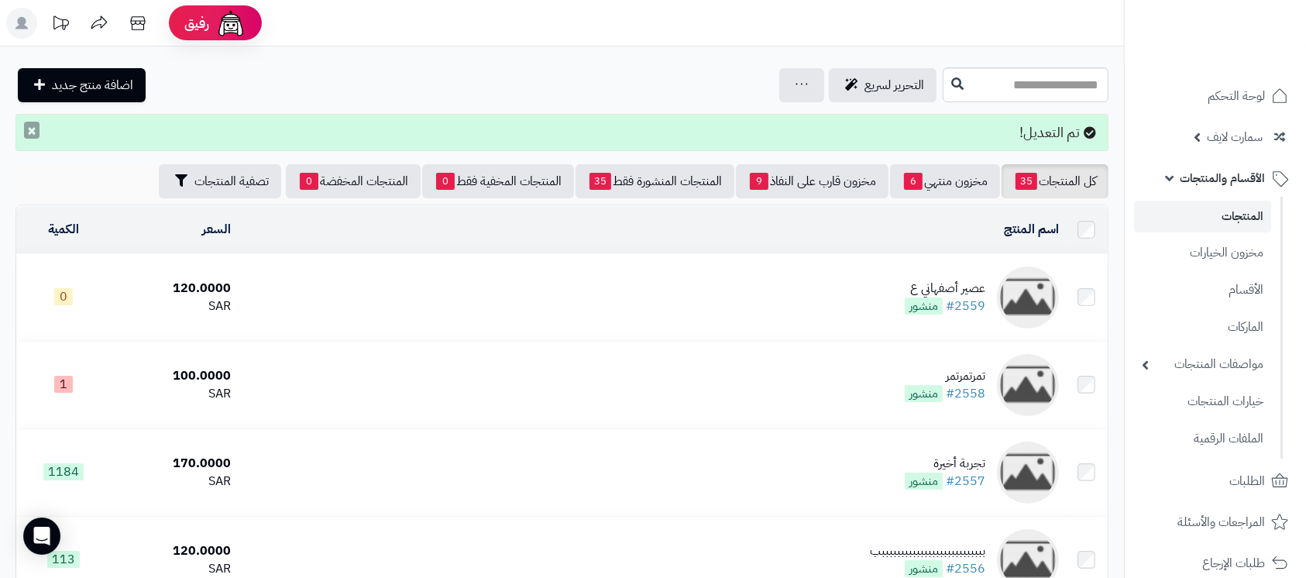
click at [31, 131] on button "×" at bounding box center [31, 130] width 15 height 17
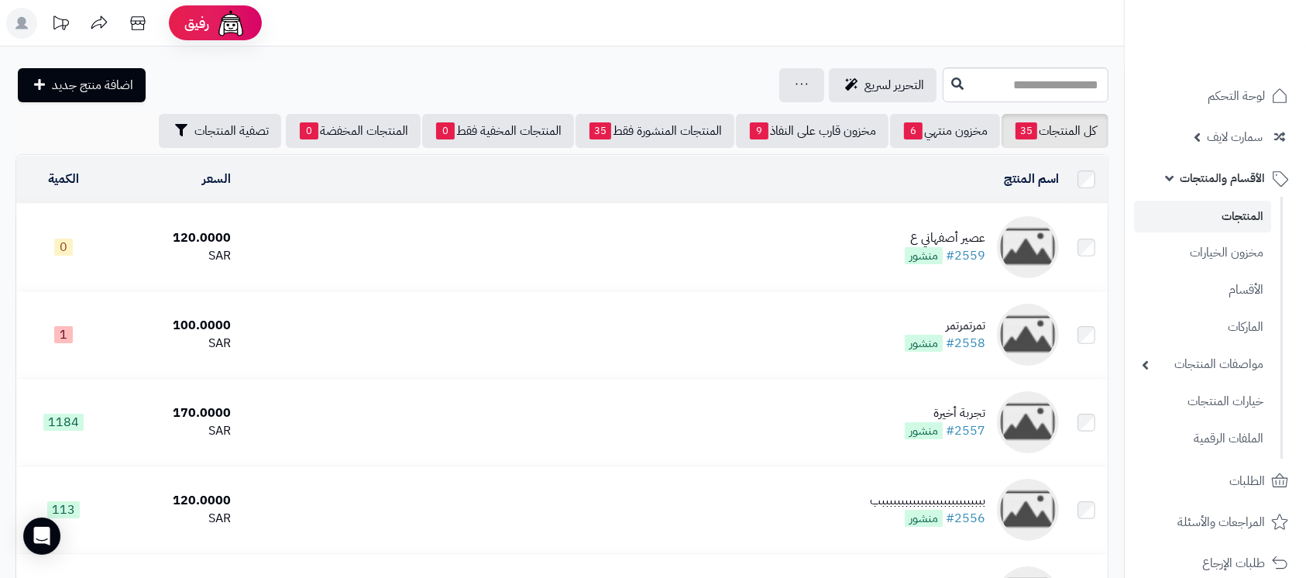
click at [941, 225] on td "عصير أصفهاني ع #2559 منشور" at bounding box center [651, 247] width 828 height 87
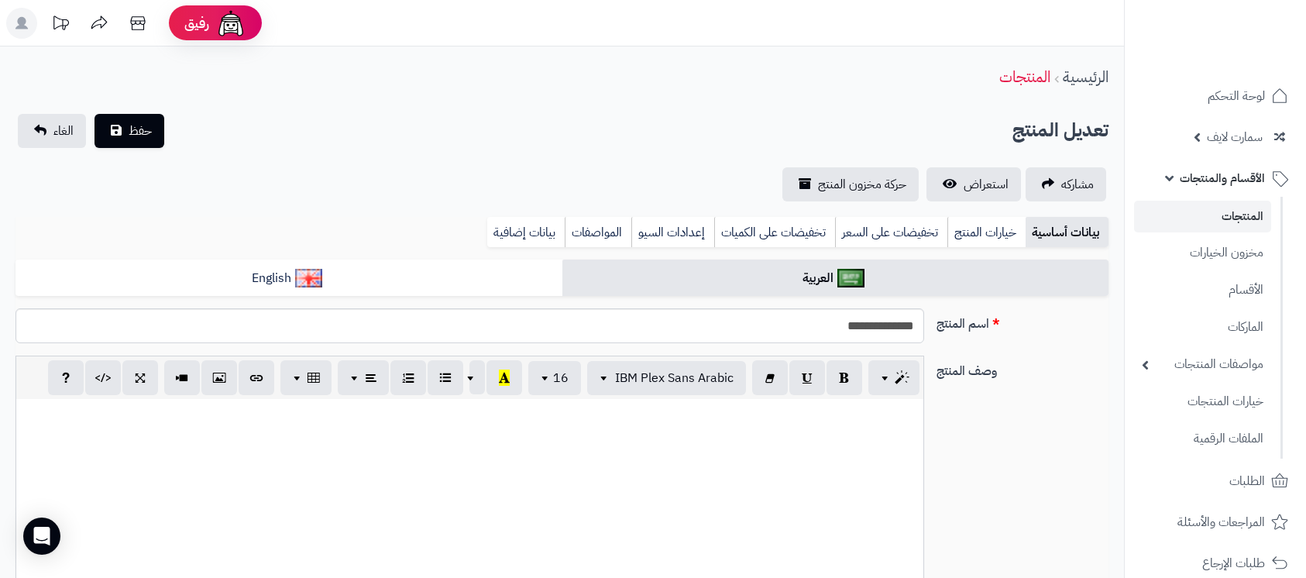
select select
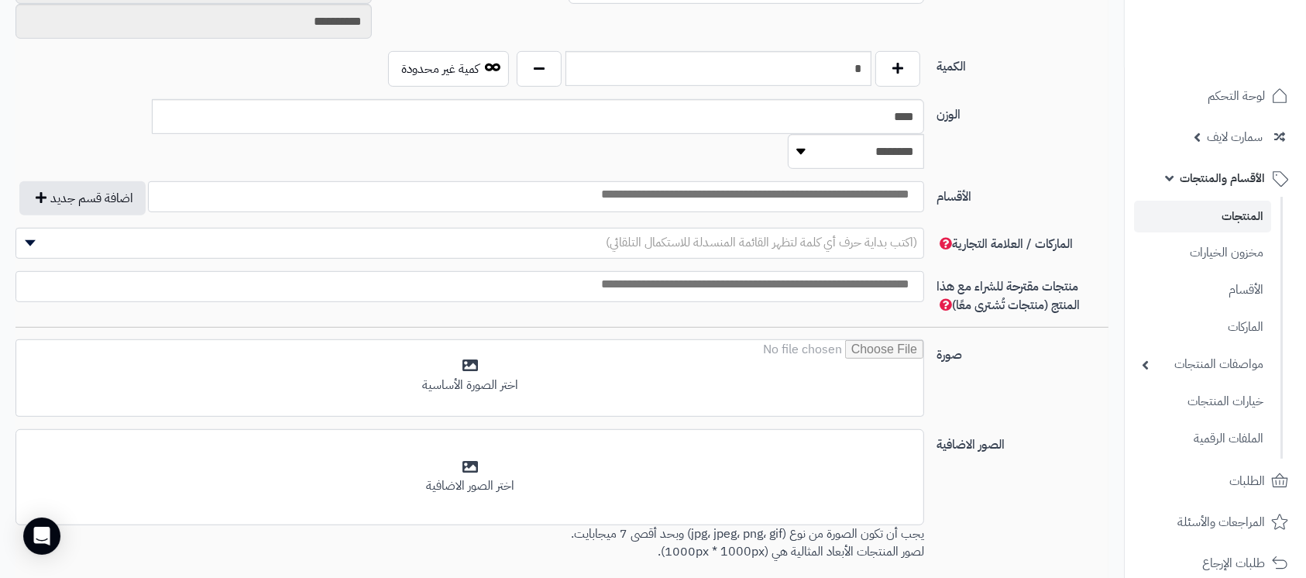
scroll to position [826, 0]
click at [546, 65] on button "button" at bounding box center [539, 67] width 45 height 36
type input "*"
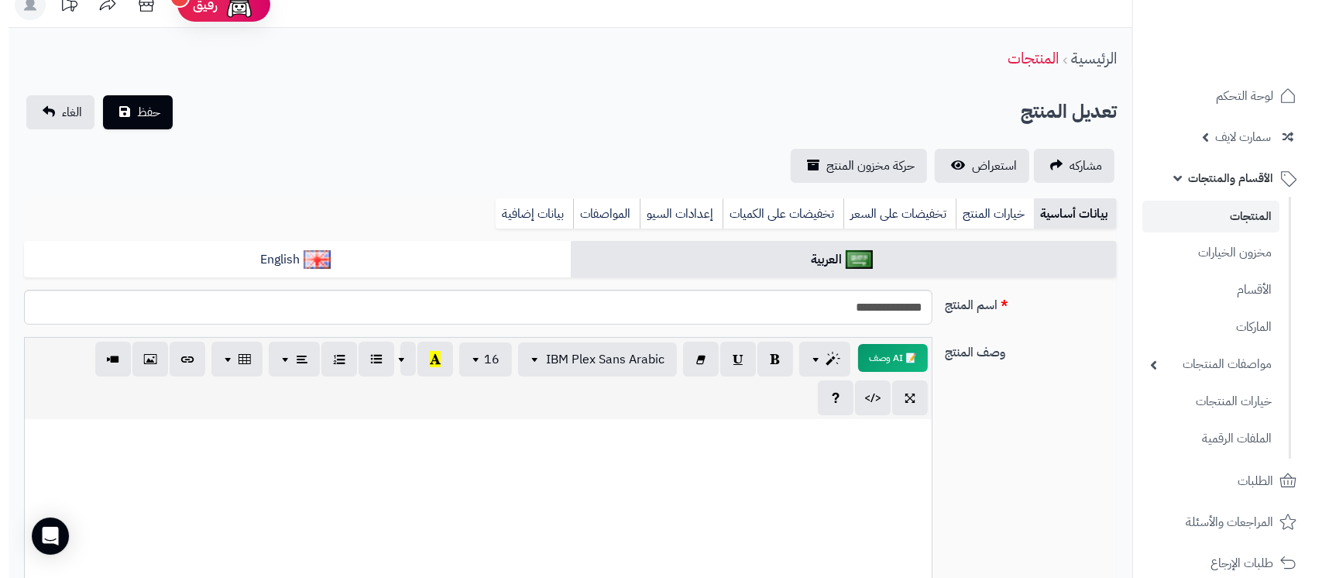
scroll to position [0, 0]
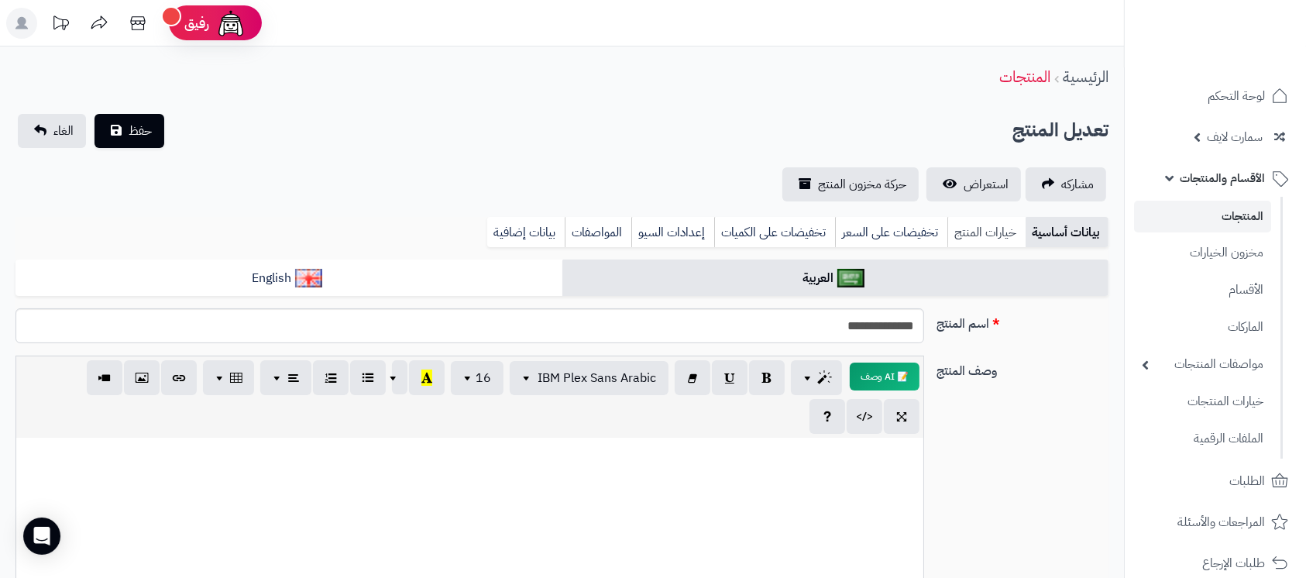
click at [1004, 232] on link "خيارات المنتج" at bounding box center [986, 232] width 78 height 31
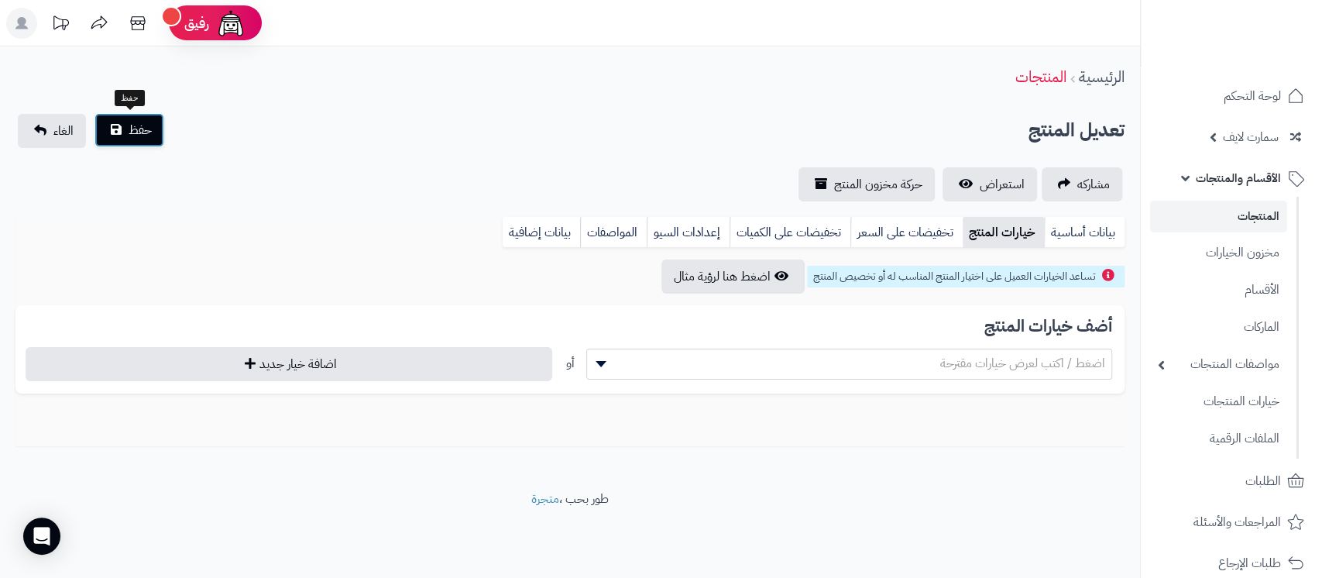
click at [140, 132] on span "حفظ" at bounding box center [140, 130] width 23 height 19
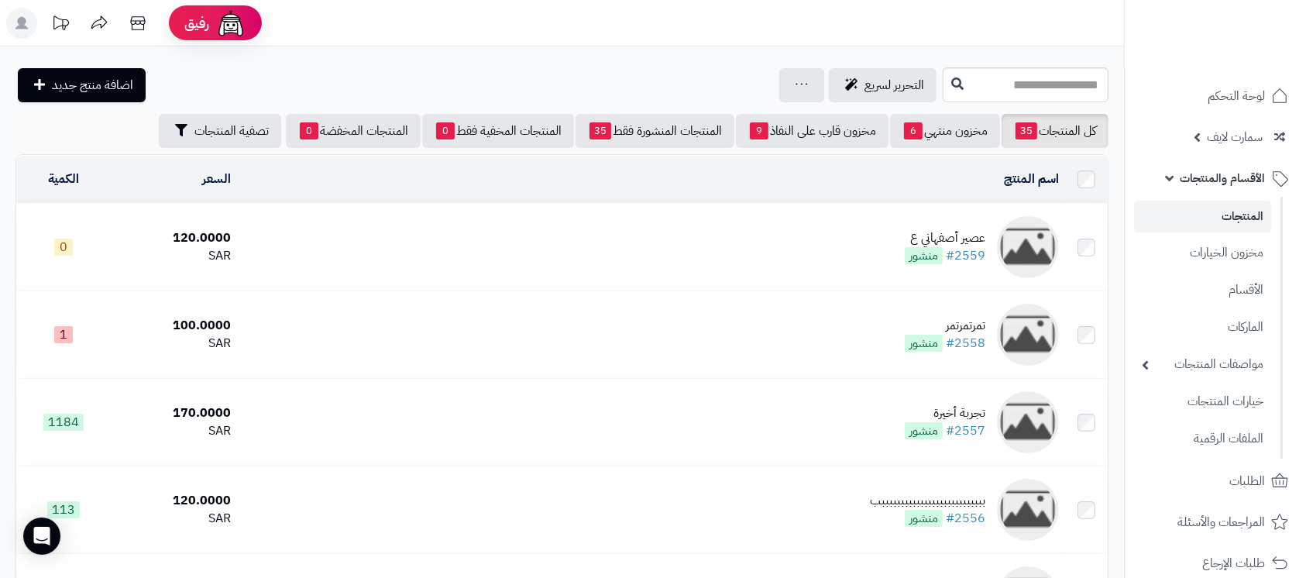
click at [942, 242] on div "عصير أصفهاني ع" at bounding box center [945, 238] width 81 height 18
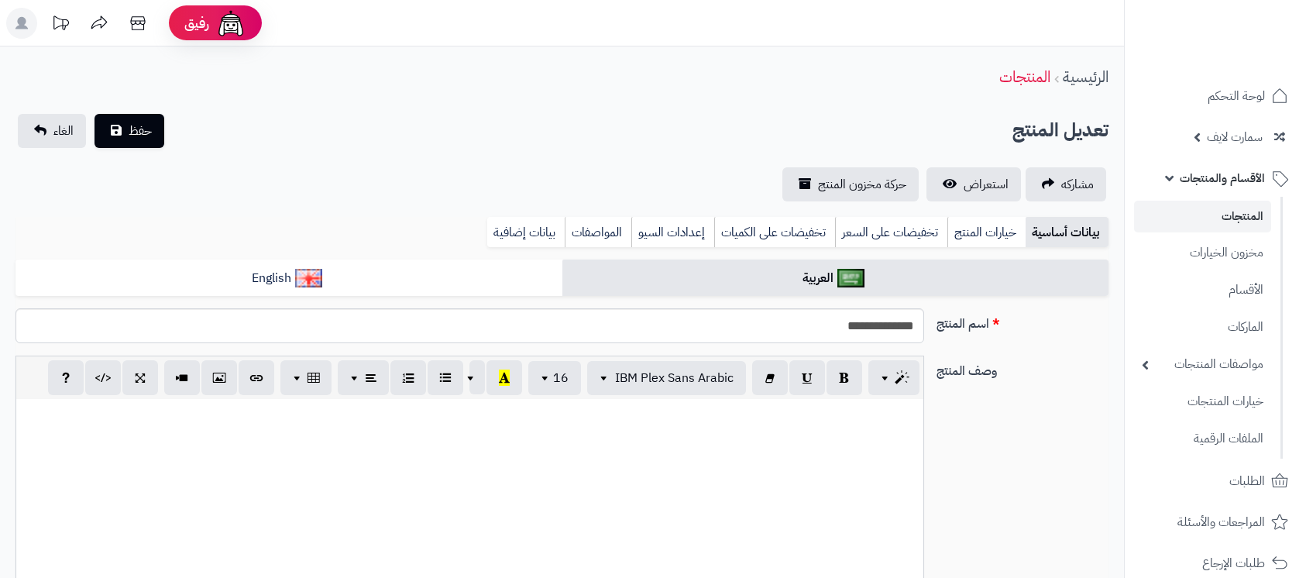
select select
select select "*"
click at [514, 228] on link "بيانات إضافية" at bounding box center [525, 232] width 77 height 31
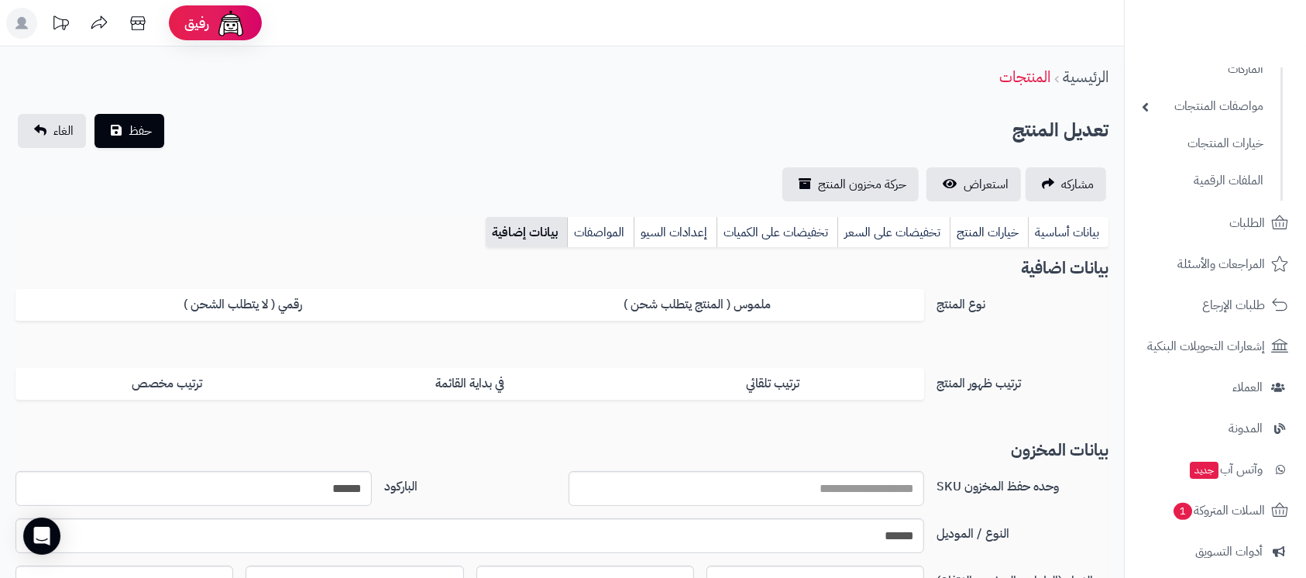
scroll to position [474, 0]
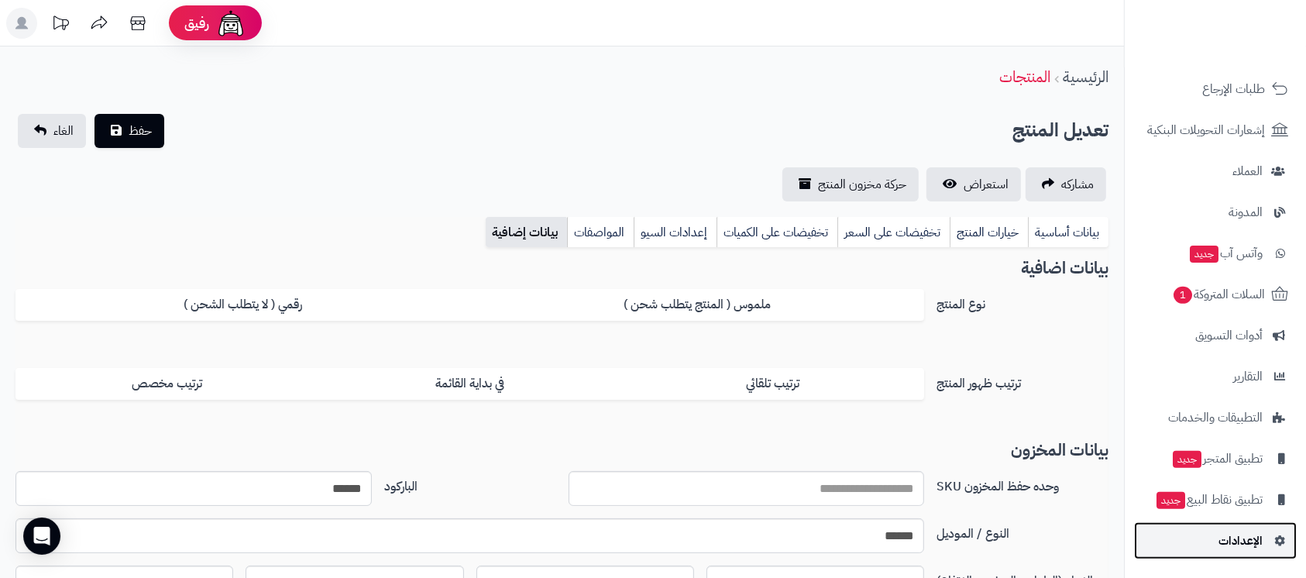
click at [1252, 547] on span "الإعدادات" at bounding box center [1241, 541] width 44 height 22
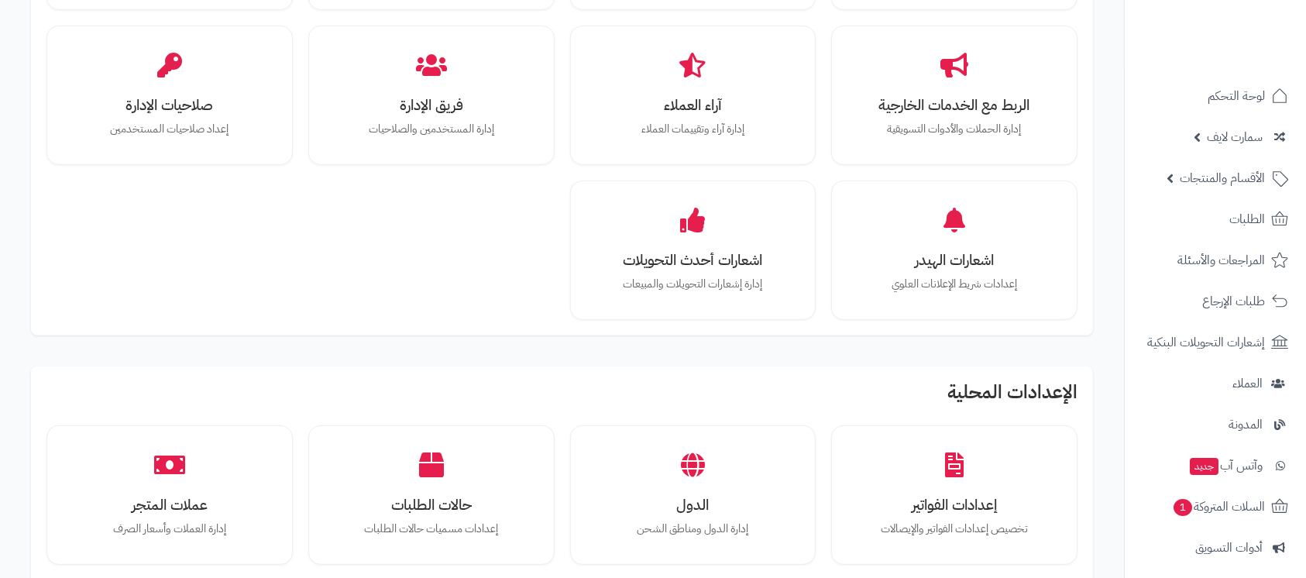
scroll to position [1136, 0]
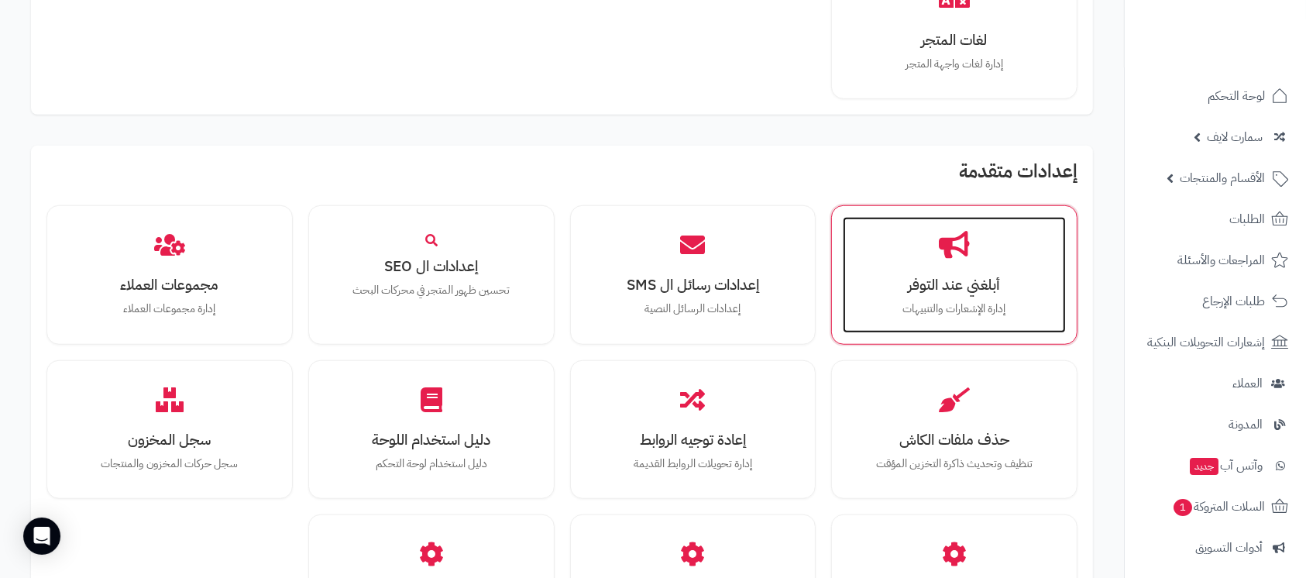
click at [933, 277] on h3 "أبلغني عند التوفر" at bounding box center [954, 285] width 192 height 16
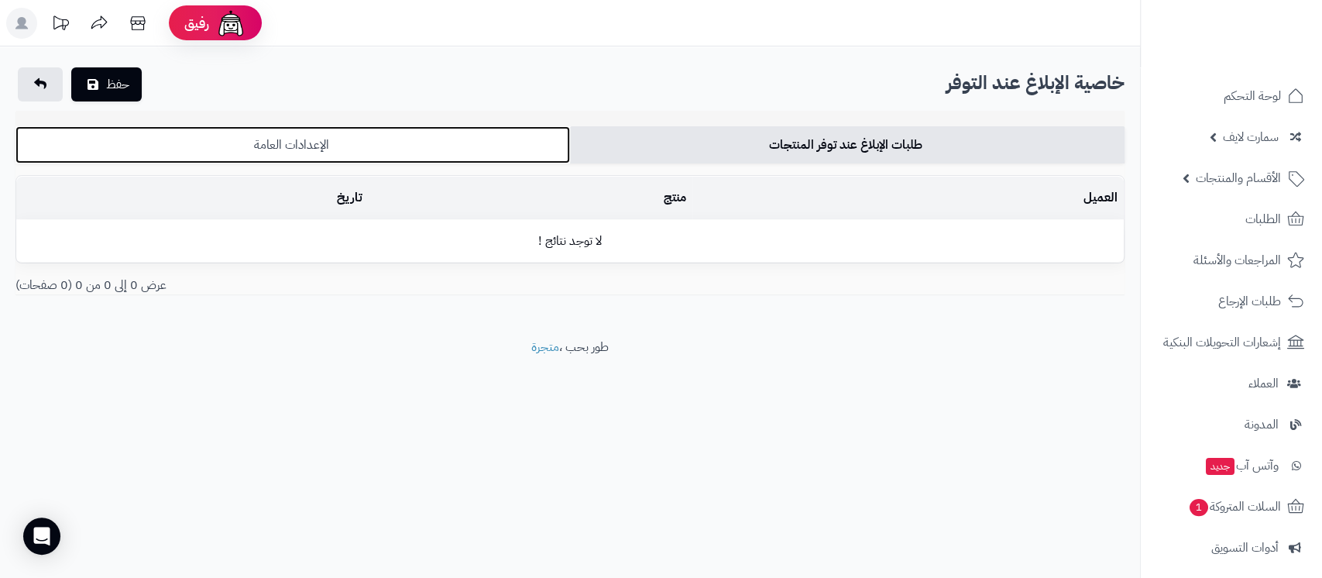
click at [433, 150] on link "الإعدادات العامة" at bounding box center [292, 144] width 555 height 37
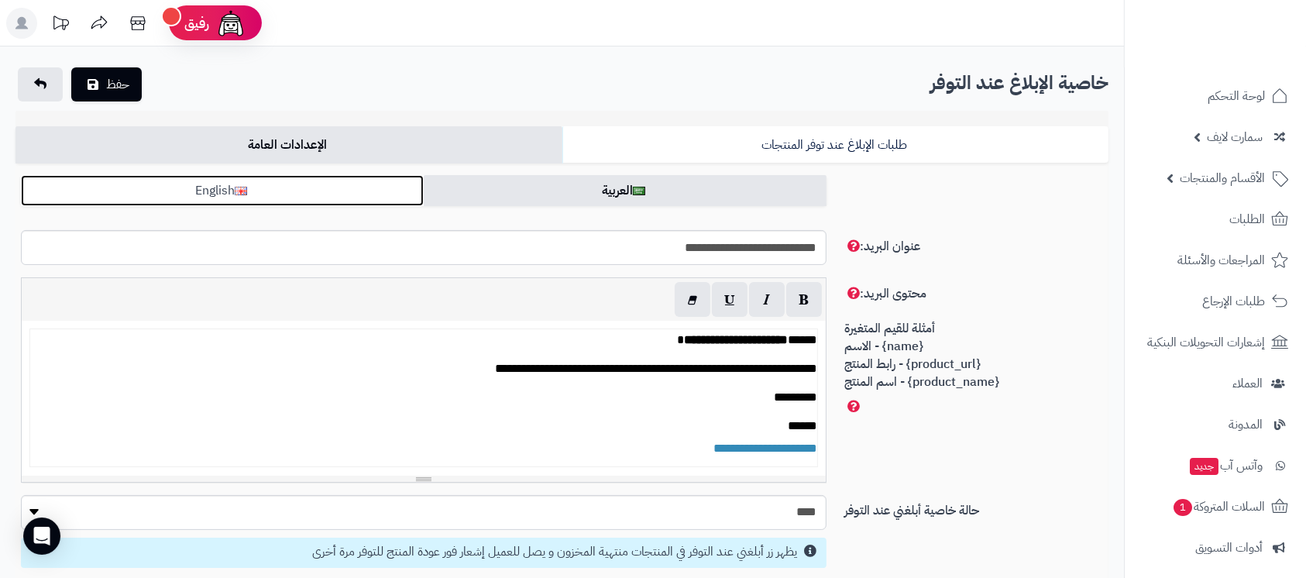
click at [351, 177] on link "English" at bounding box center [222, 190] width 403 height 31
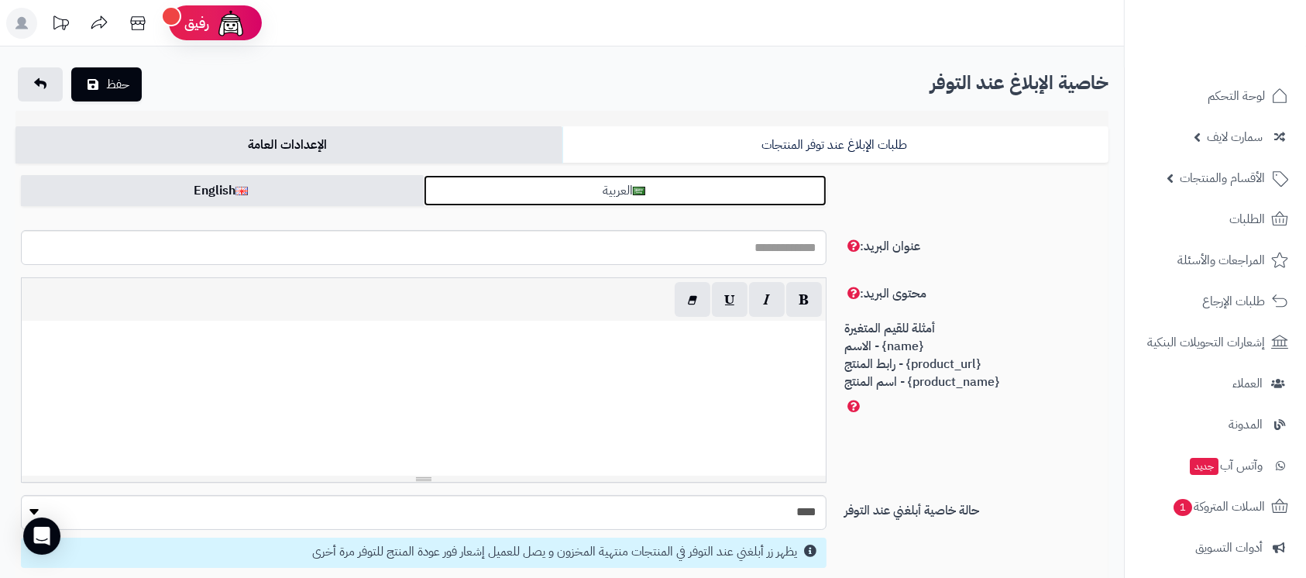
click at [693, 187] on link "العربية" at bounding box center [625, 190] width 403 height 31
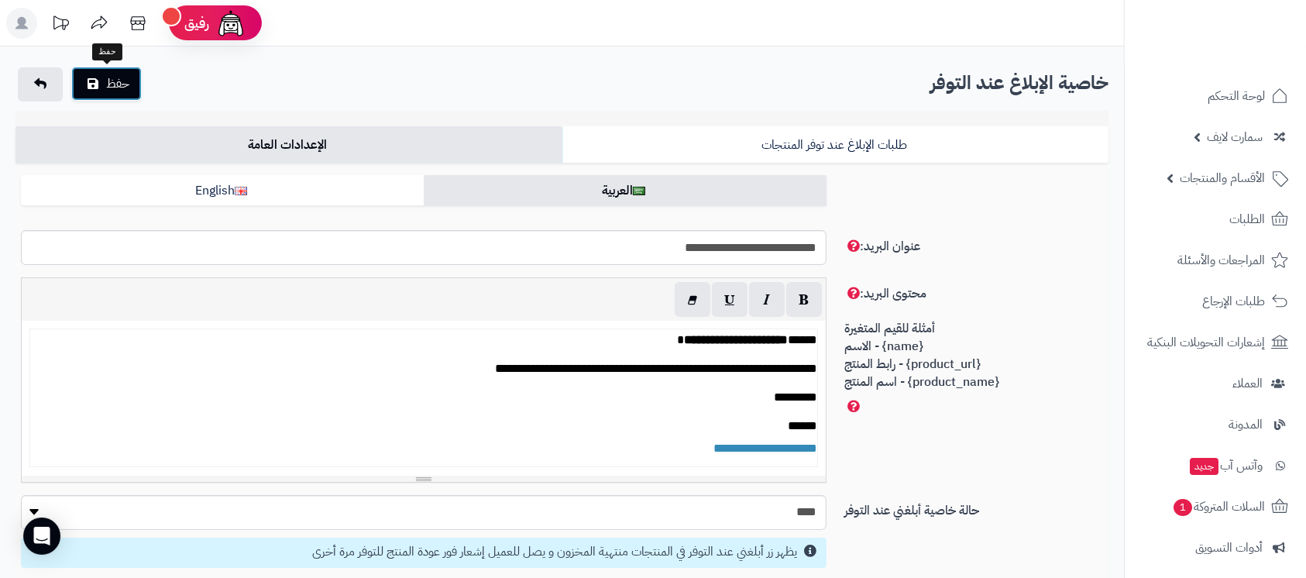
click at [137, 78] on button "حفظ" at bounding box center [106, 84] width 70 height 34
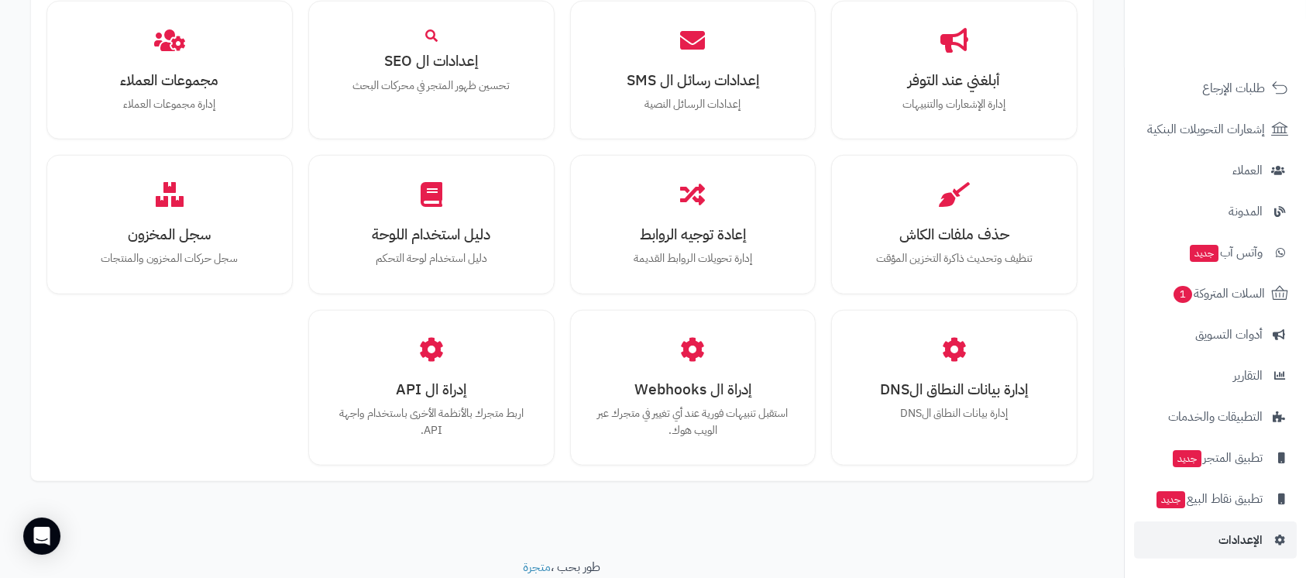
scroll to position [1449, 0]
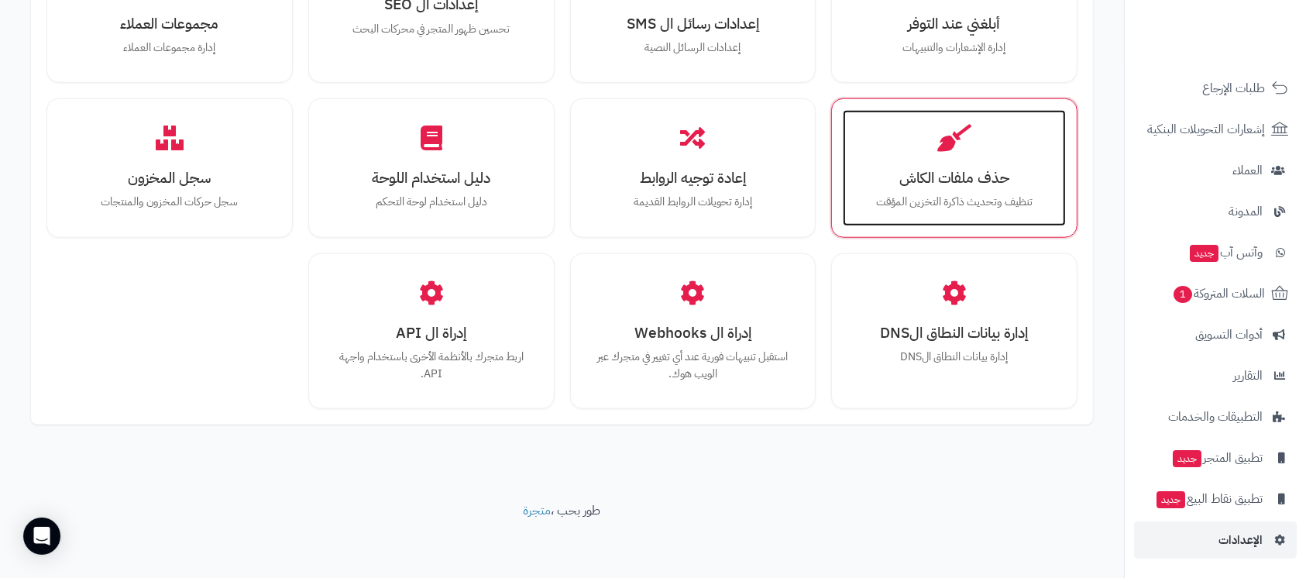
click at [940, 211] on div "حذف ملفات الكاش تنظيف وتحديث ذاكرة التخزين المؤقت" at bounding box center [954, 168] width 223 height 116
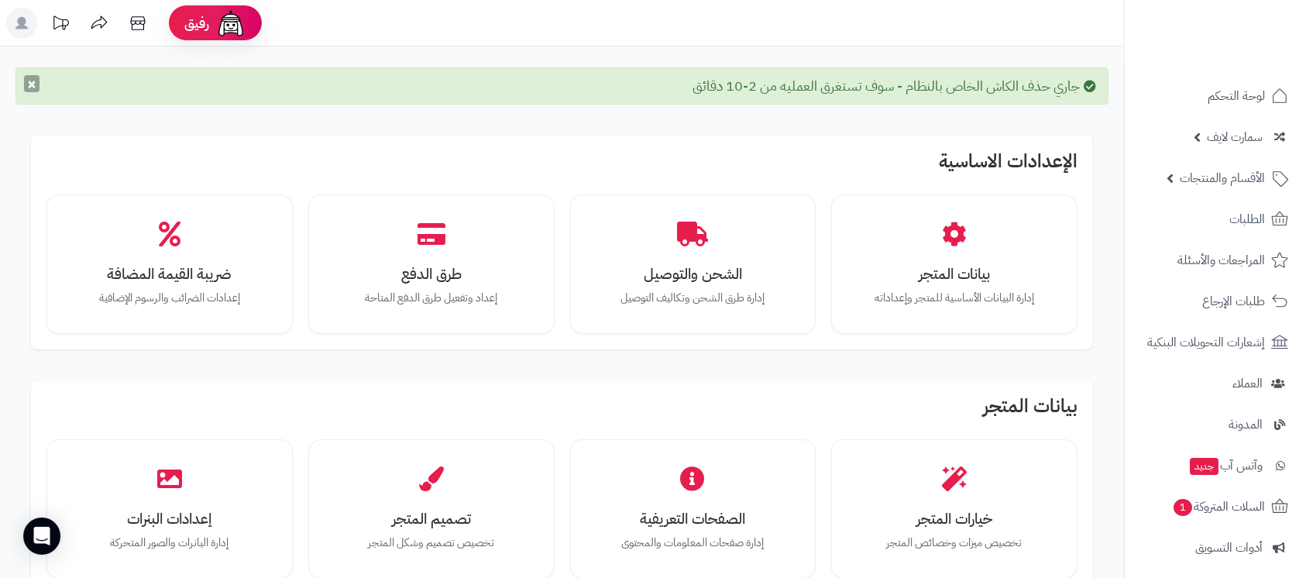
click at [31, 88] on button "×" at bounding box center [31, 83] width 15 height 17
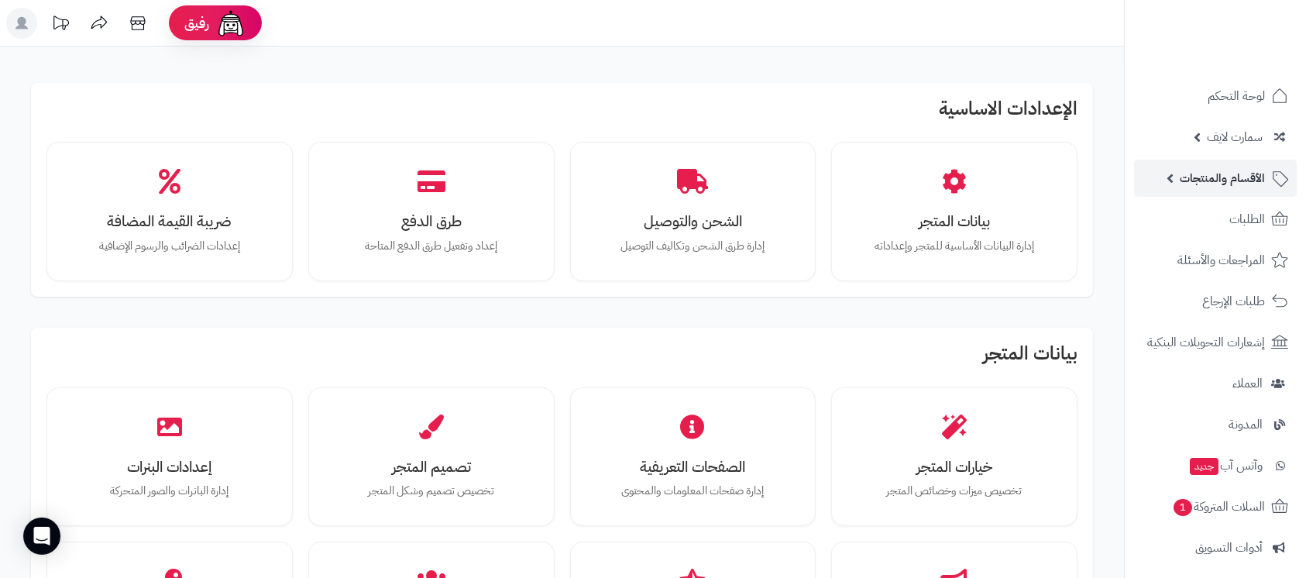
click at [1223, 183] on span "الأقسام والمنتجات" at bounding box center [1222, 178] width 85 height 22
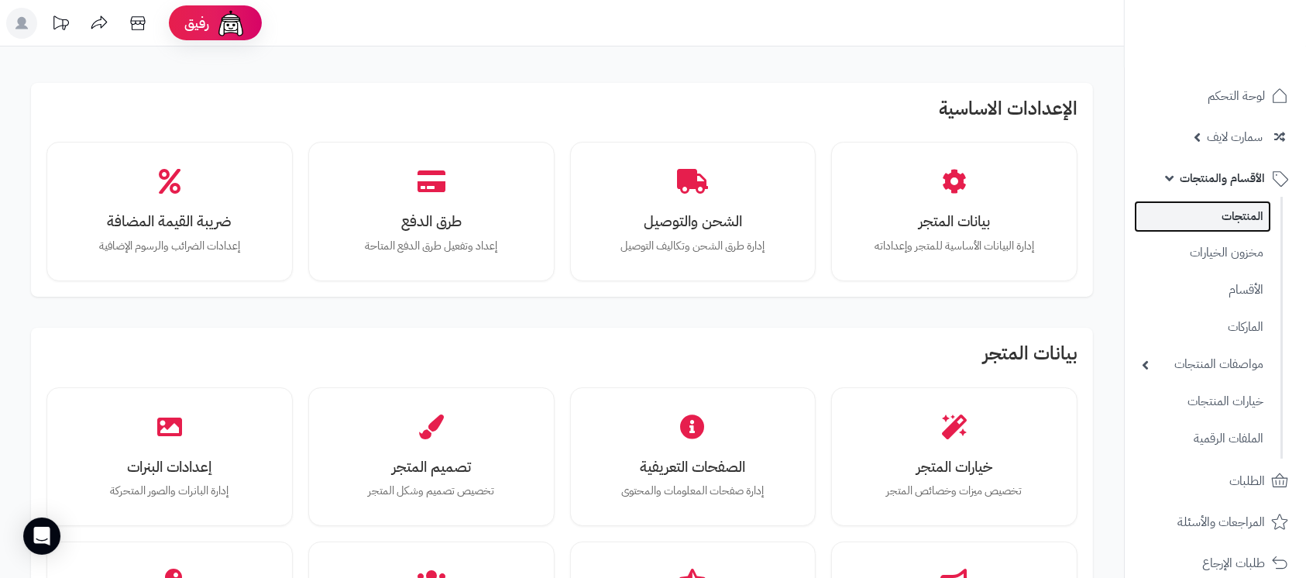
click at [1236, 214] on link "المنتجات" at bounding box center [1202, 217] width 137 height 32
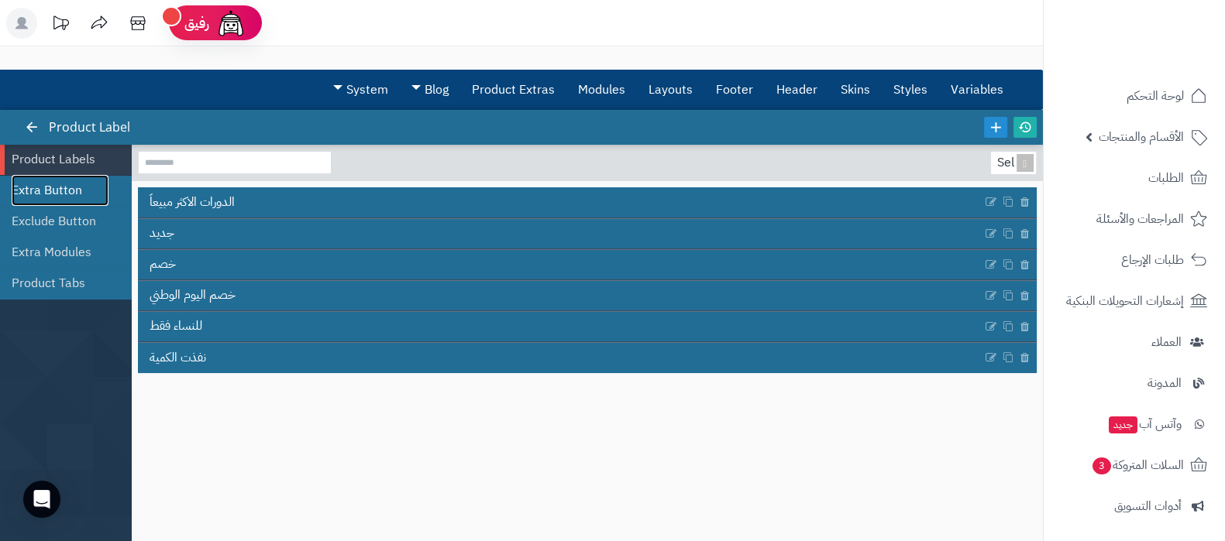
click at [58, 195] on link "Extra Button" at bounding box center [60, 190] width 97 height 31
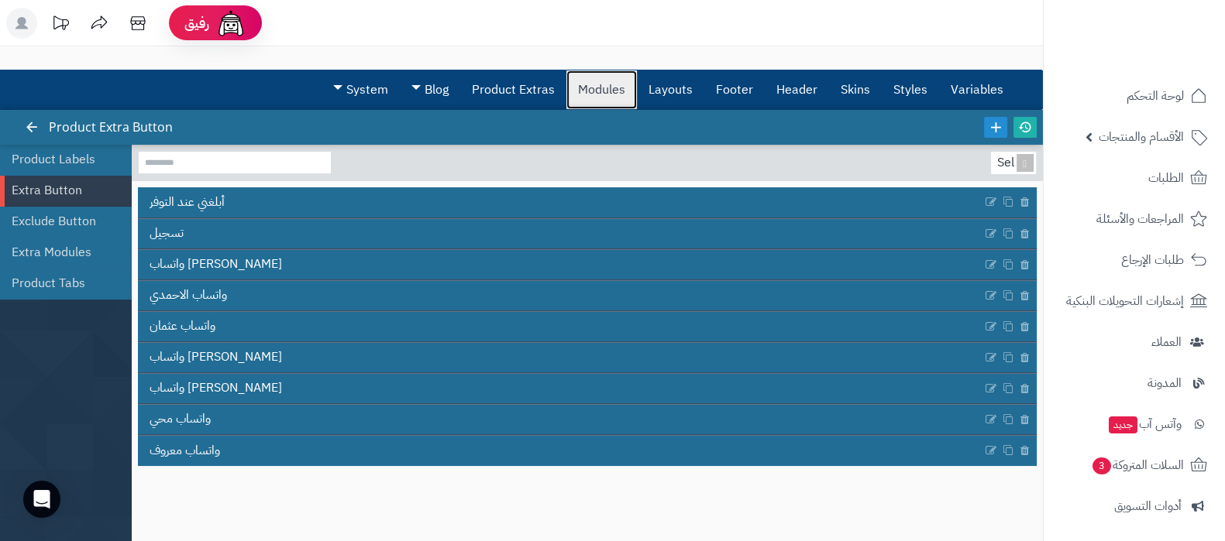
click at [637, 84] on link "Modules" at bounding box center [601, 89] width 70 height 39
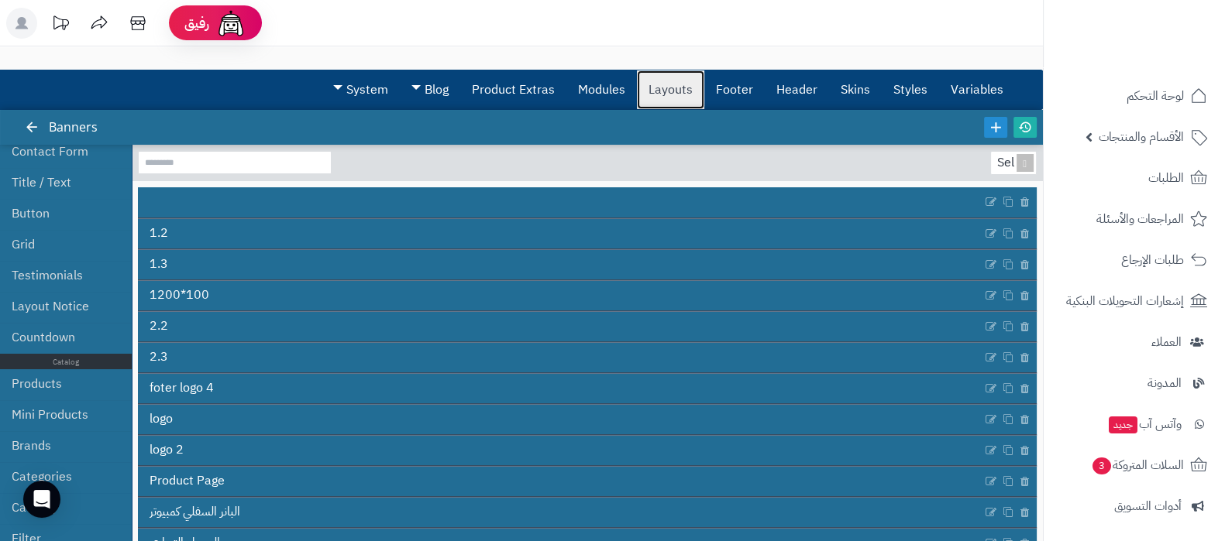
click at [667, 91] on link "Layouts" at bounding box center [670, 89] width 67 height 39
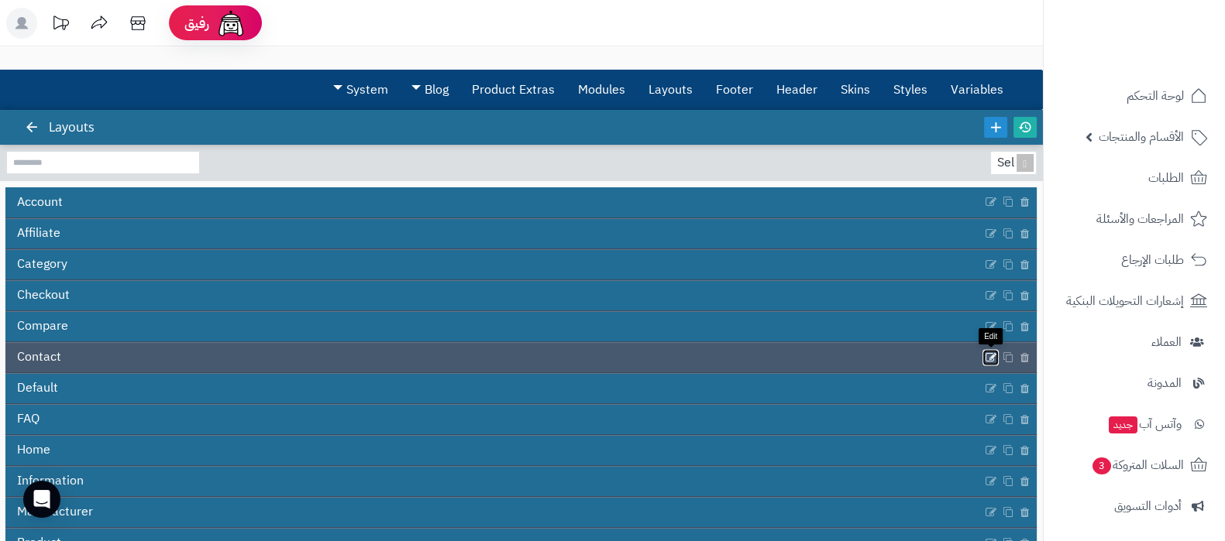
click at [992, 356] on icon at bounding box center [991, 357] width 12 height 13
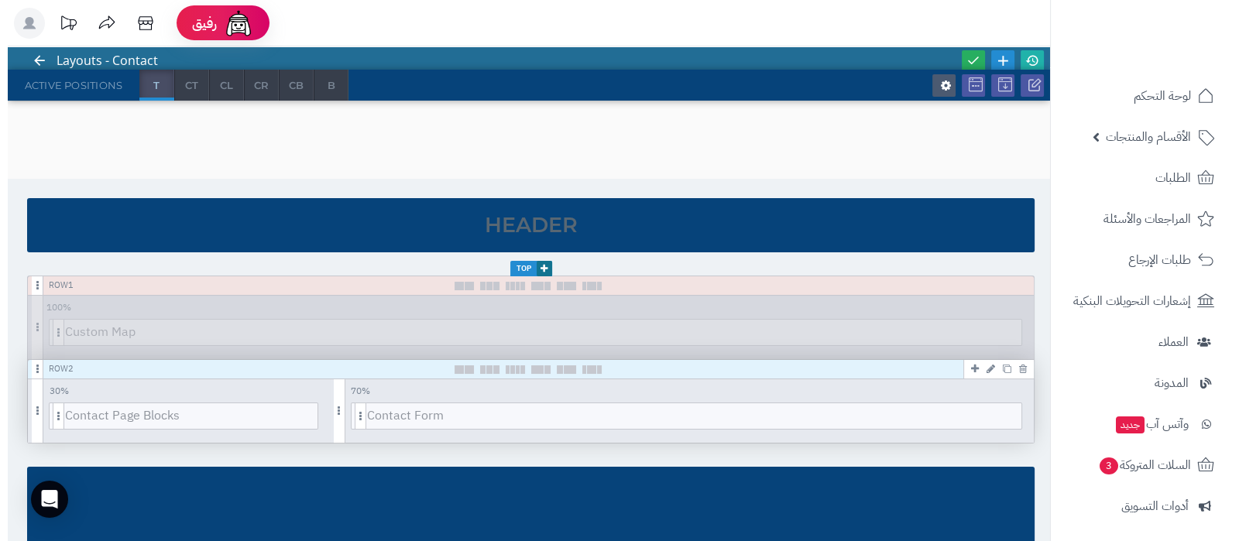
scroll to position [96, 0]
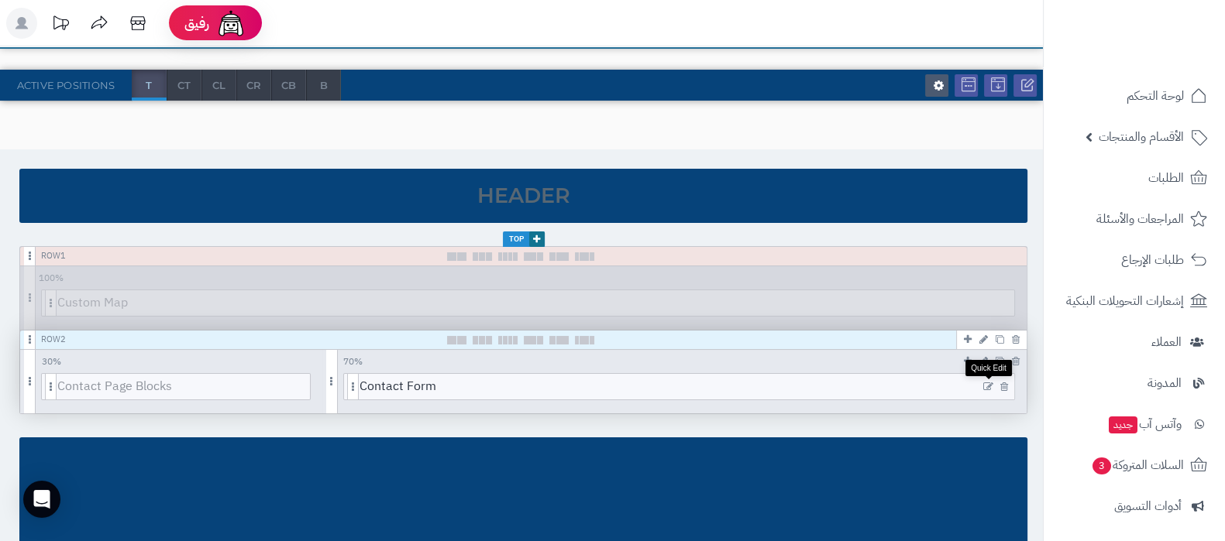
click at [989, 384] on icon at bounding box center [988, 387] width 10 height 11
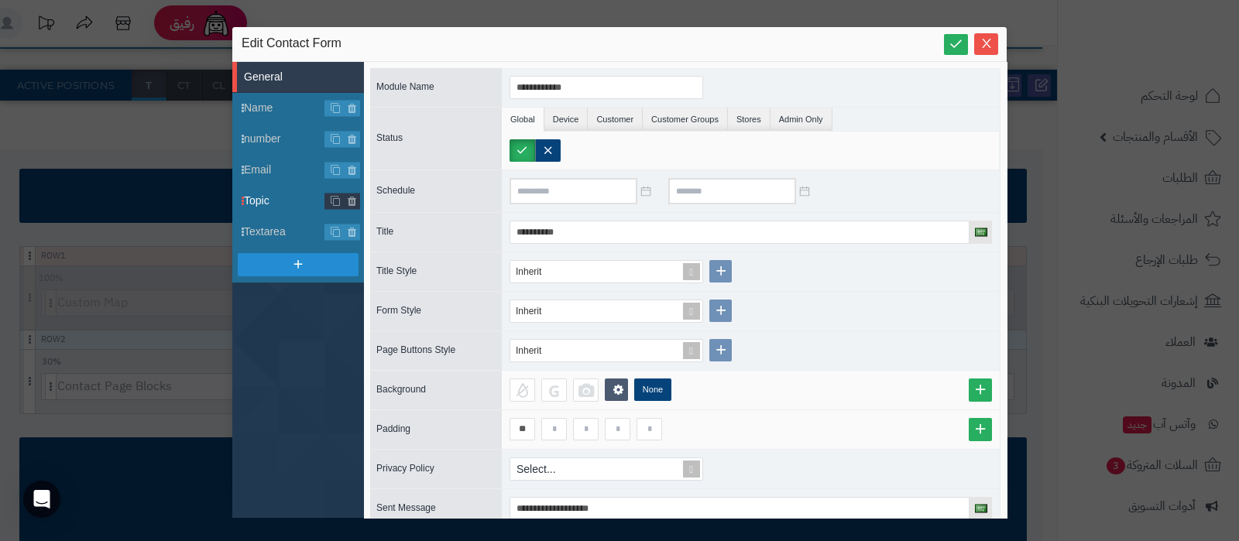
click at [256, 207] on span "Topic" at bounding box center [284, 201] width 81 height 16
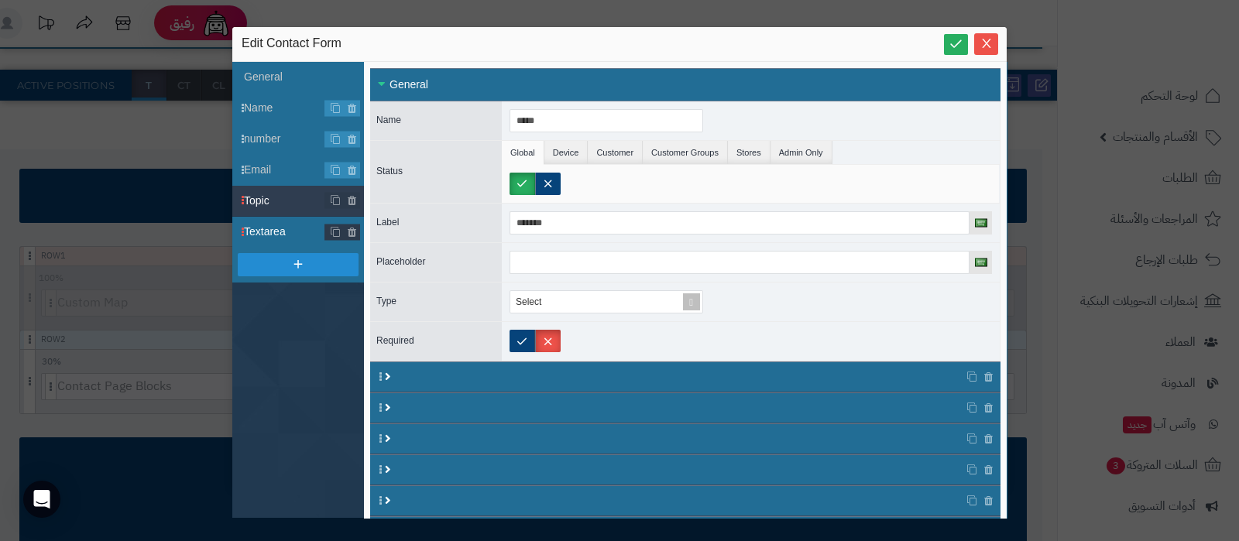
click at [287, 225] on span "Textarea" at bounding box center [284, 232] width 81 height 16
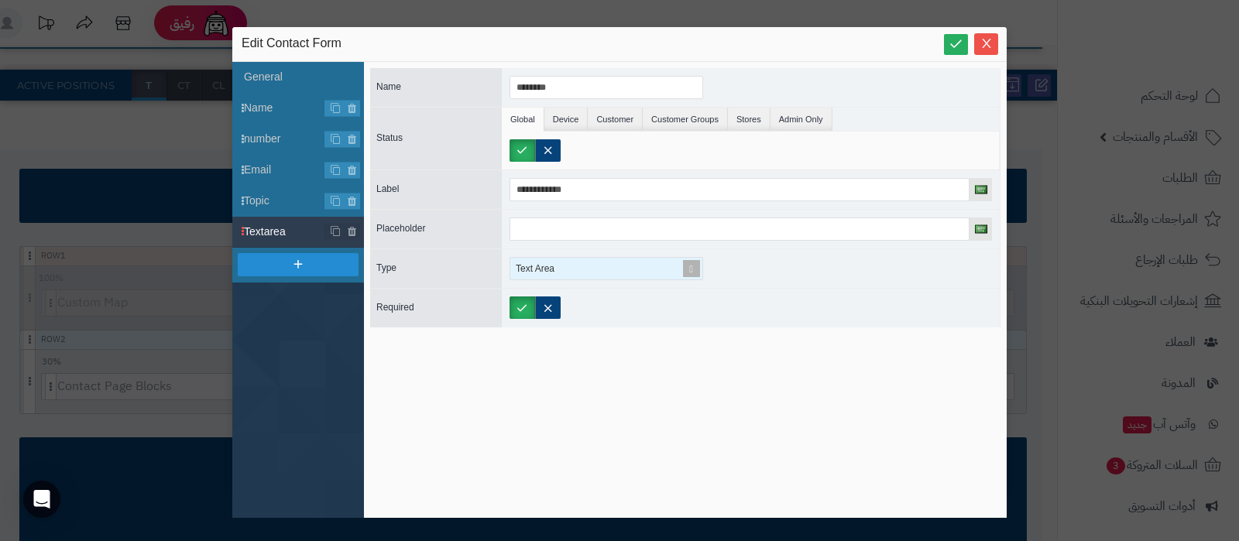
click at [686, 266] on span at bounding box center [692, 269] width 22 height 22
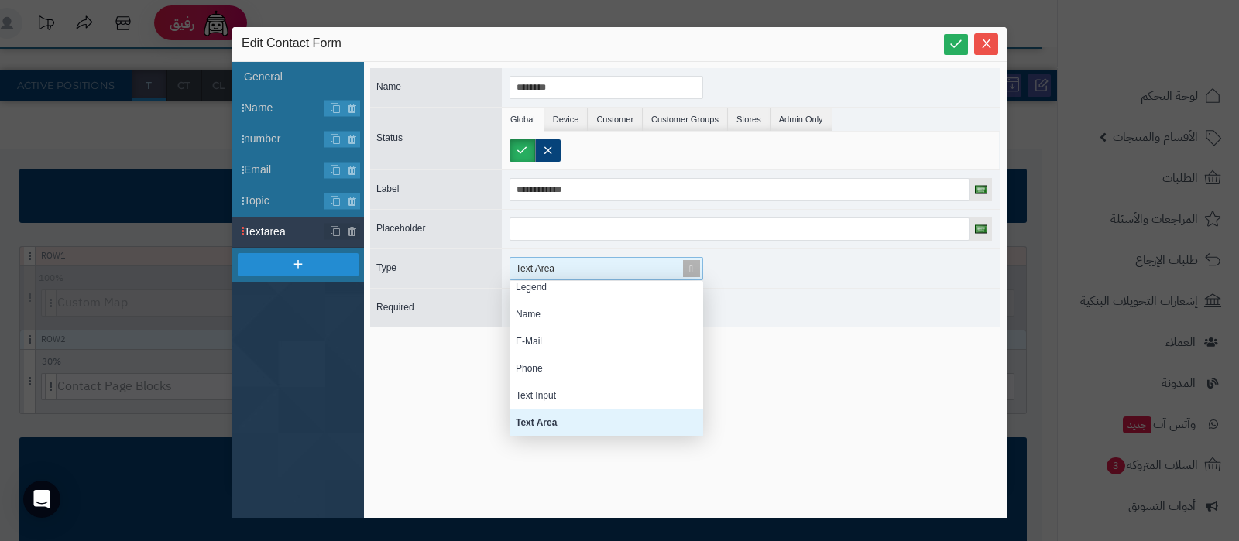
scroll to position [139, 178]
click at [946, 435] on div "**********" at bounding box center [685, 290] width 631 height 444
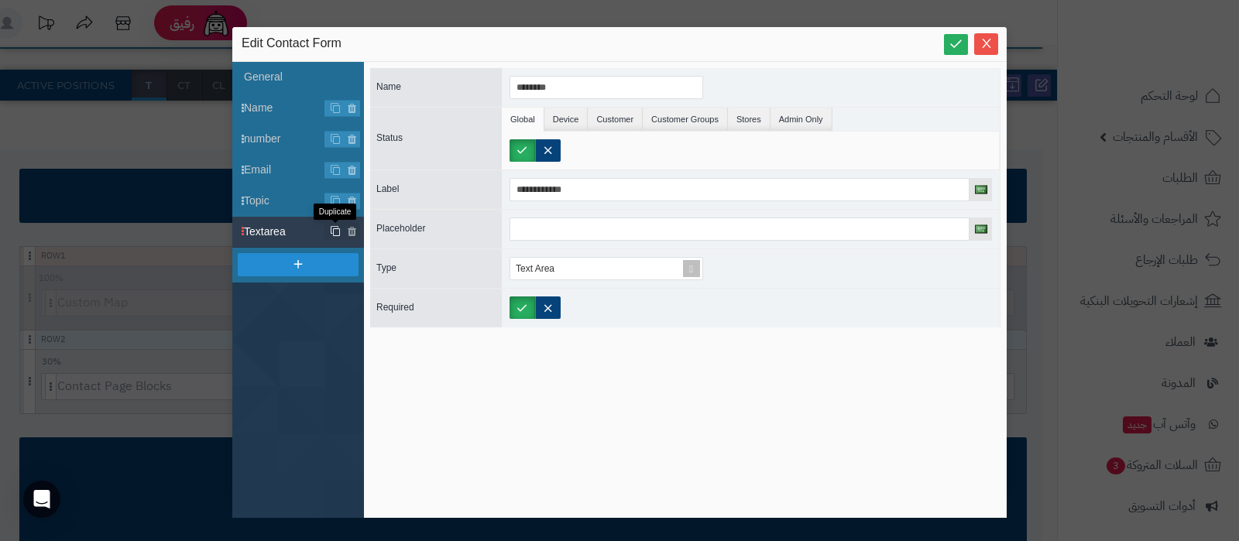
click at [334, 229] on icon at bounding box center [335, 232] width 11 height 12
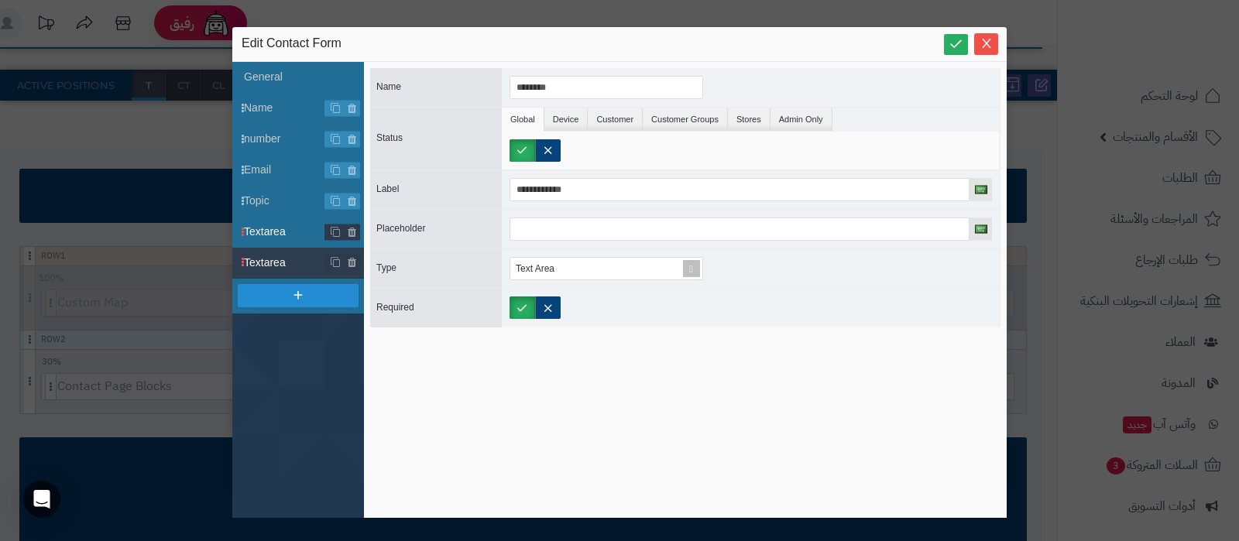
click at [275, 234] on span "Textarea" at bounding box center [284, 232] width 81 height 16
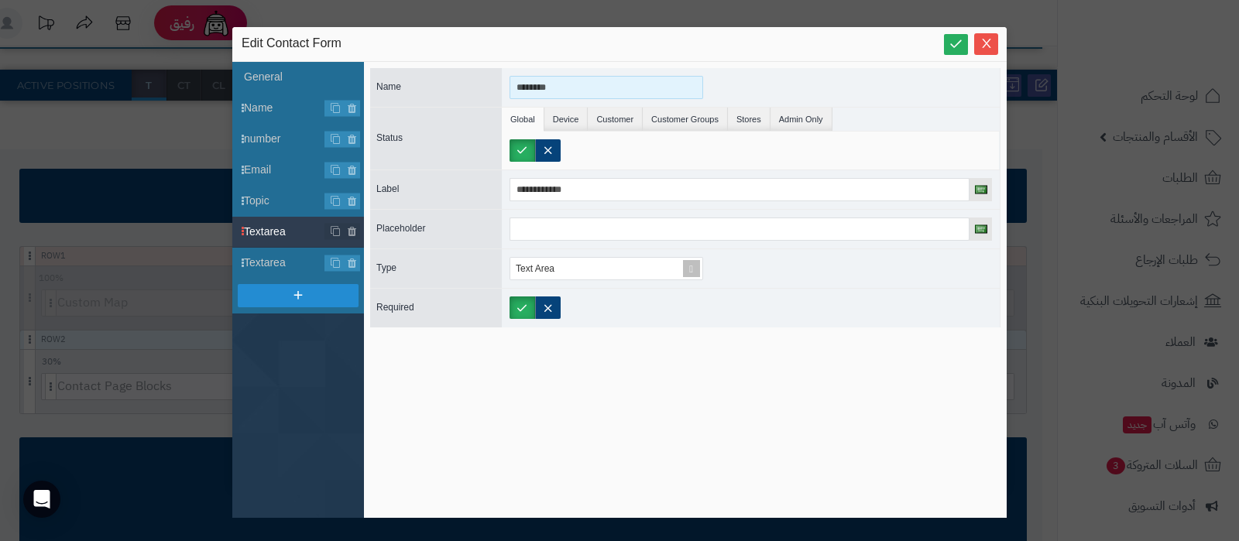
click at [562, 83] on input "********" at bounding box center [607, 87] width 194 height 23
click at [562, 83] on input "**********" at bounding box center [607, 87] width 194 height 23
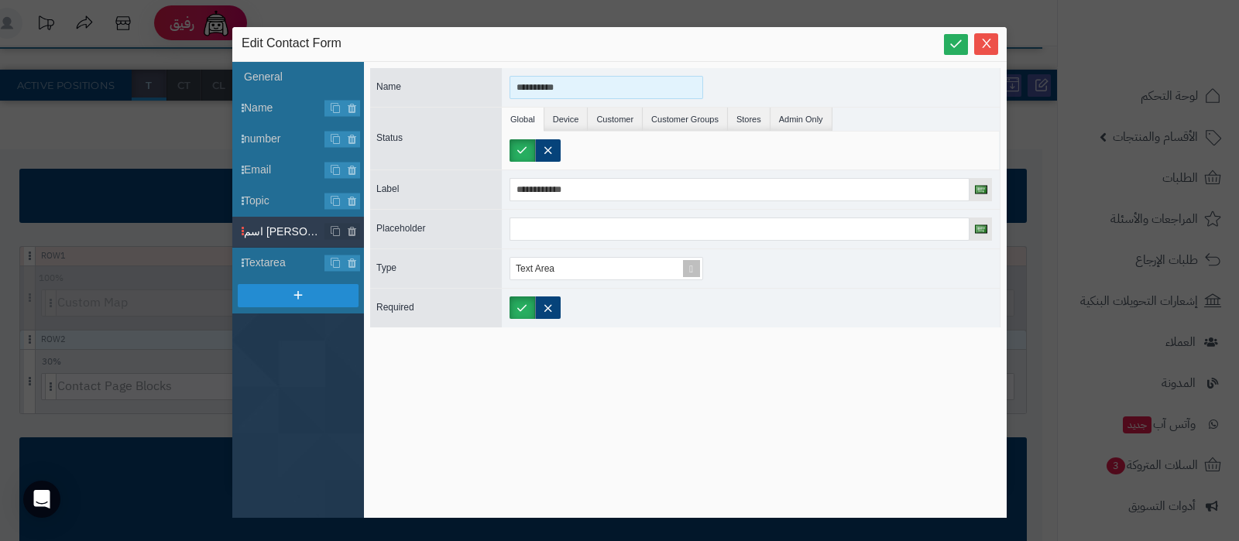
click at [562, 83] on input "**********" at bounding box center [607, 87] width 194 height 23
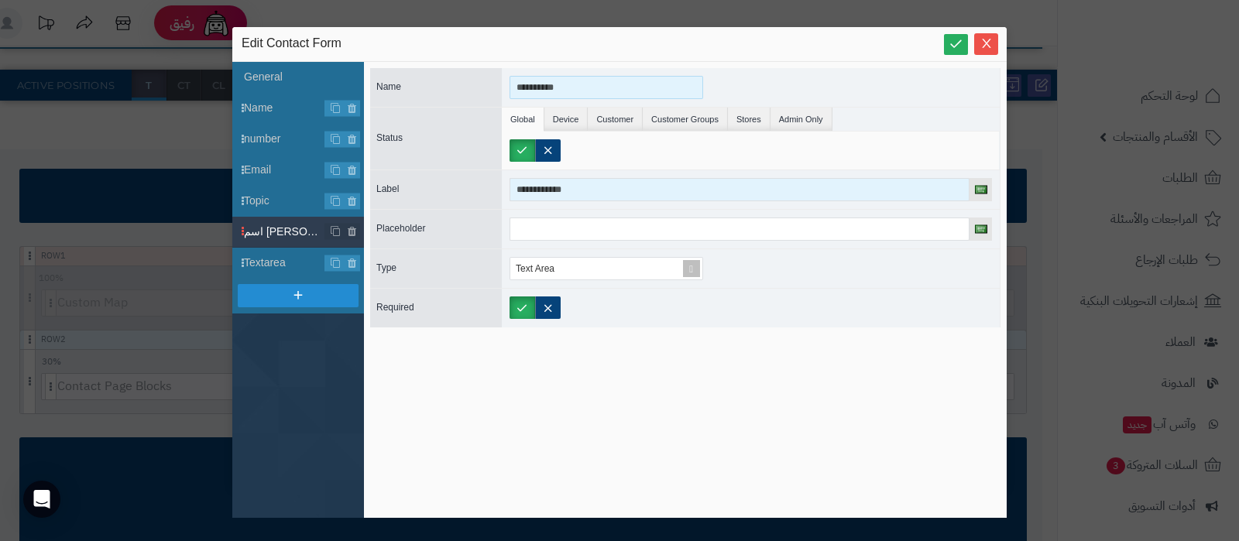
type input "**********"
click at [569, 195] on input "**********" at bounding box center [740, 189] width 460 height 23
paste input
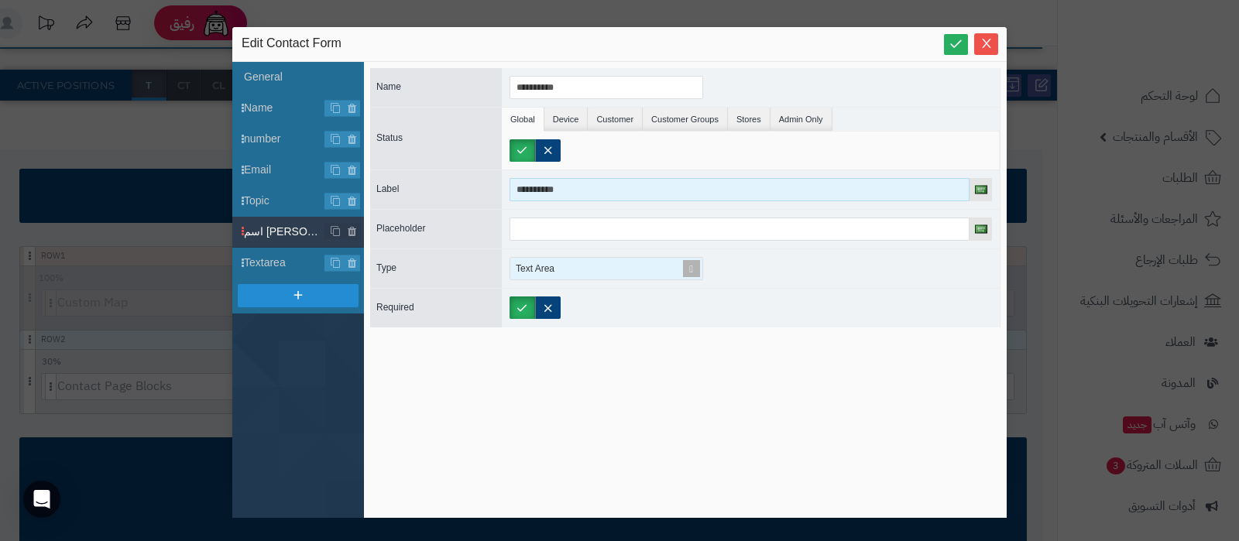
type input "**********"
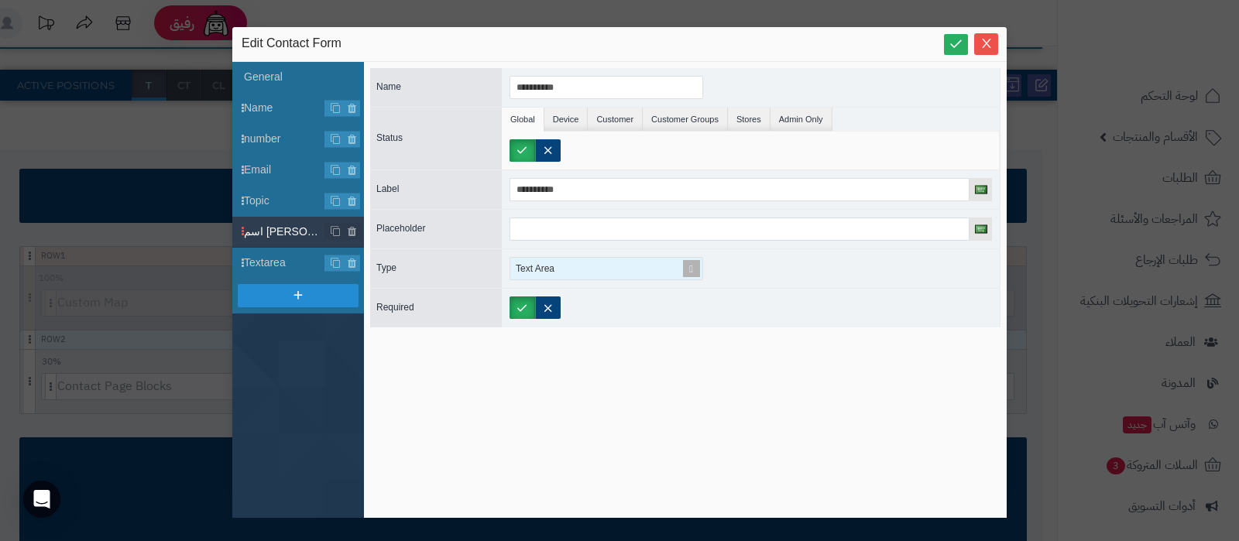
click at [687, 266] on span at bounding box center [692, 269] width 22 height 22
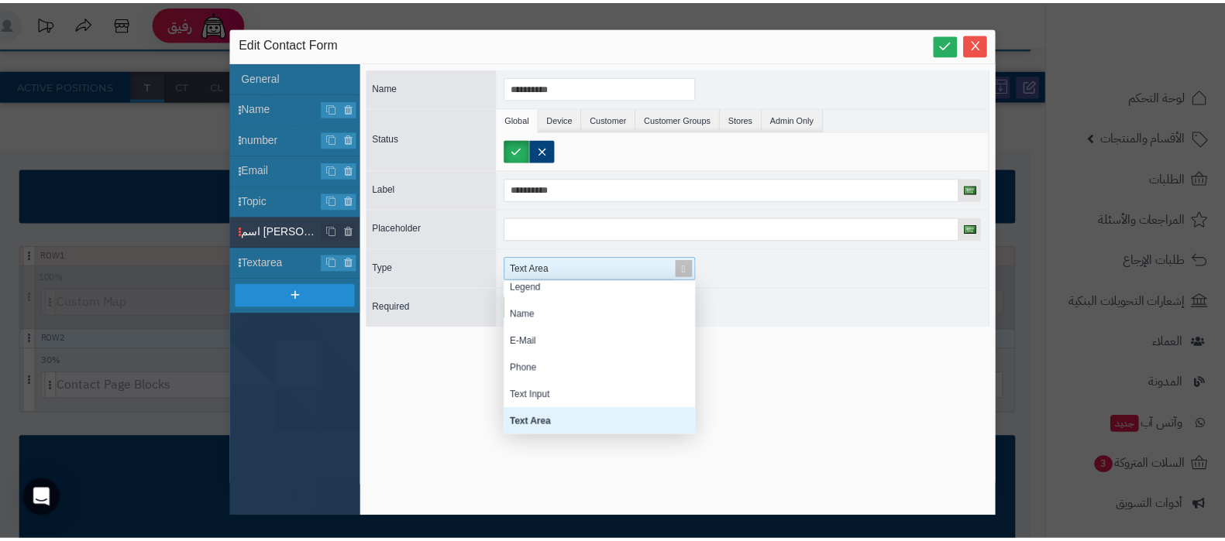
scroll to position [0, 0]
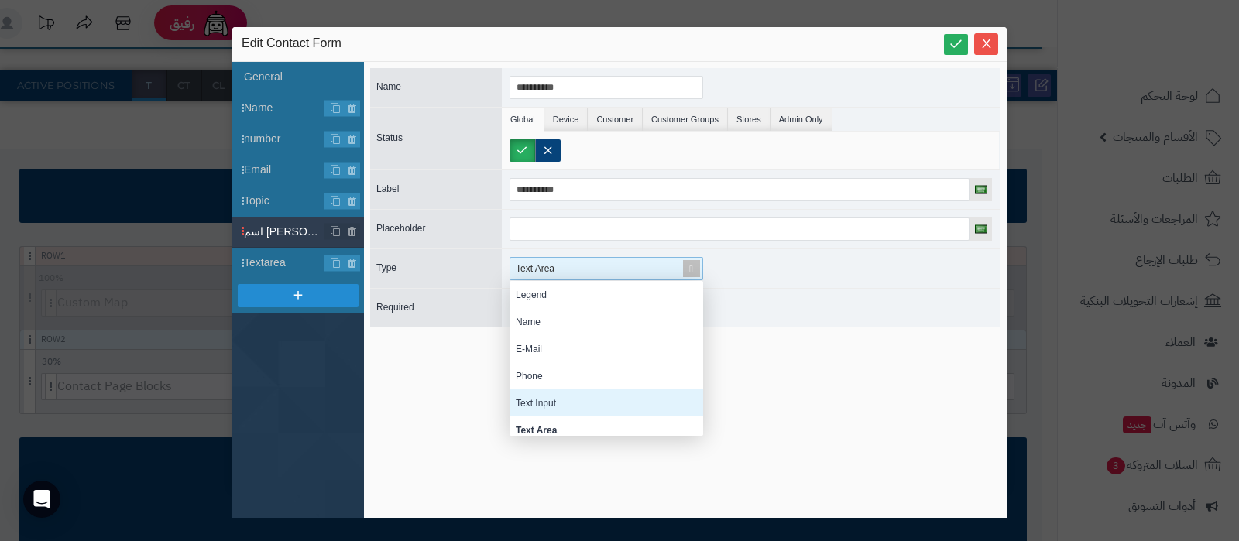
click at [569, 396] on div "Text Input" at bounding box center [607, 403] width 194 height 27
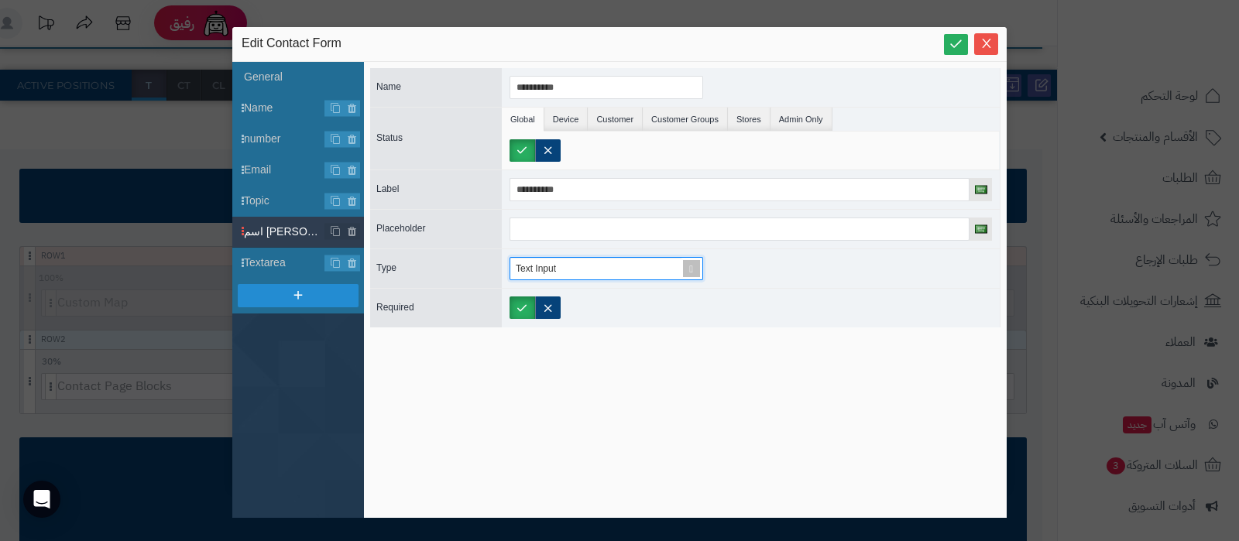
click at [790, 390] on div "**********" at bounding box center [685, 290] width 631 height 444
click at [950, 44] on icon at bounding box center [956, 43] width 15 height 15
click at [994, 46] on span "Close" at bounding box center [987, 42] width 24 height 13
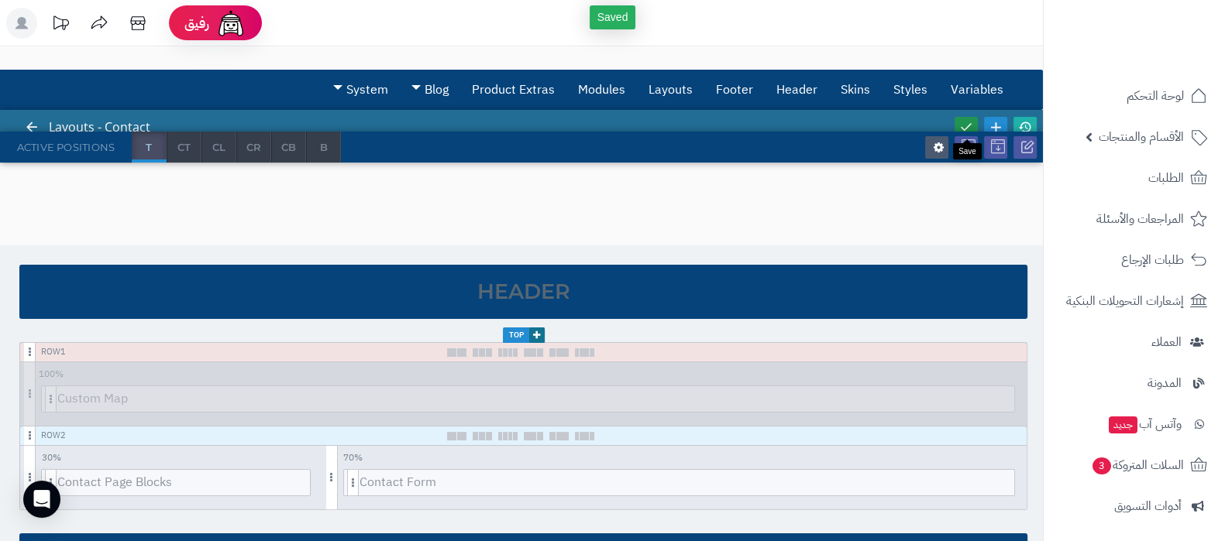
click at [964, 122] on icon at bounding box center [966, 127] width 14 height 14
click at [1028, 125] on icon at bounding box center [1025, 127] width 14 height 14
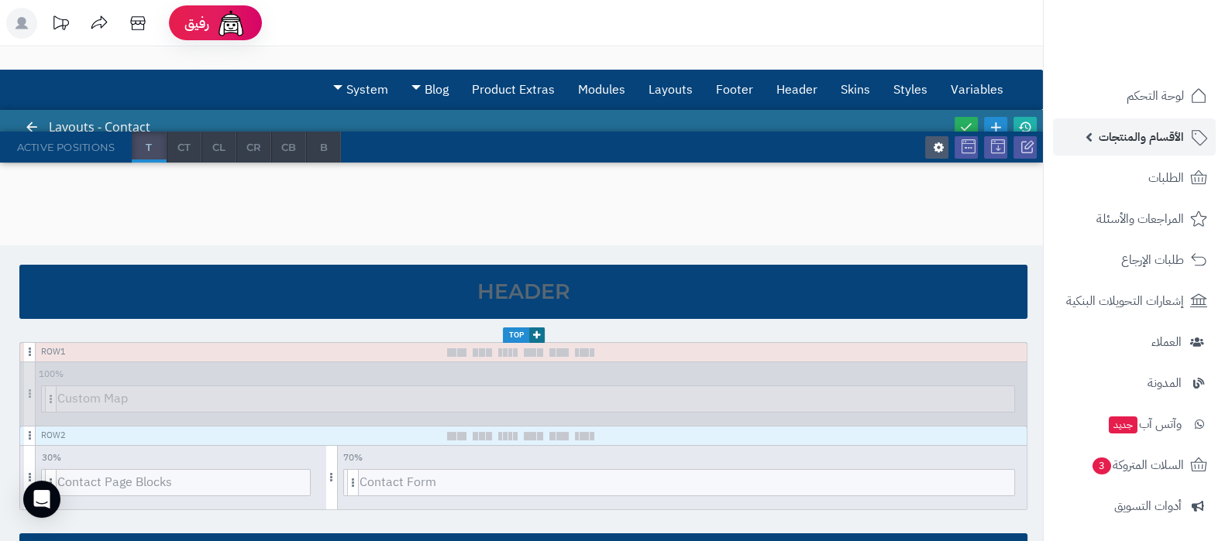
click at [1128, 150] on link "الأقسام والمنتجات" at bounding box center [1134, 137] width 163 height 37
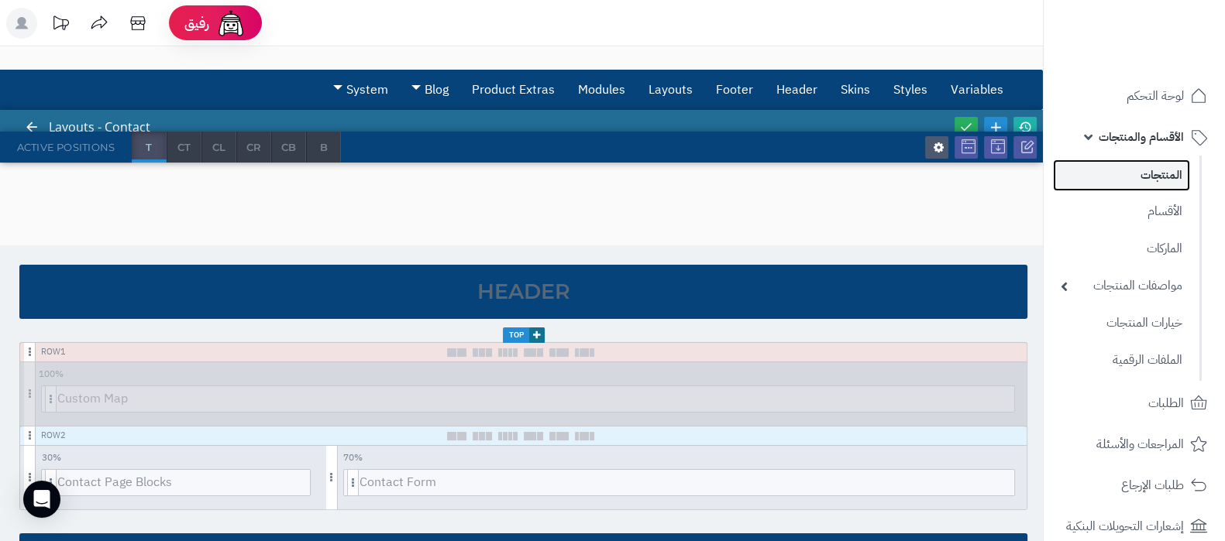
click at [1129, 176] on link "المنتجات" at bounding box center [1121, 176] width 137 height 32
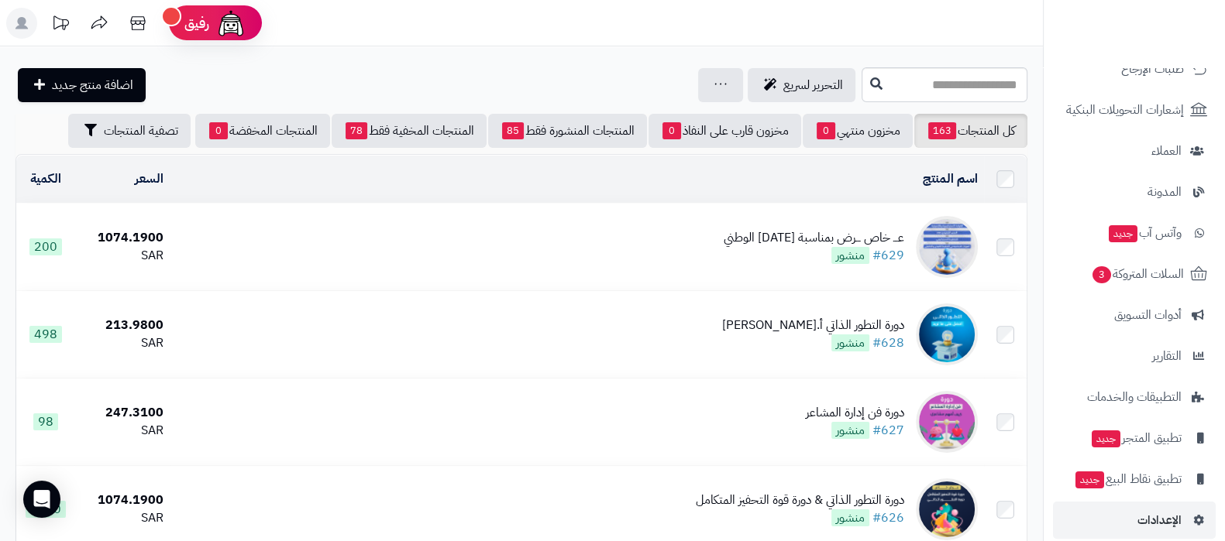
scroll to position [433, 0]
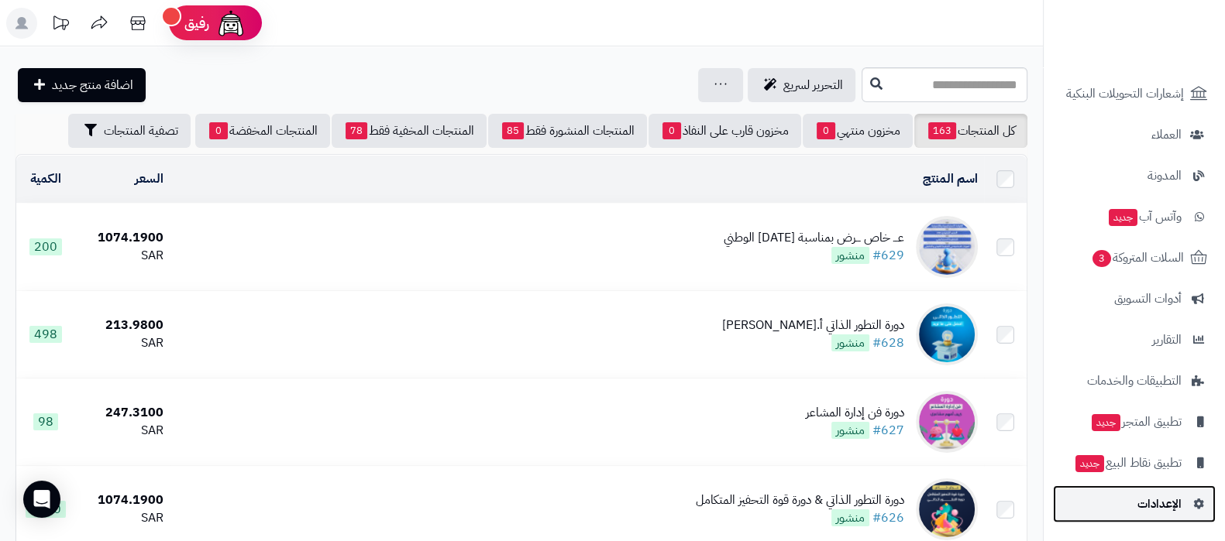
click at [1154, 515] on link "الإعدادات" at bounding box center [1134, 504] width 163 height 37
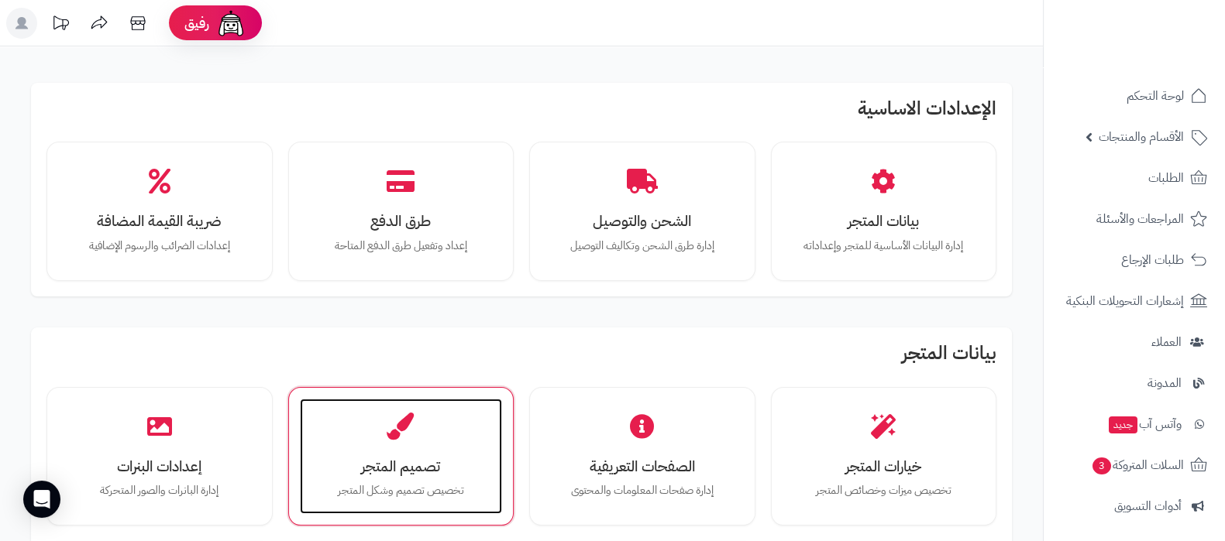
click at [376, 445] on div "تصميم المتجر تخصيص تصميم وشكل المتجر" at bounding box center [401, 457] width 203 height 116
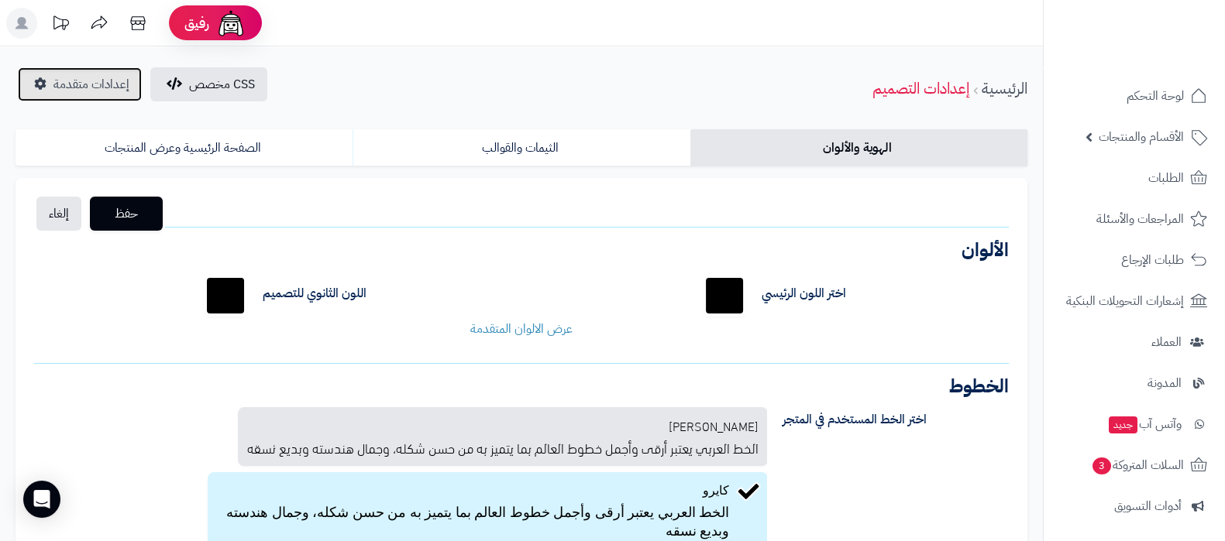
click at [71, 76] on span "إعدادات متقدمة" at bounding box center [91, 84] width 76 height 19
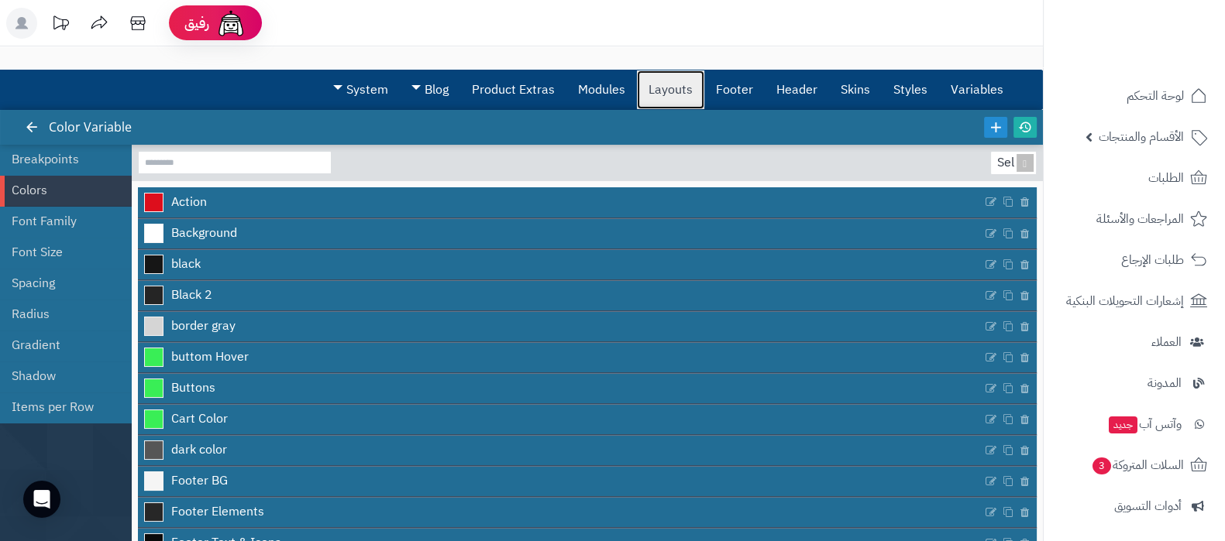
click at [674, 91] on link "Layouts" at bounding box center [670, 89] width 67 height 39
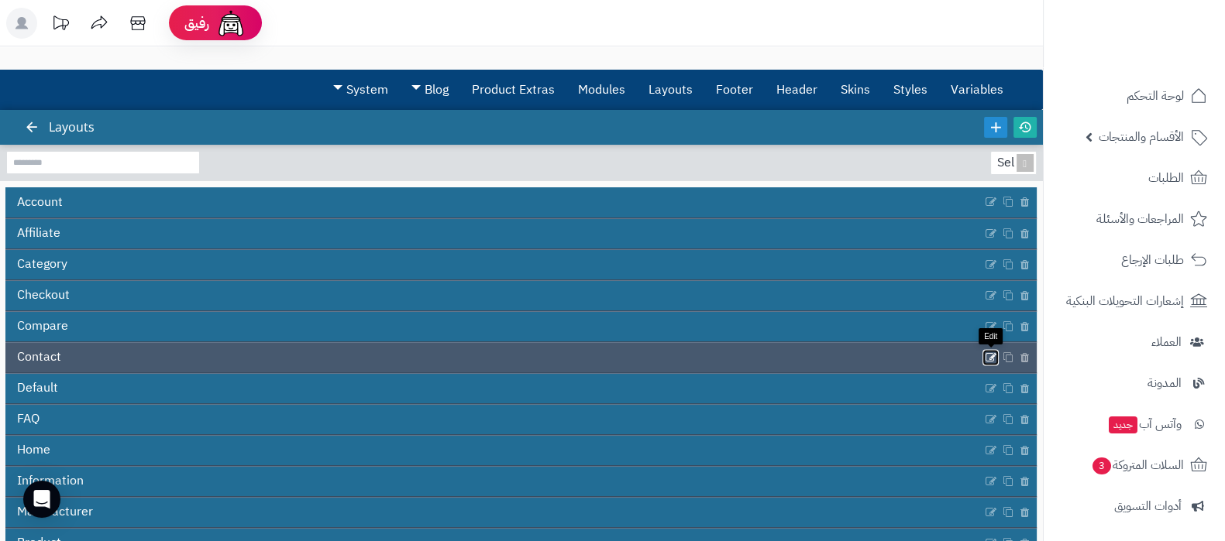
click at [988, 353] on icon at bounding box center [991, 357] width 12 height 13
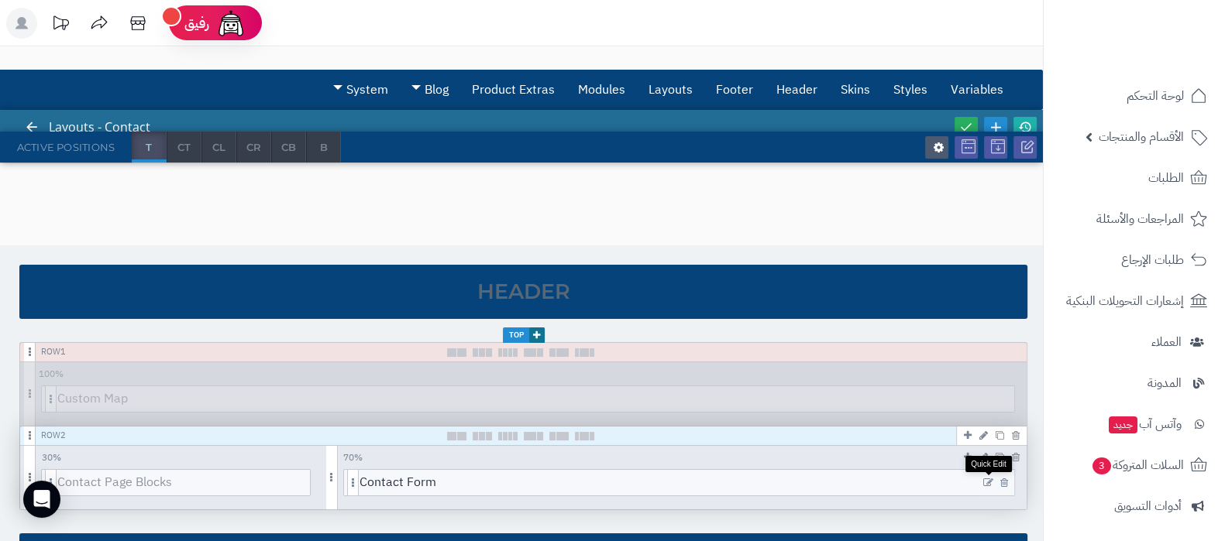
click at [988, 479] on icon at bounding box center [988, 483] width 10 height 11
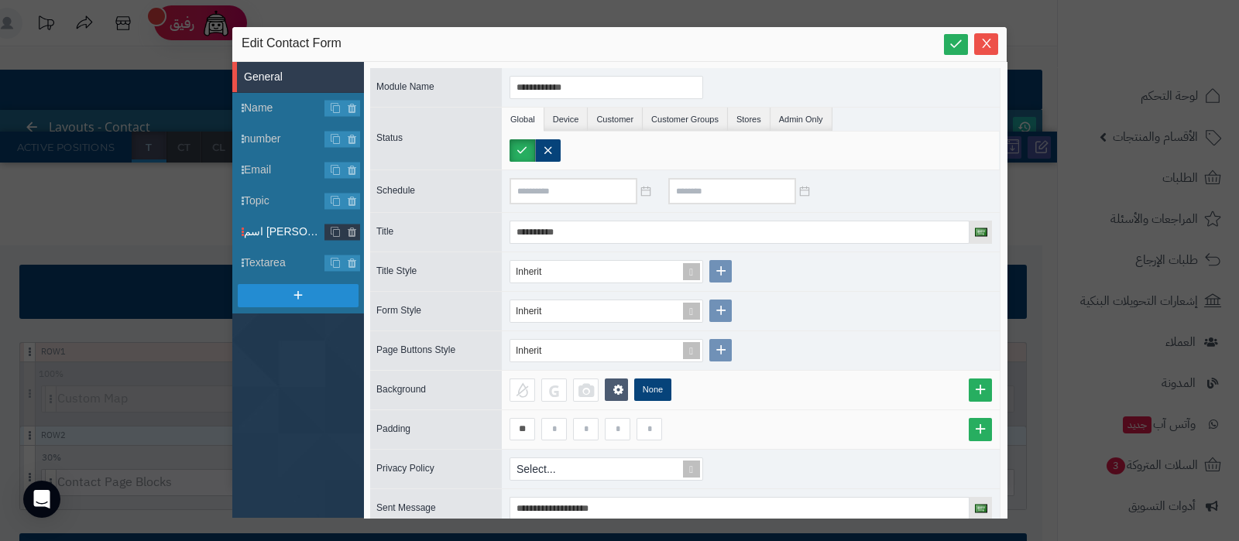
click at [270, 237] on span "اسم الدورة" at bounding box center [284, 232] width 81 height 16
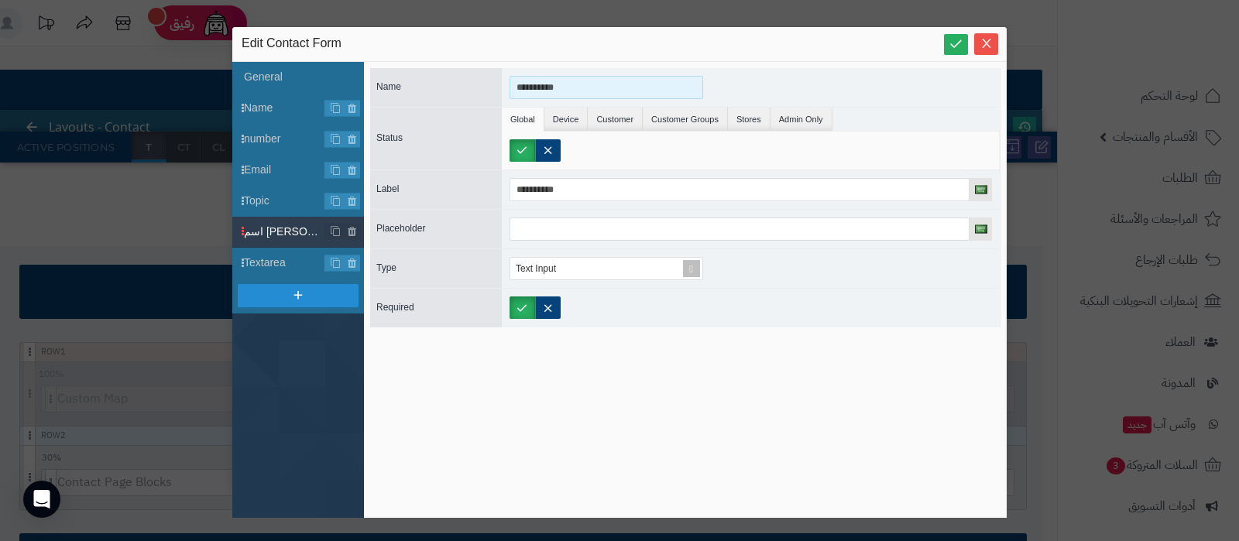
click at [550, 84] on input "**********" at bounding box center [607, 87] width 194 height 23
click at [554, 85] on input "**********" at bounding box center [607, 87] width 194 height 23
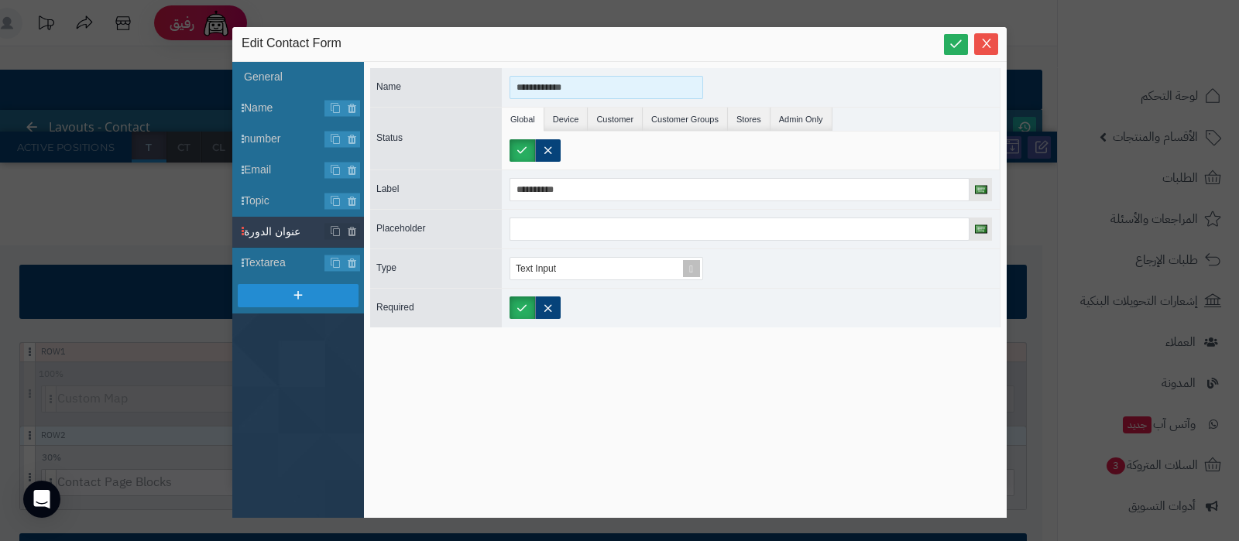
click at [554, 85] on input "**********" at bounding box center [607, 87] width 194 height 23
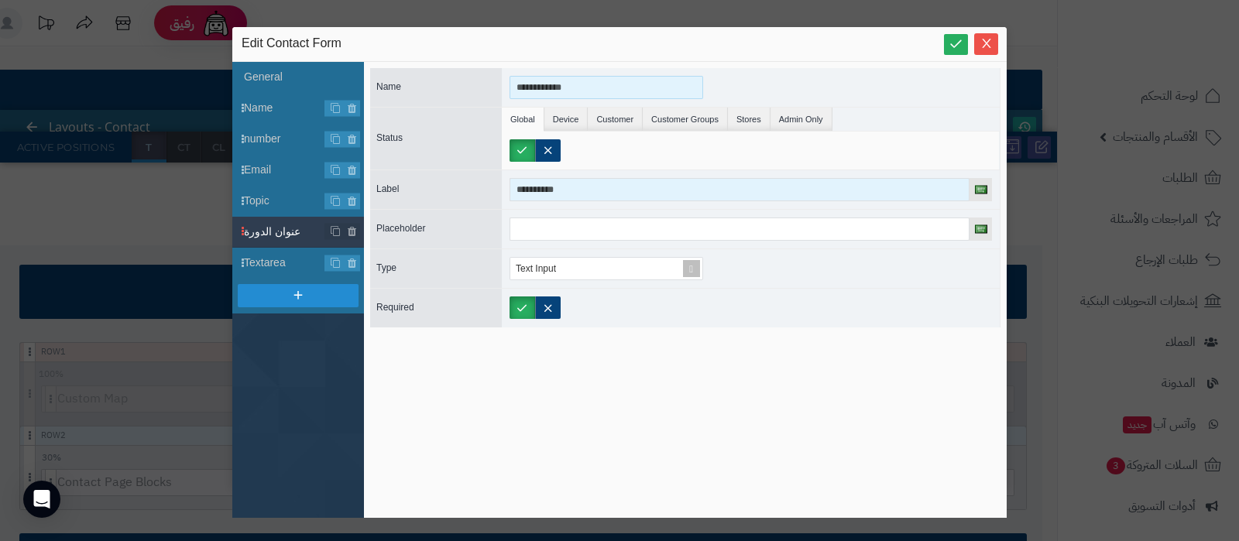
type input "**********"
click at [565, 181] on input "**********" at bounding box center [740, 189] width 460 height 23
paste input "**"
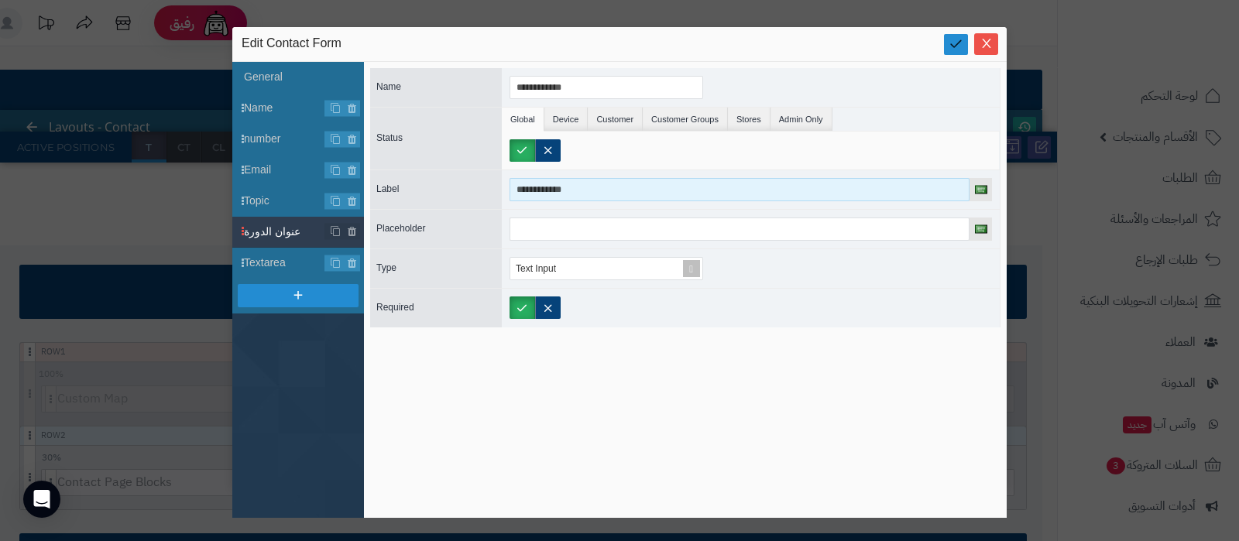
type input "**********"
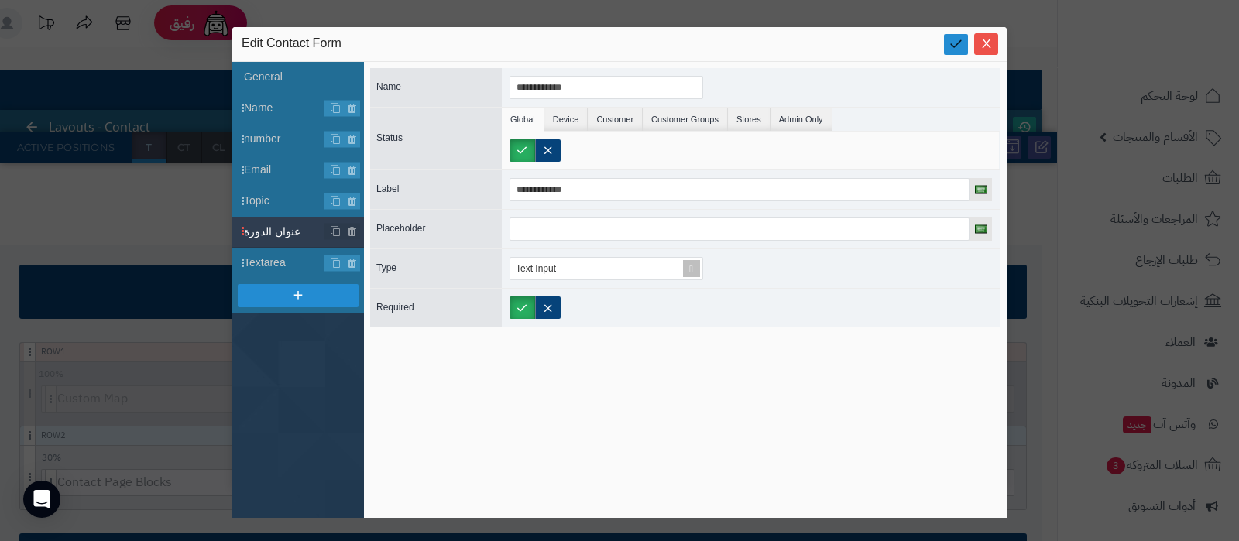
click at [954, 48] on icon at bounding box center [956, 43] width 15 height 15
click at [981, 47] on icon "Close" at bounding box center [987, 42] width 12 height 12
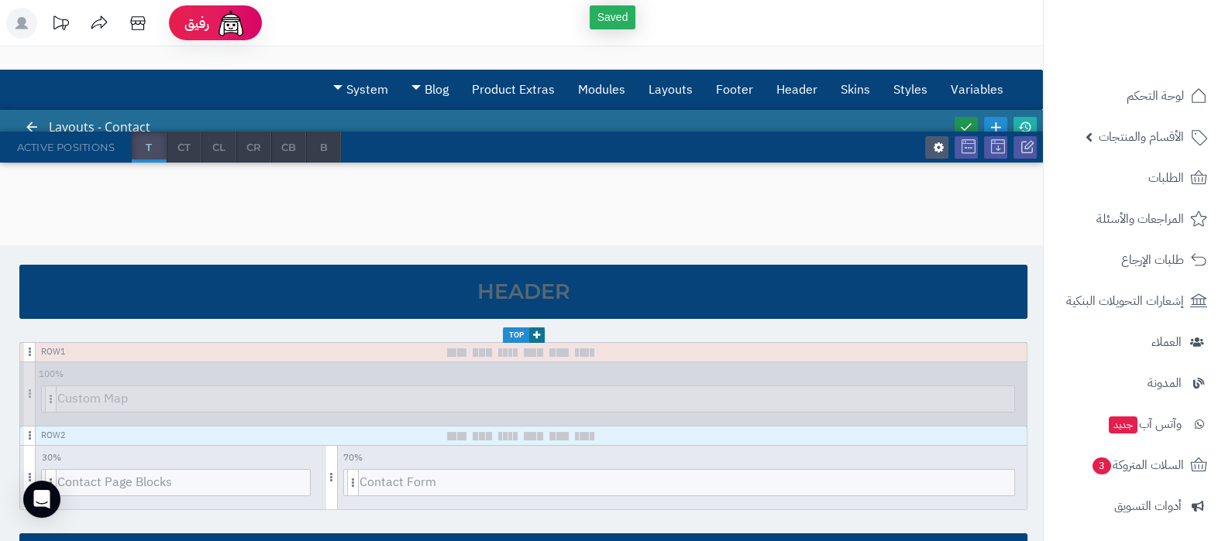
click at [965, 120] on icon at bounding box center [966, 127] width 14 height 14
click at [1029, 118] on link at bounding box center [1024, 127] width 23 height 21
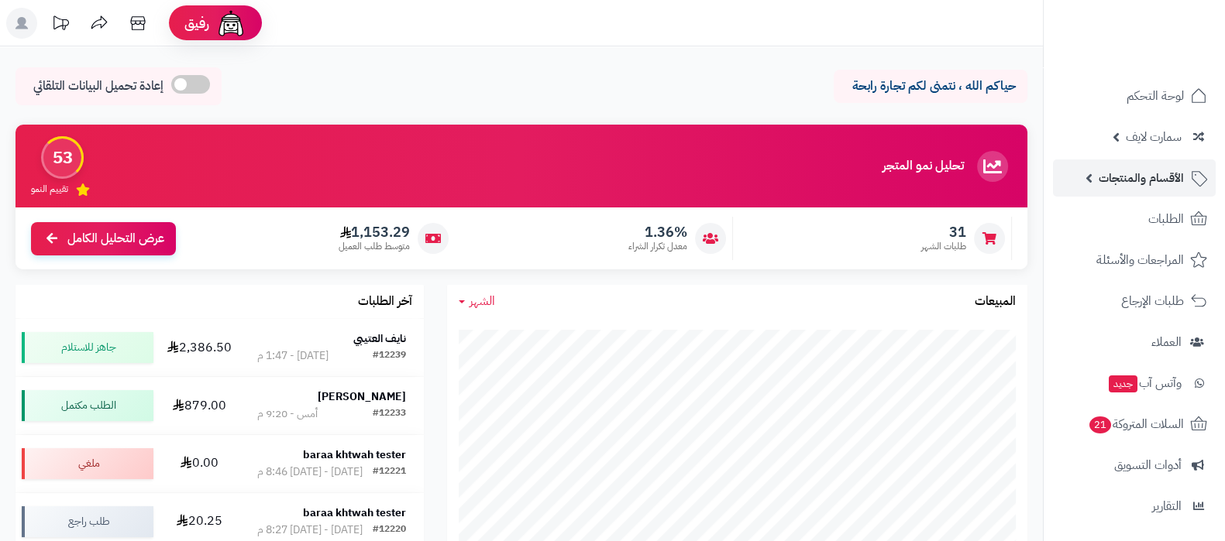
click at [1109, 172] on span "الأقسام والمنتجات" at bounding box center [1140, 178] width 85 height 22
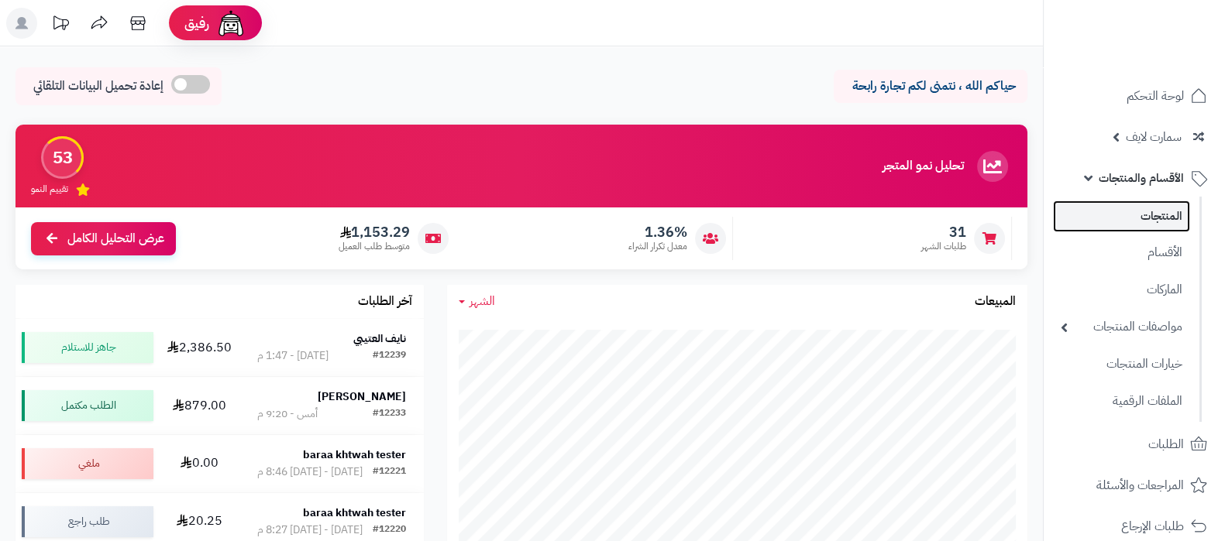
click at [1137, 211] on link "المنتجات" at bounding box center [1121, 217] width 137 height 32
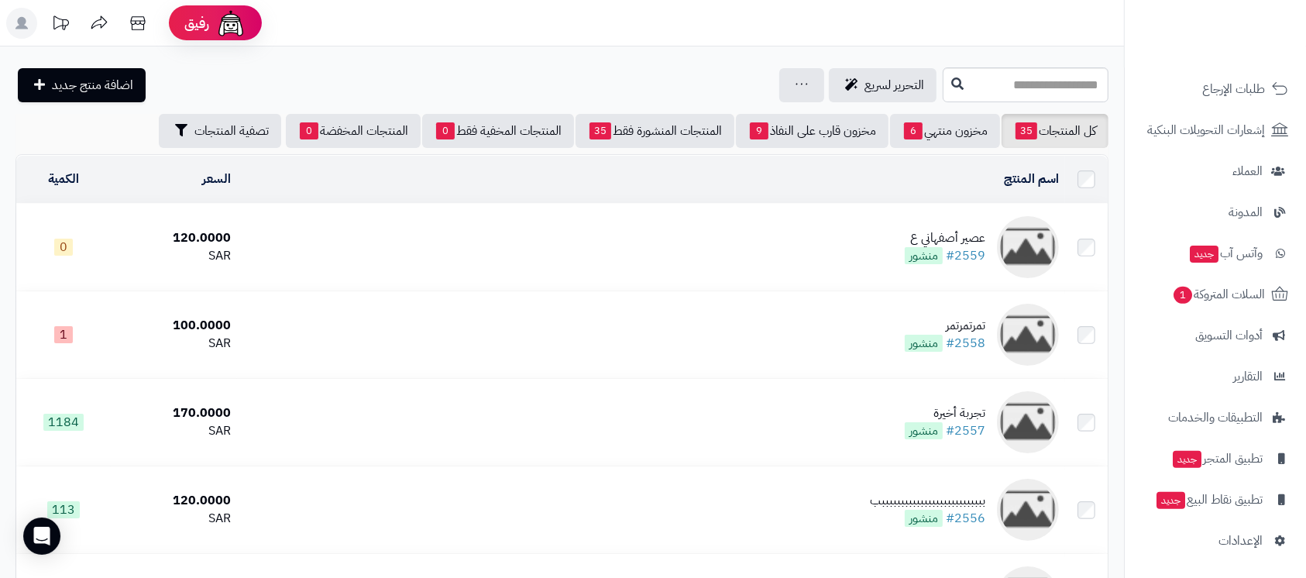
scroll to position [475, 0]
click at [1229, 535] on span "الإعدادات" at bounding box center [1241, 540] width 44 height 22
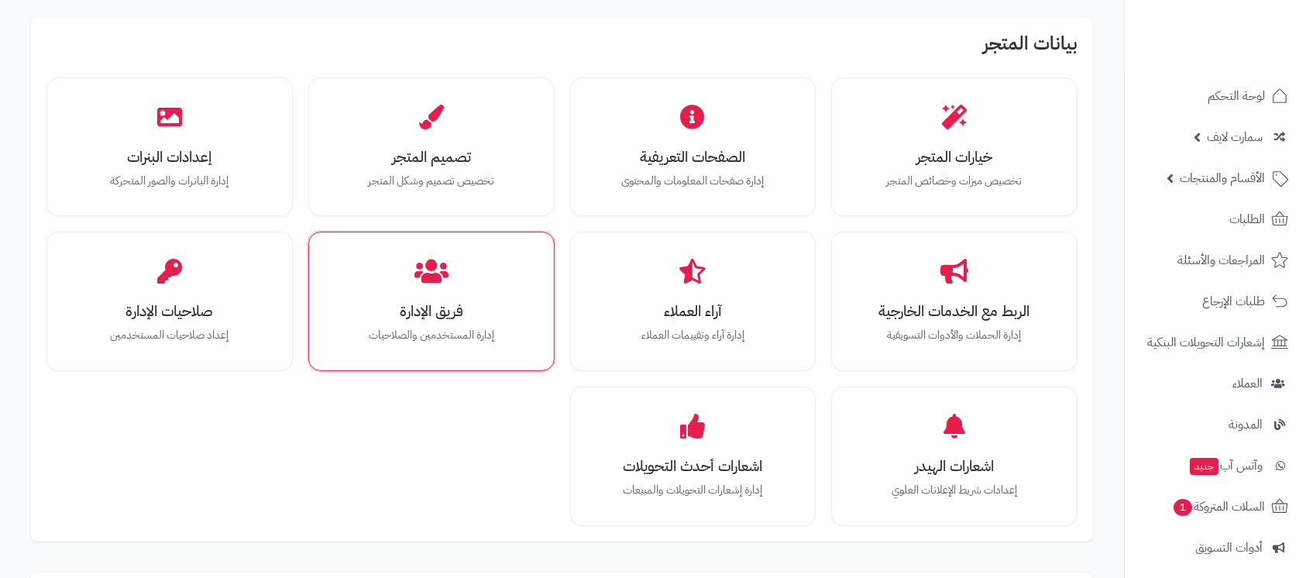
scroll to position [310, 0]
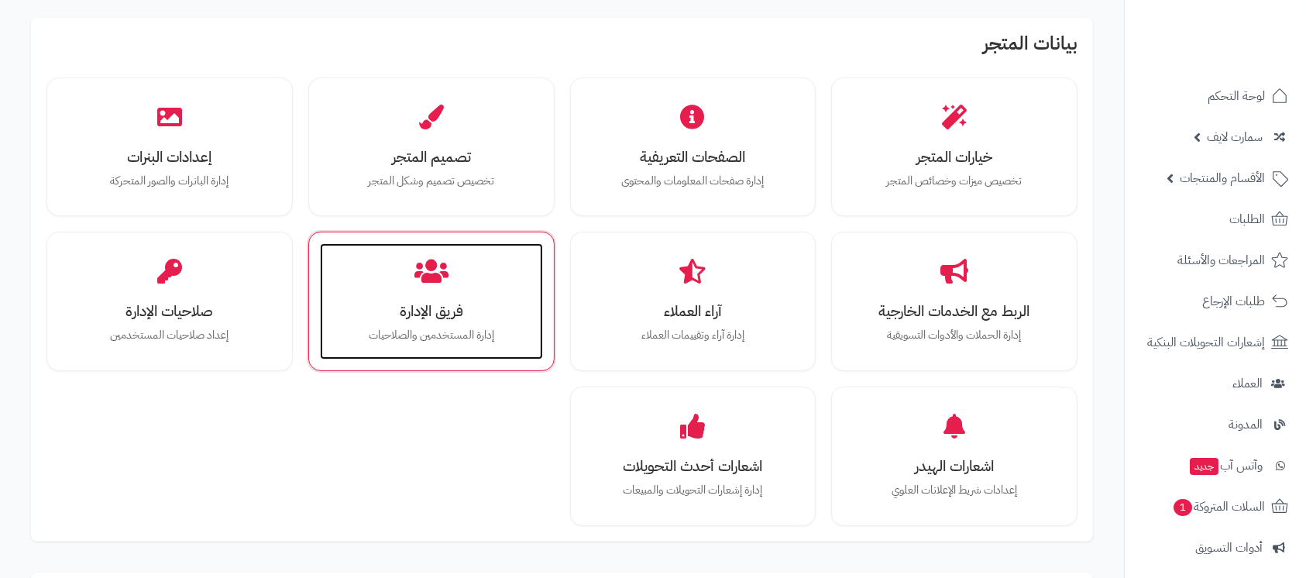
click at [443, 317] on h3 "فريق الإدارة" at bounding box center [431, 311] width 192 height 16
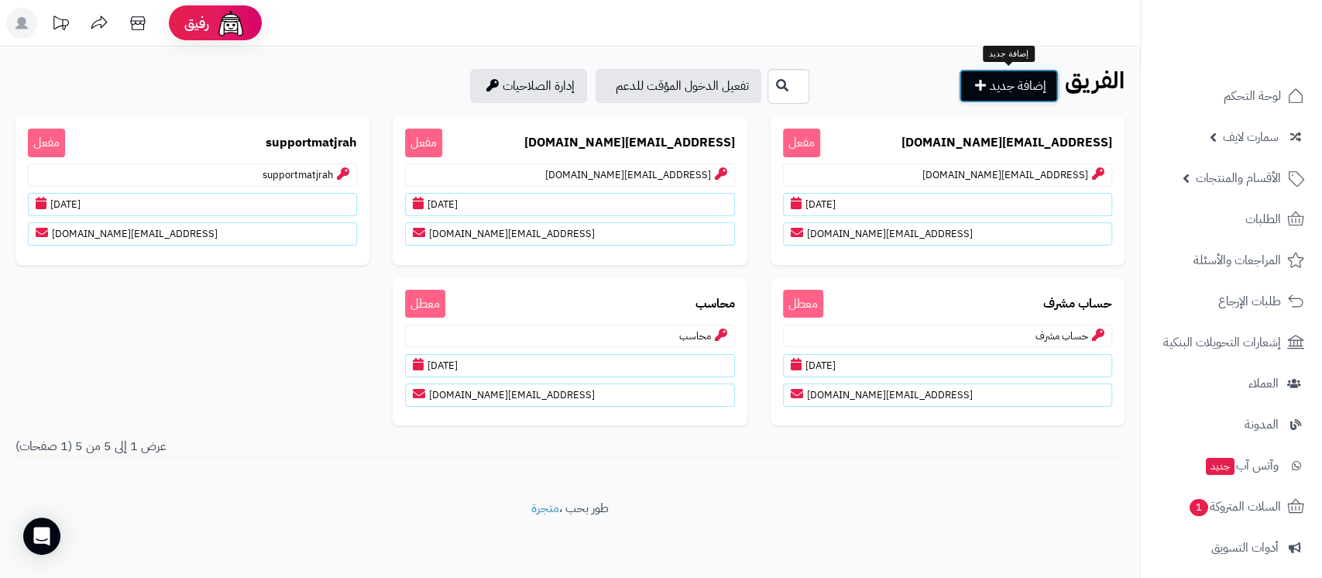
click at [1012, 77] on link "إضافة جديد" at bounding box center [1009, 86] width 100 height 34
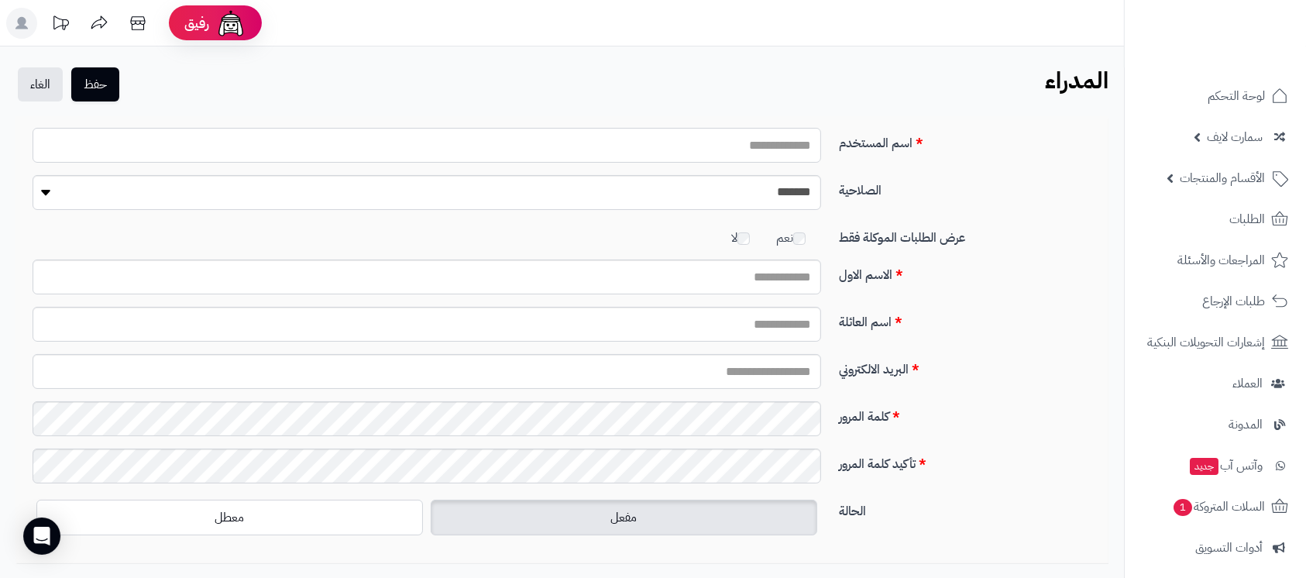
click at [698, 132] on input "اسم المستخدم" at bounding box center [427, 145] width 789 height 35
type input "**********"
click at [777, 282] on input "الاسم الاول" at bounding box center [427, 277] width 789 height 35
type input "****"
click at [742, 323] on input "اسم العائلة" at bounding box center [427, 324] width 789 height 35
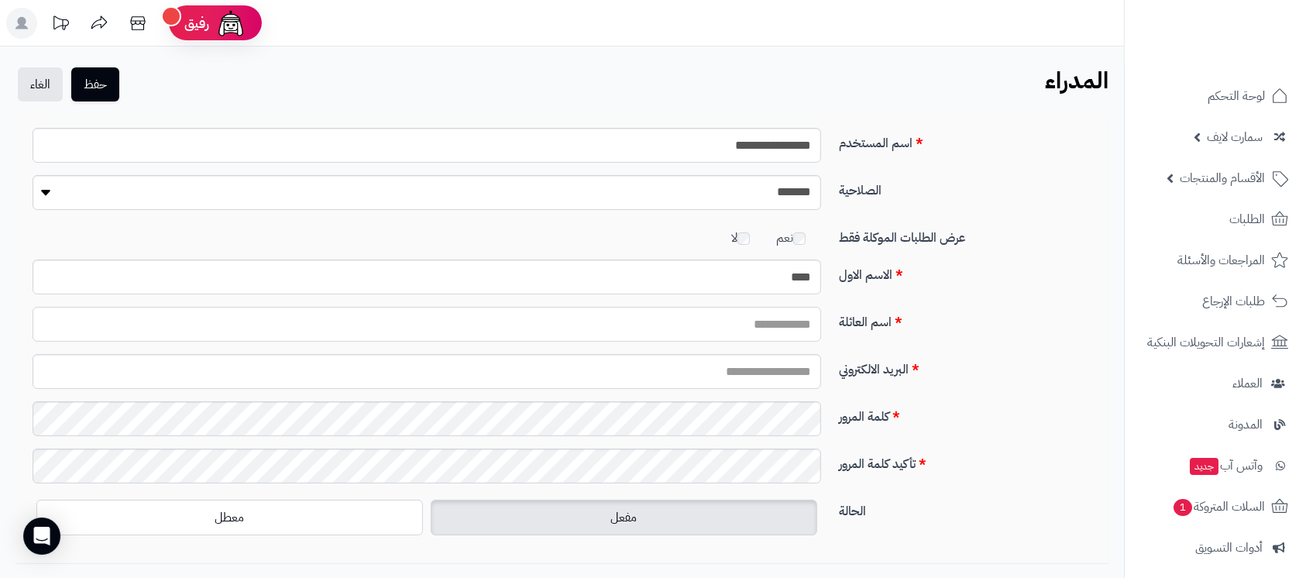
type input "*******"
click at [714, 373] on input "البريد الالكتروني" at bounding box center [427, 371] width 789 height 35
type input "**********"
click at [98, 77] on button "حفظ" at bounding box center [95, 84] width 48 height 34
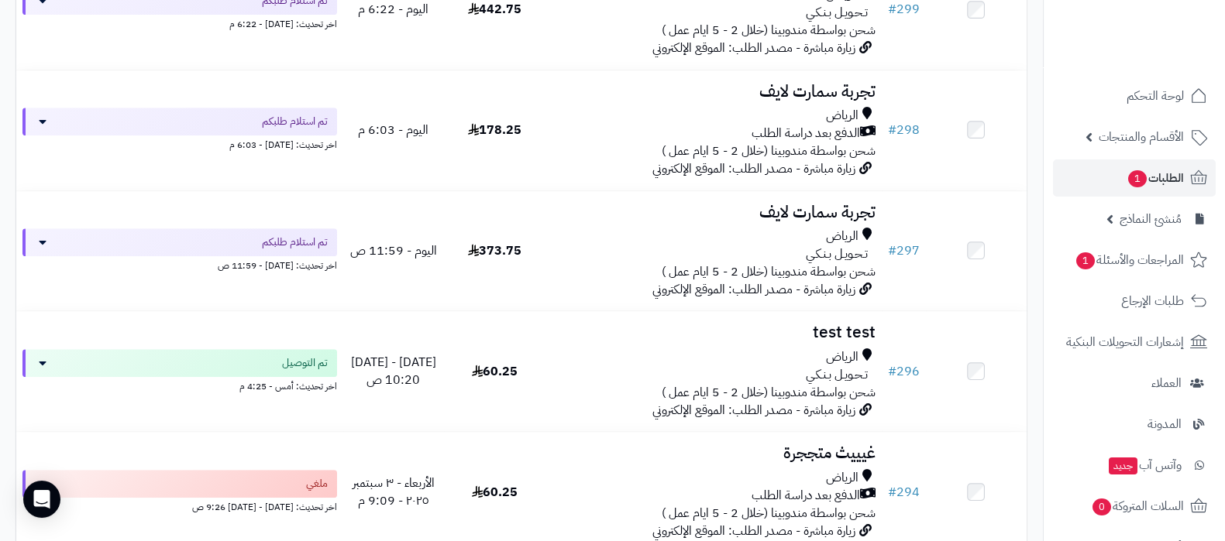
scroll to position [1258, 0]
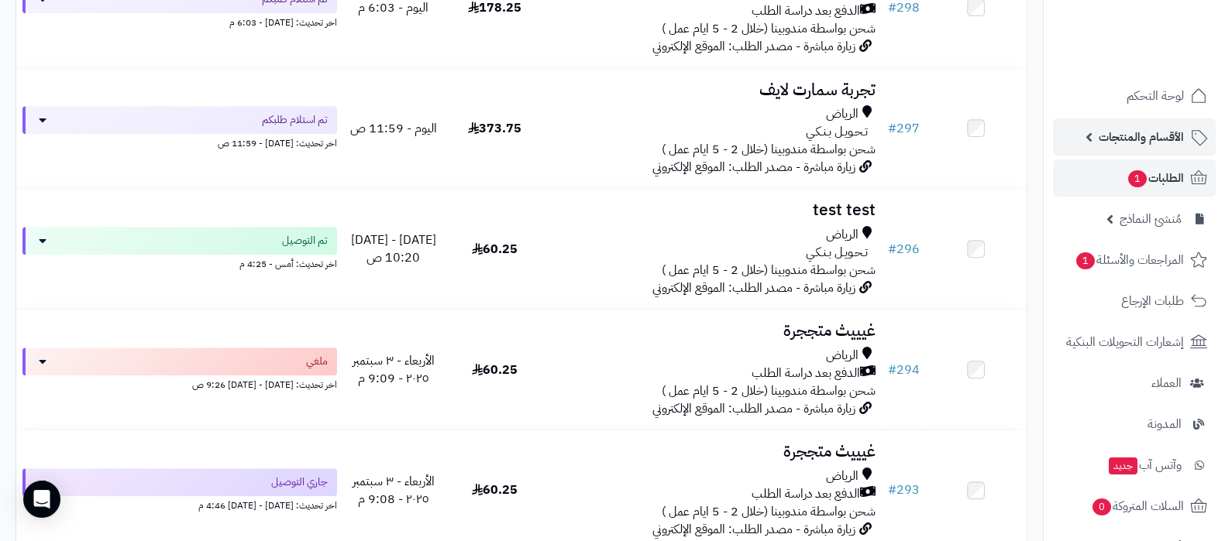
click at [1132, 148] on link "الأقسام والمنتجات" at bounding box center [1134, 137] width 163 height 37
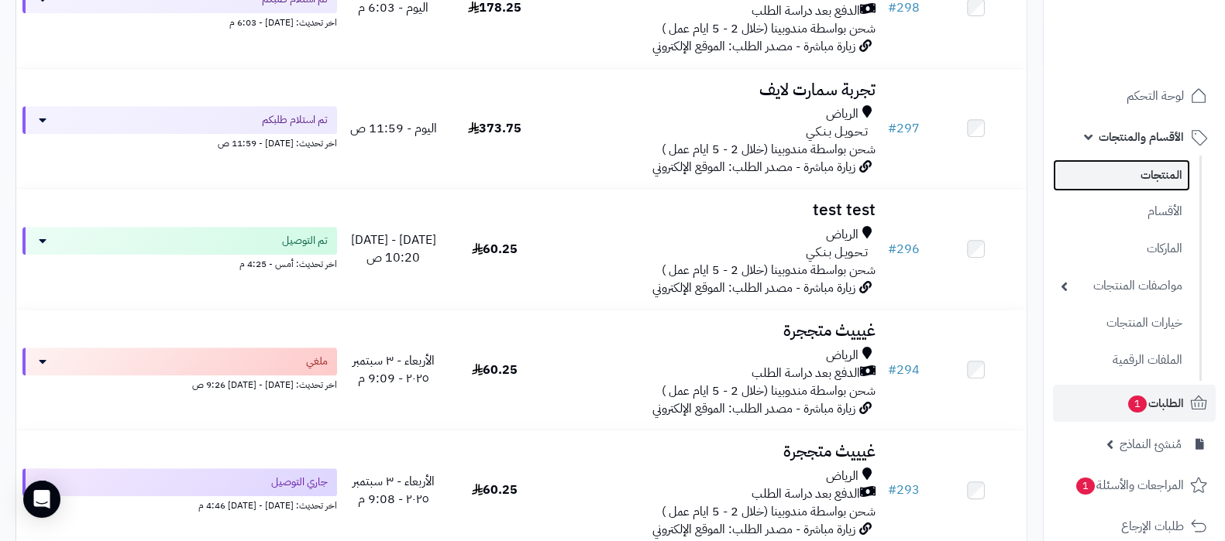
click at [1137, 169] on link "المنتجات" at bounding box center [1121, 176] width 137 height 32
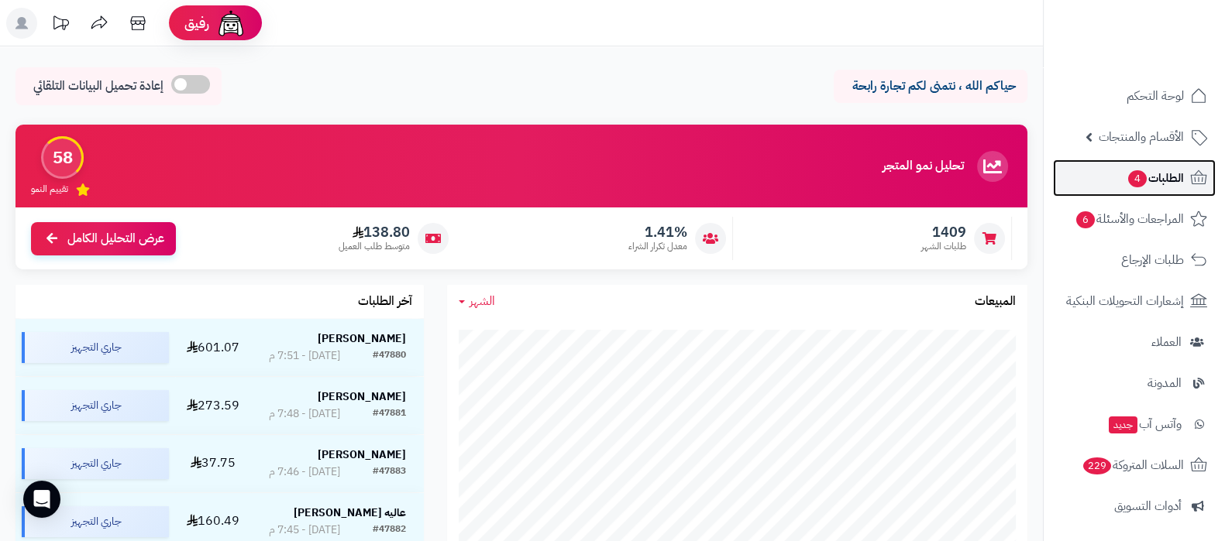
click at [1125, 191] on link "الطلبات 4" at bounding box center [1134, 178] width 163 height 37
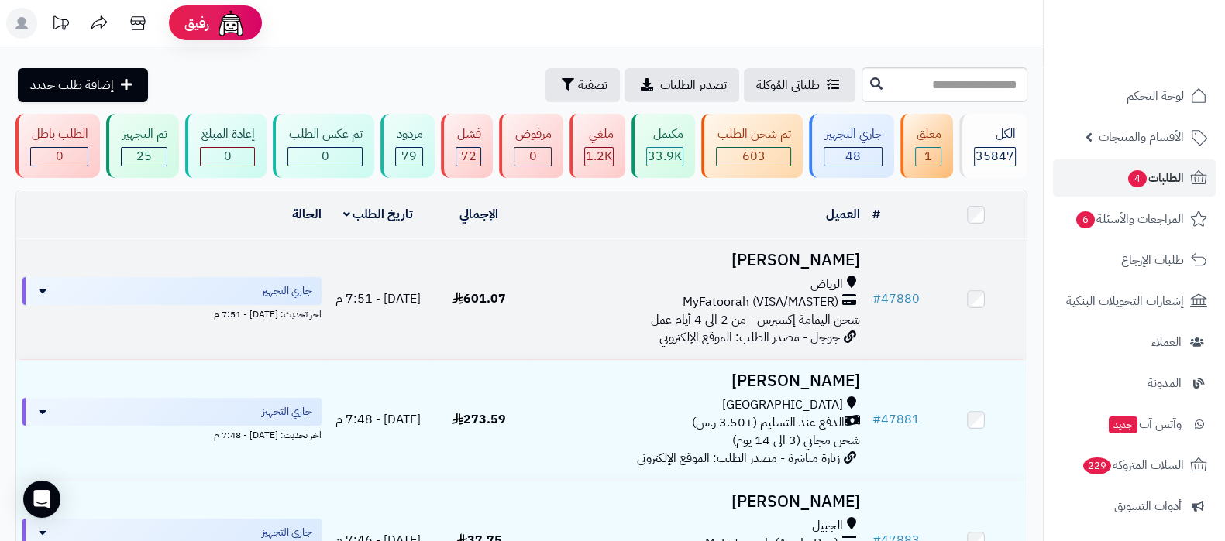
click at [785, 264] on h3 "[PERSON_NAME]" at bounding box center [697, 261] width 324 height 18
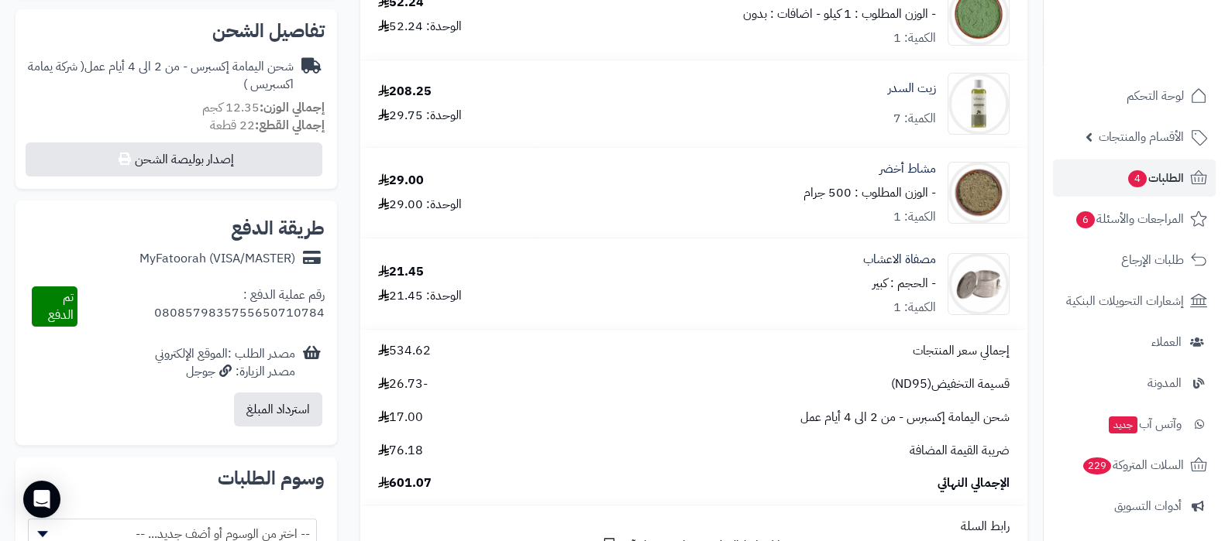
scroll to position [677, 0]
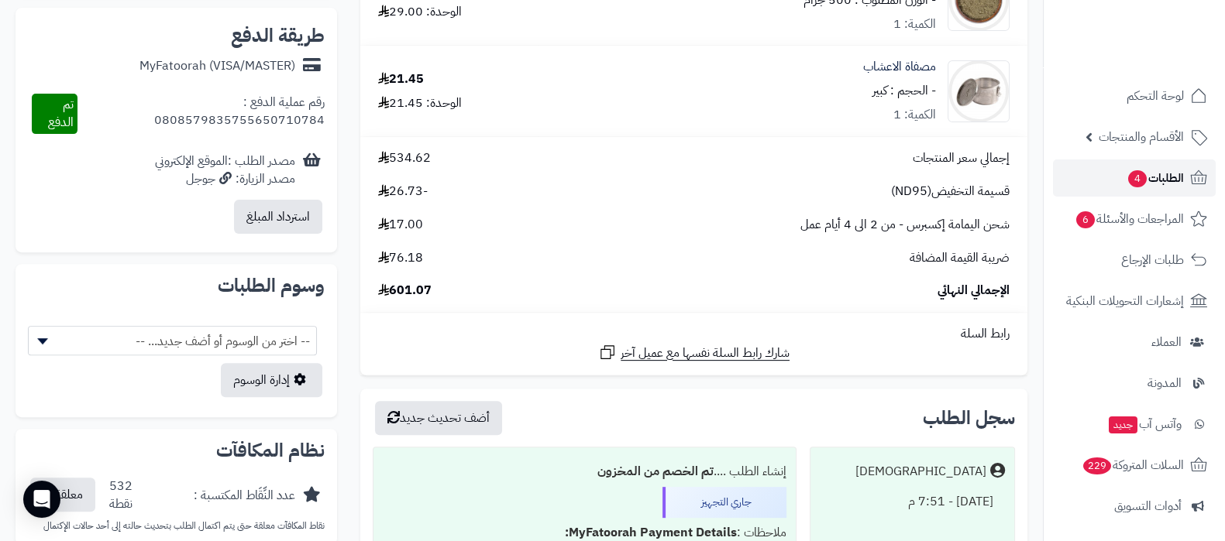
click at [1161, 184] on span "الطلبات 4" at bounding box center [1154, 178] width 57 height 22
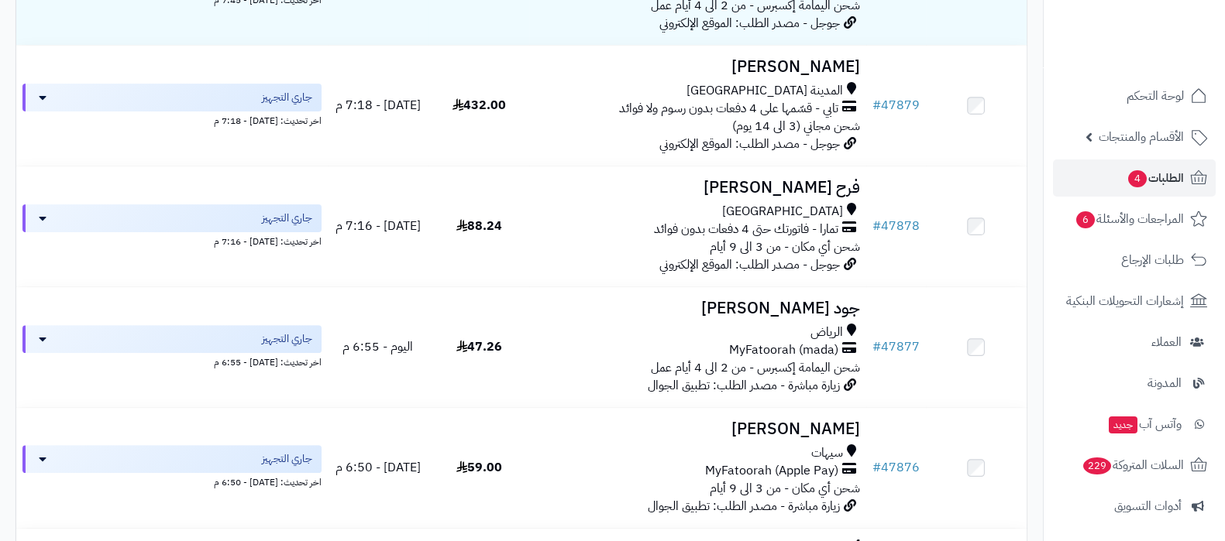
scroll to position [968, 0]
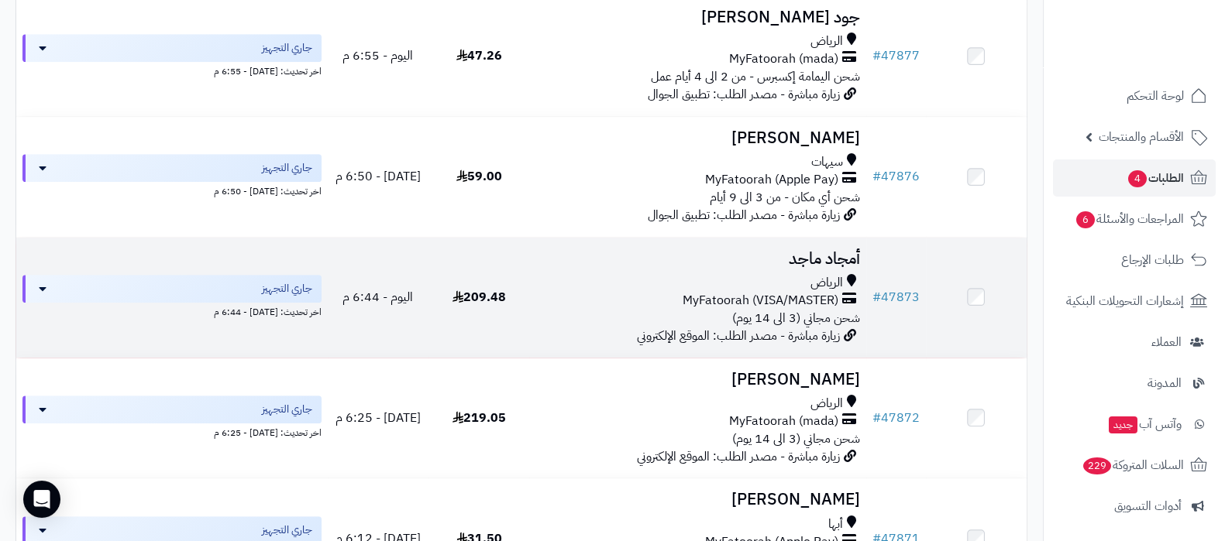
click at [787, 242] on td "أمجاد ماجد الرياض MyFatoorah (VISA/MASTER) شحن مجاني (3 الى 14 يوم) زيارة مباشر…" at bounding box center [697, 298] width 336 height 120
click at [799, 254] on h3 "أمجاد ماجد" at bounding box center [697, 259] width 324 height 18
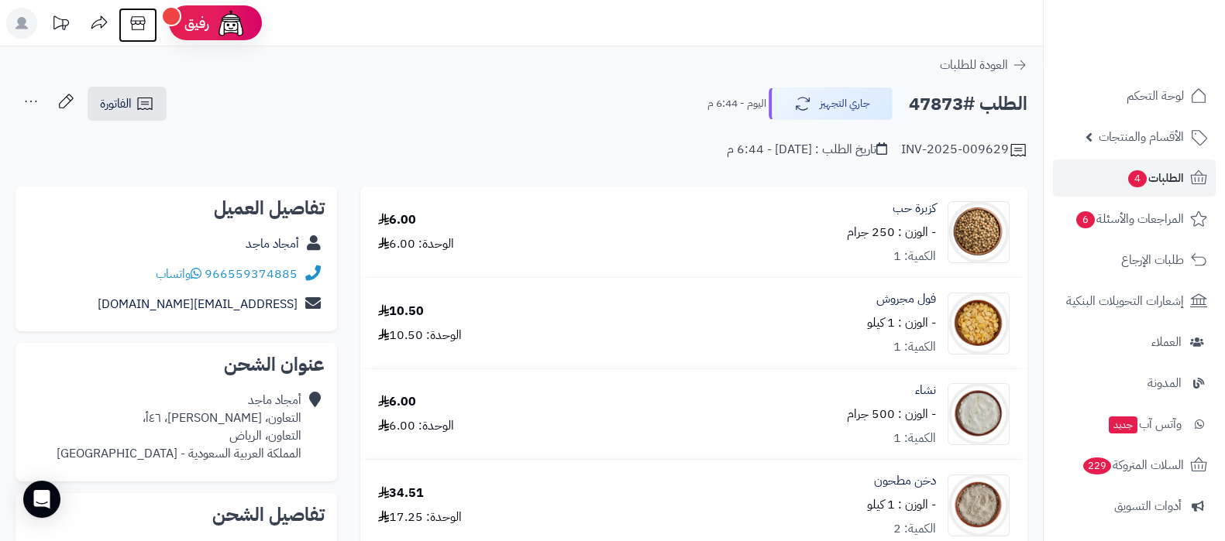
click at [137, 21] on icon at bounding box center [137, 23] width 31 height 31
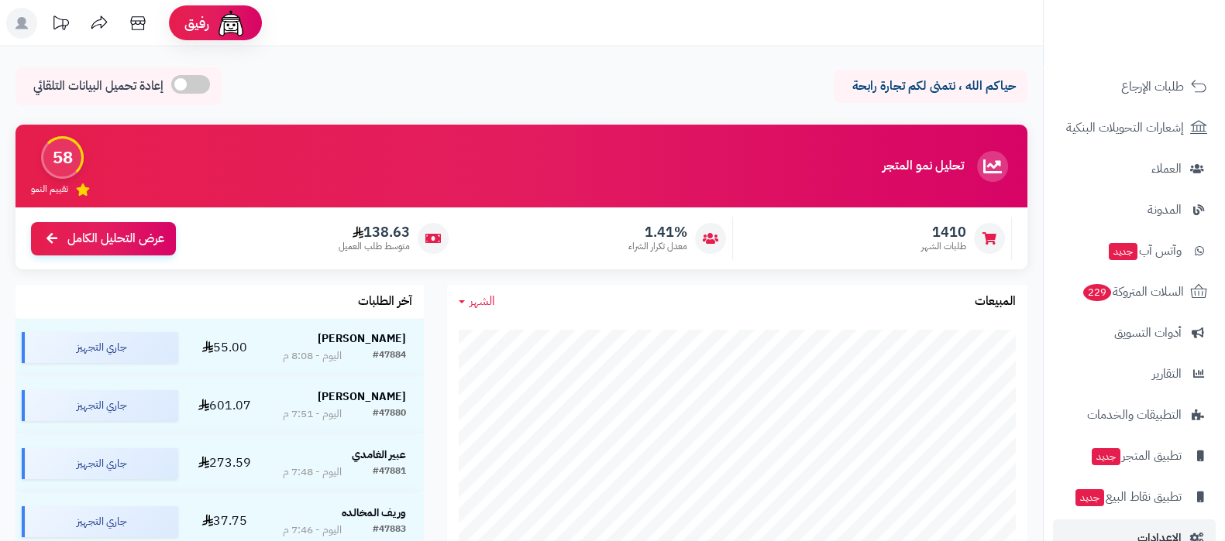
scroll to position [208, 0]
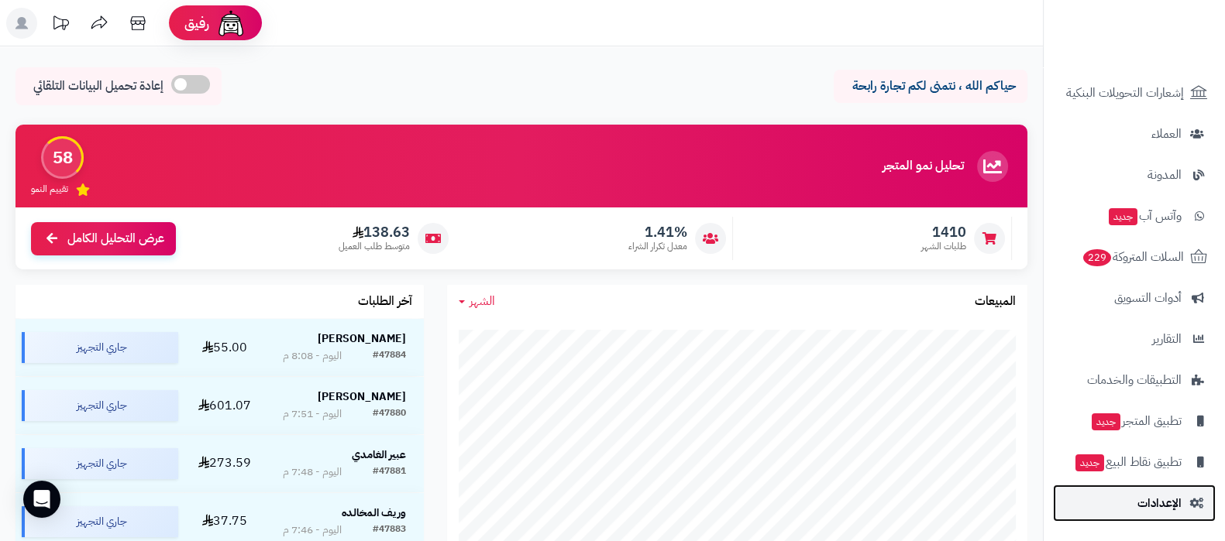
click at [1143, 512] on span "الإعدادات" at bounding box center [1159, 504] width 44 height 22
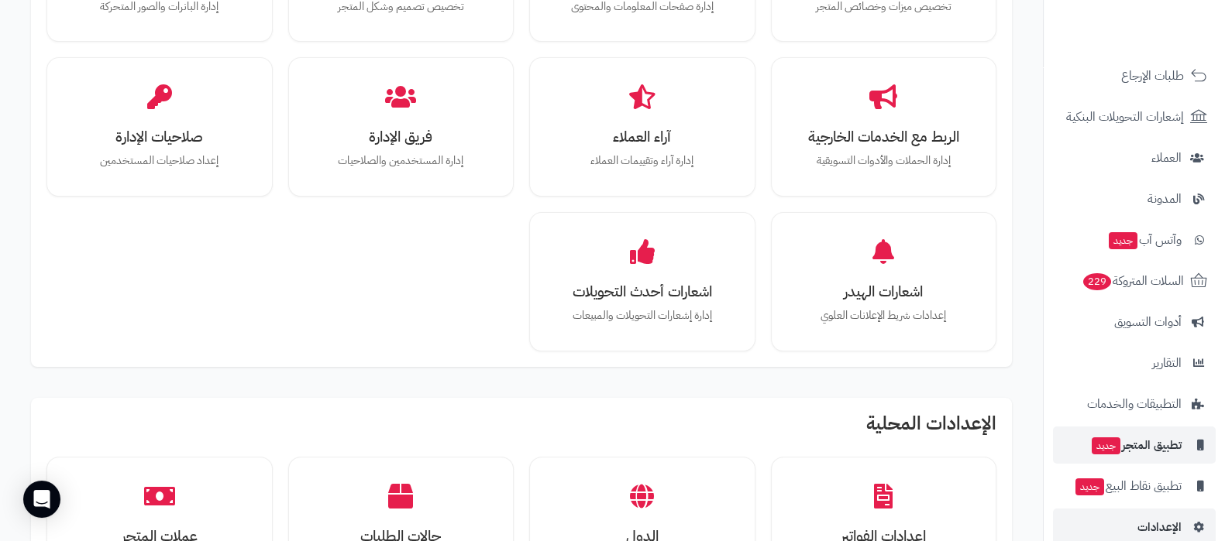
scroll to position [208, 0]
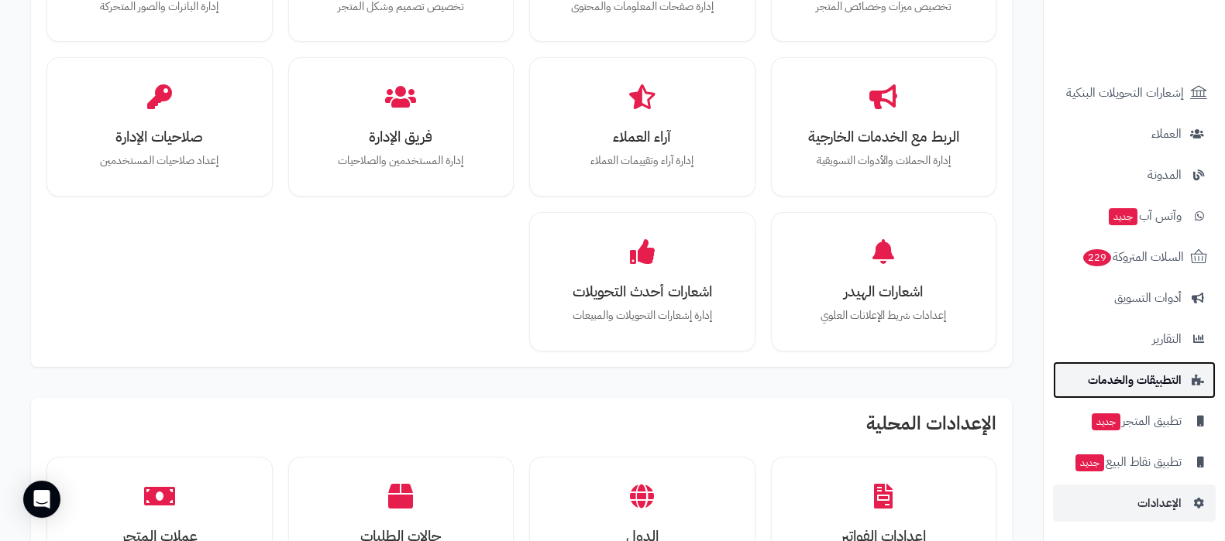
click at [1128, 393] on link "التطبيقات والخدمات" at bounding box center [1134, 380] width 163 height 37
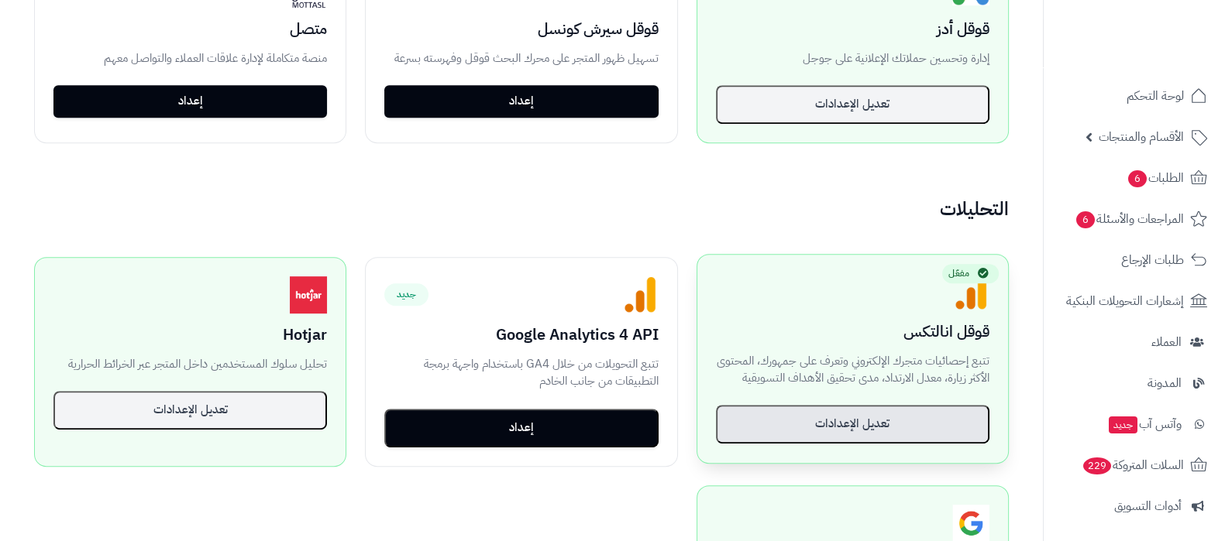
scroll to position [889, 0]
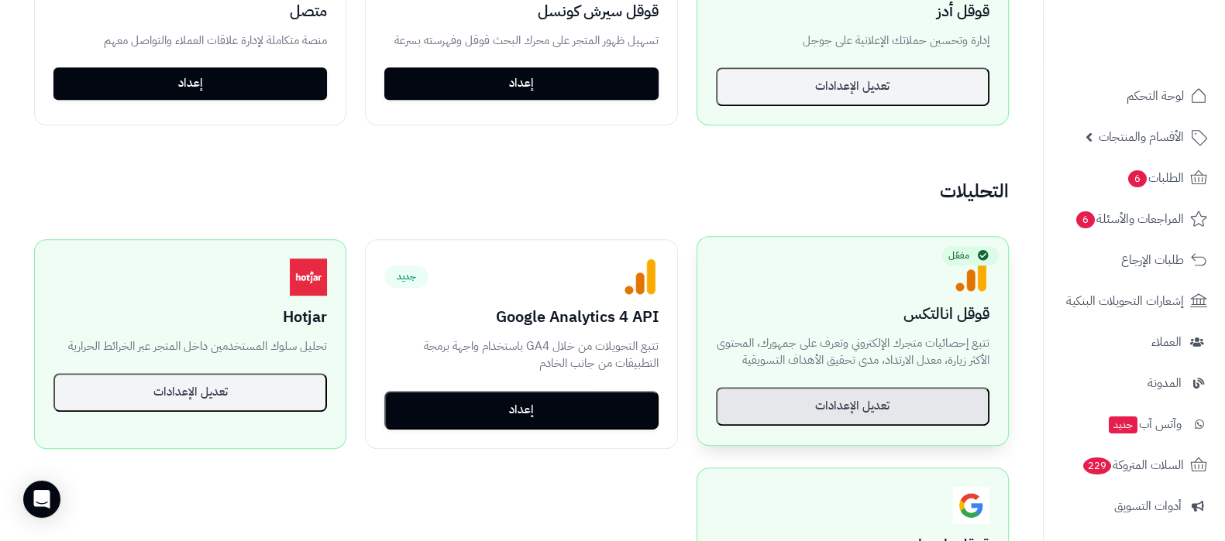
click at [834, 418] on button "تعديل الإعدادات" at bounding box center [852, 406] width 273 height 39
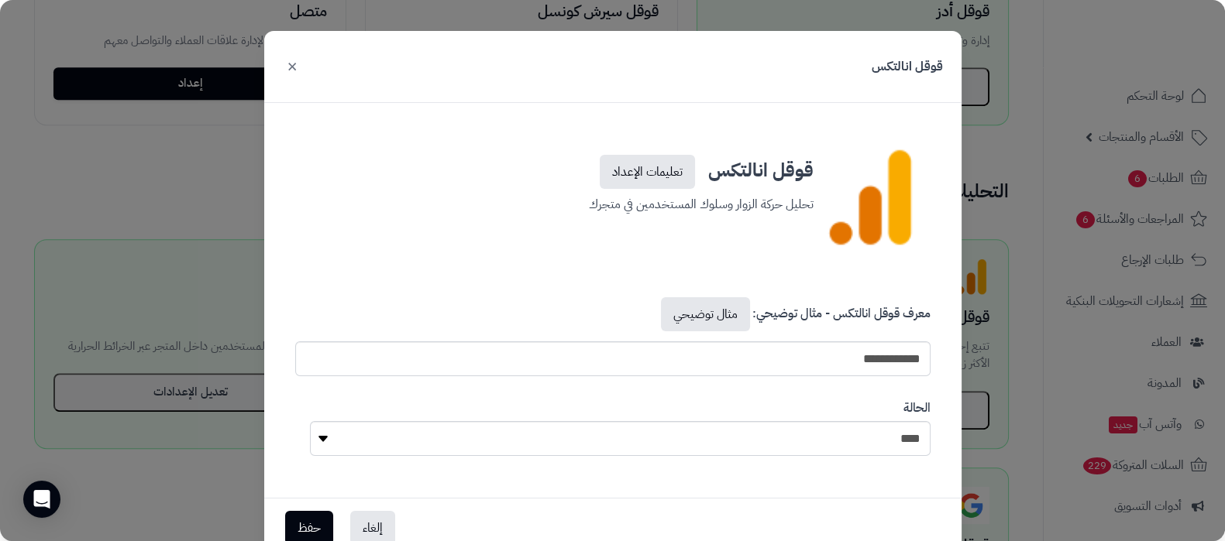
click at [301, 67] on button "×" at bounding box center [292, 66] width 19 height 34
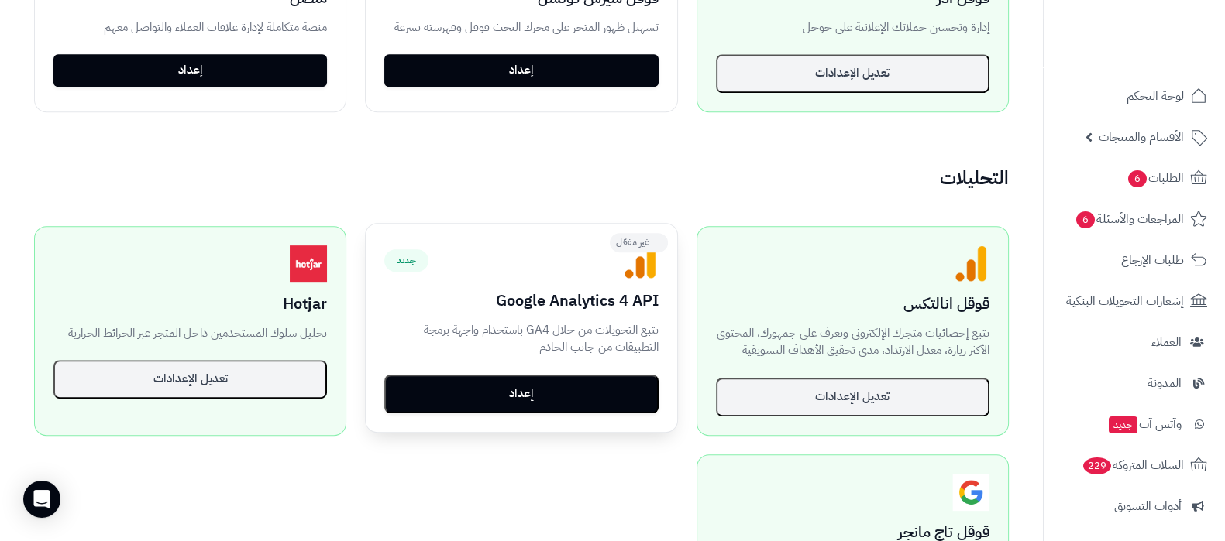
scroll to position [1083, 0]
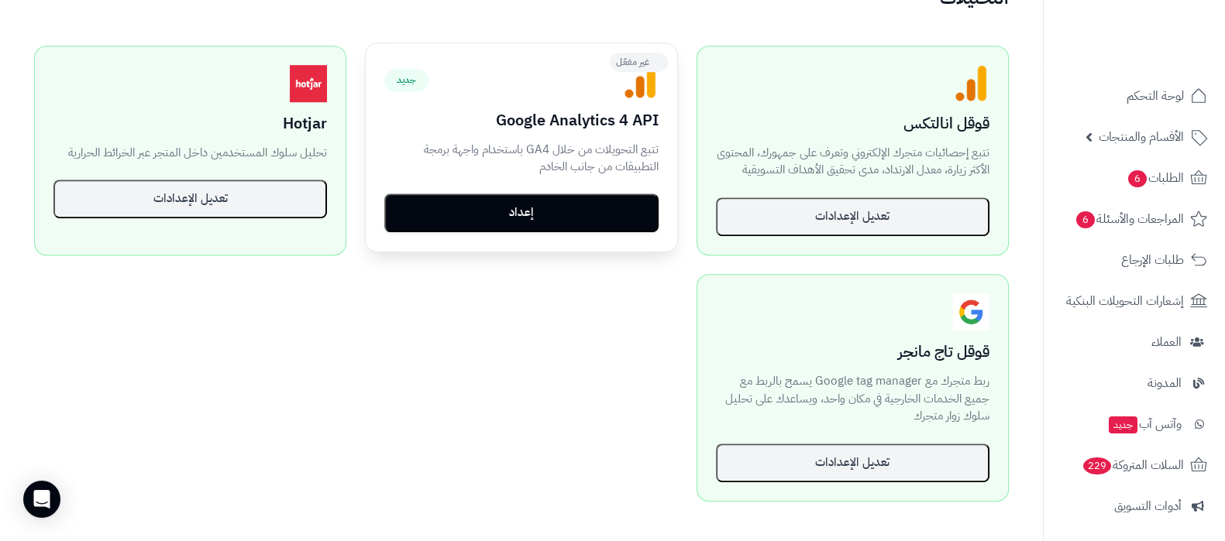
click at [535, 200] on button "إعداد" at bounding box center [520, 213] width 273 height 39
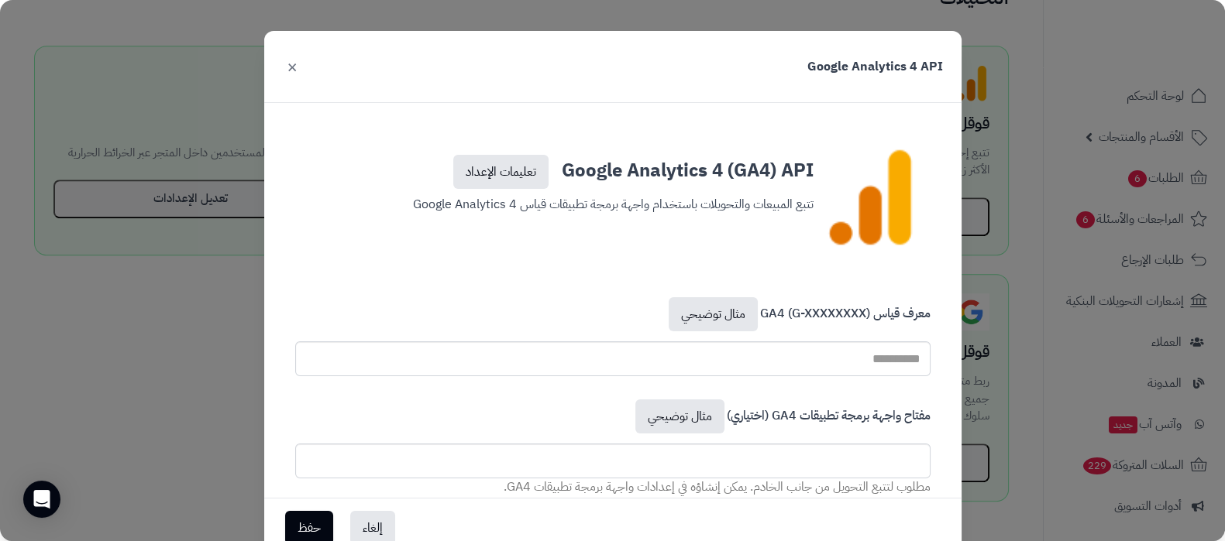
scroll to position [96, 0]
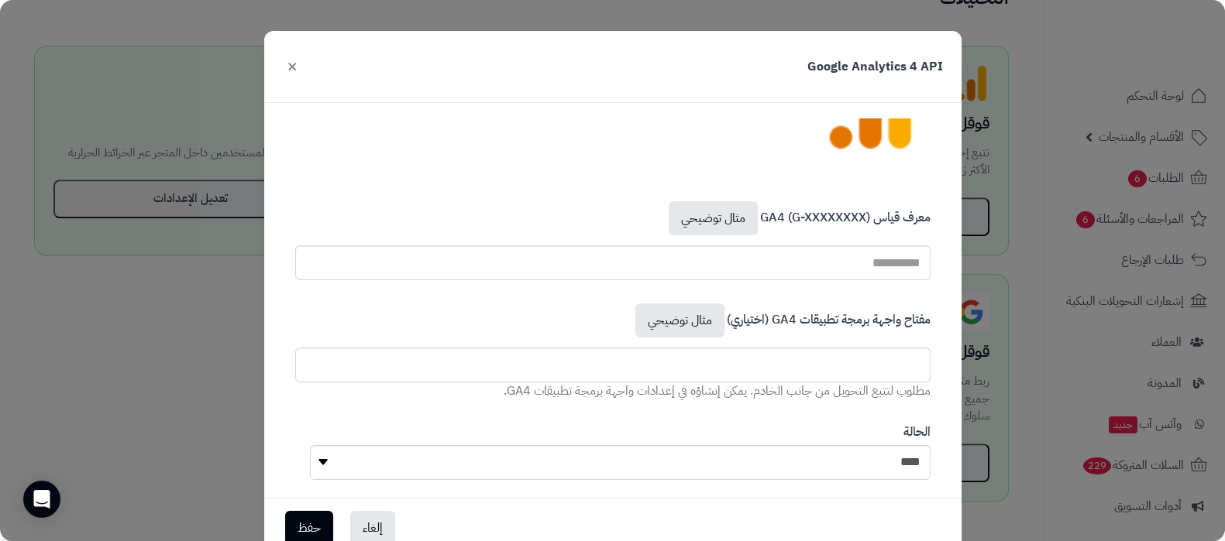
click at [299, 67] on button "×" at bounding box center [292, 66] width 19 height 34
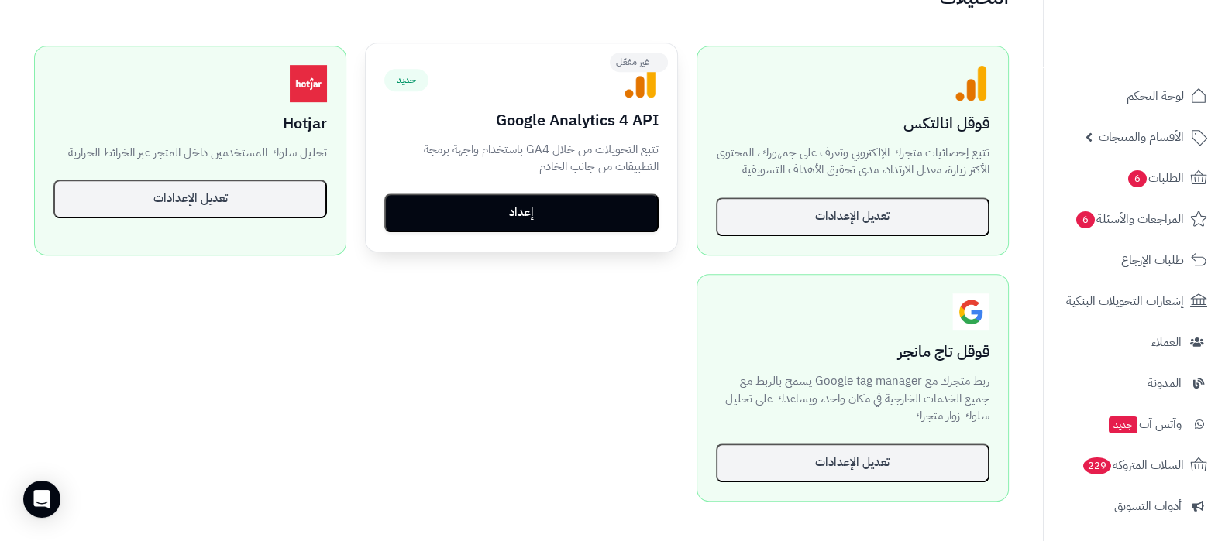
click at [539, 217] on button "إعداد" at bounding box center [520, 213] width 273 height 39
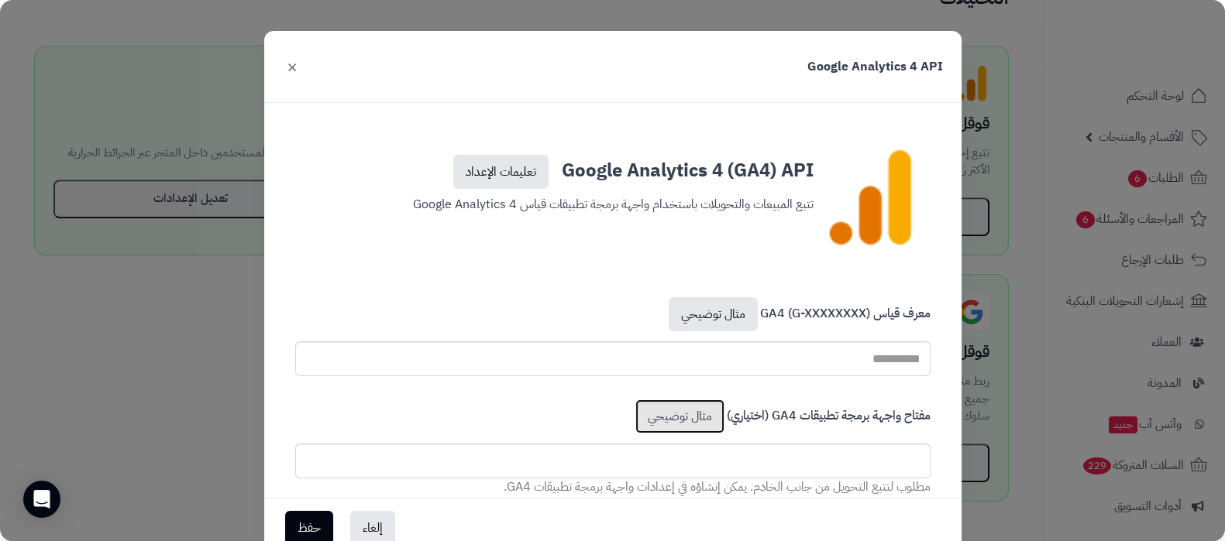
click at [662, 421] on link "مثال توضيحي" at bounding box center [679, 417] width 89 height 34
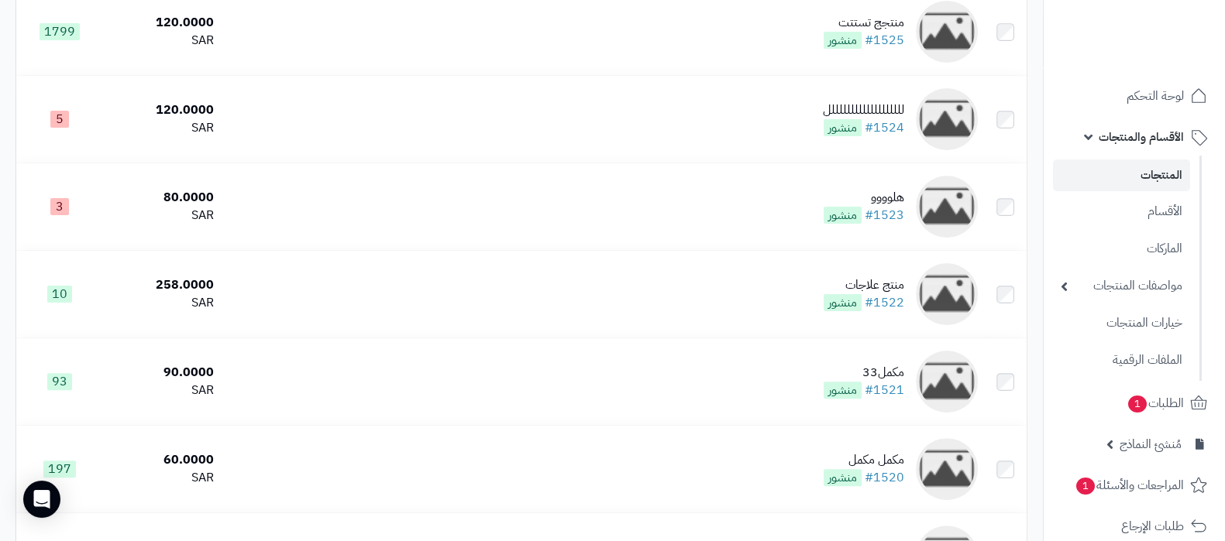
scroll to position [677, 0]
